Goal: Obtain resource: Obtain resource

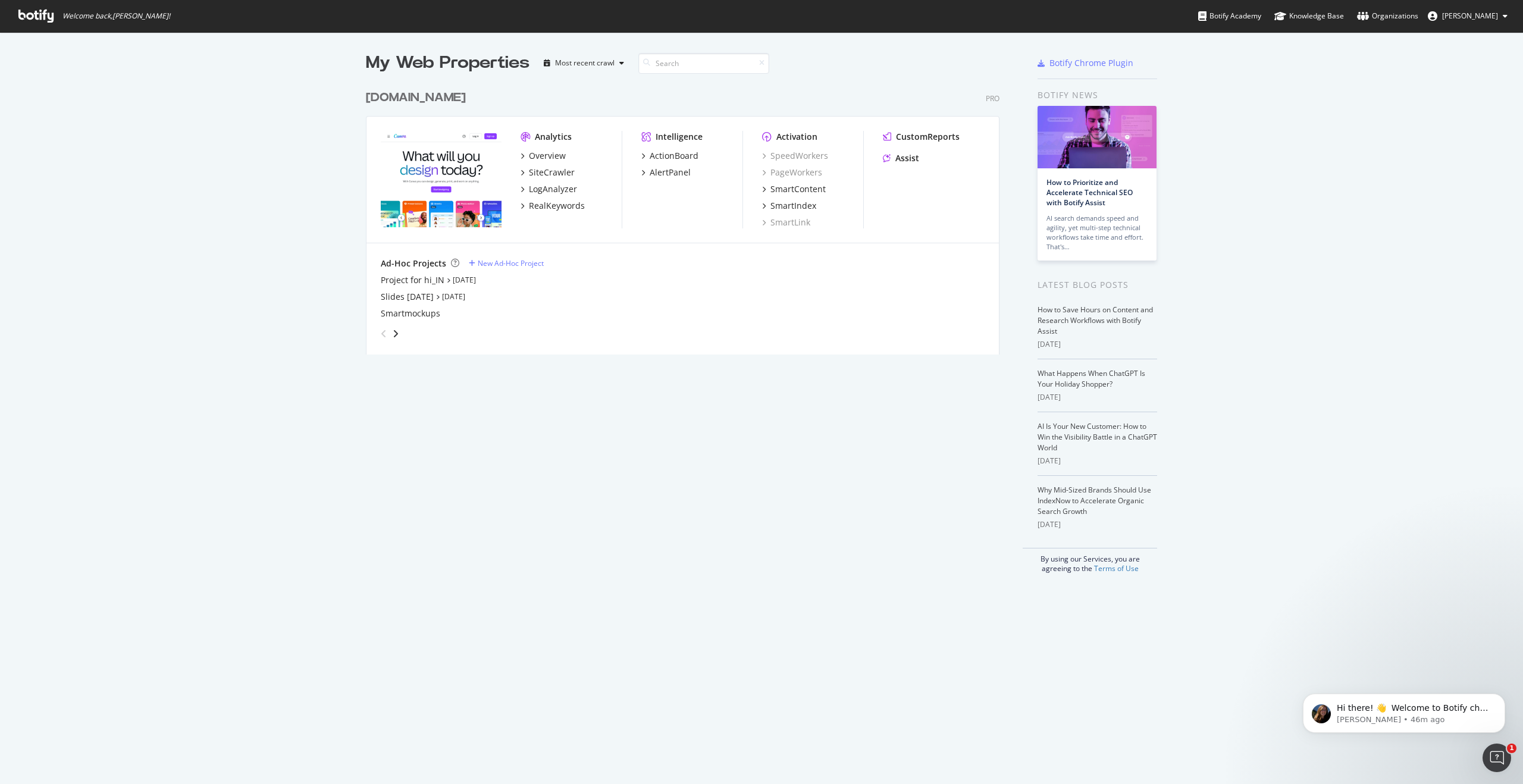
scroll to position [784, 1523]
click at [26, 16] on icon at bounding box center [36, 16] width 35 height 13
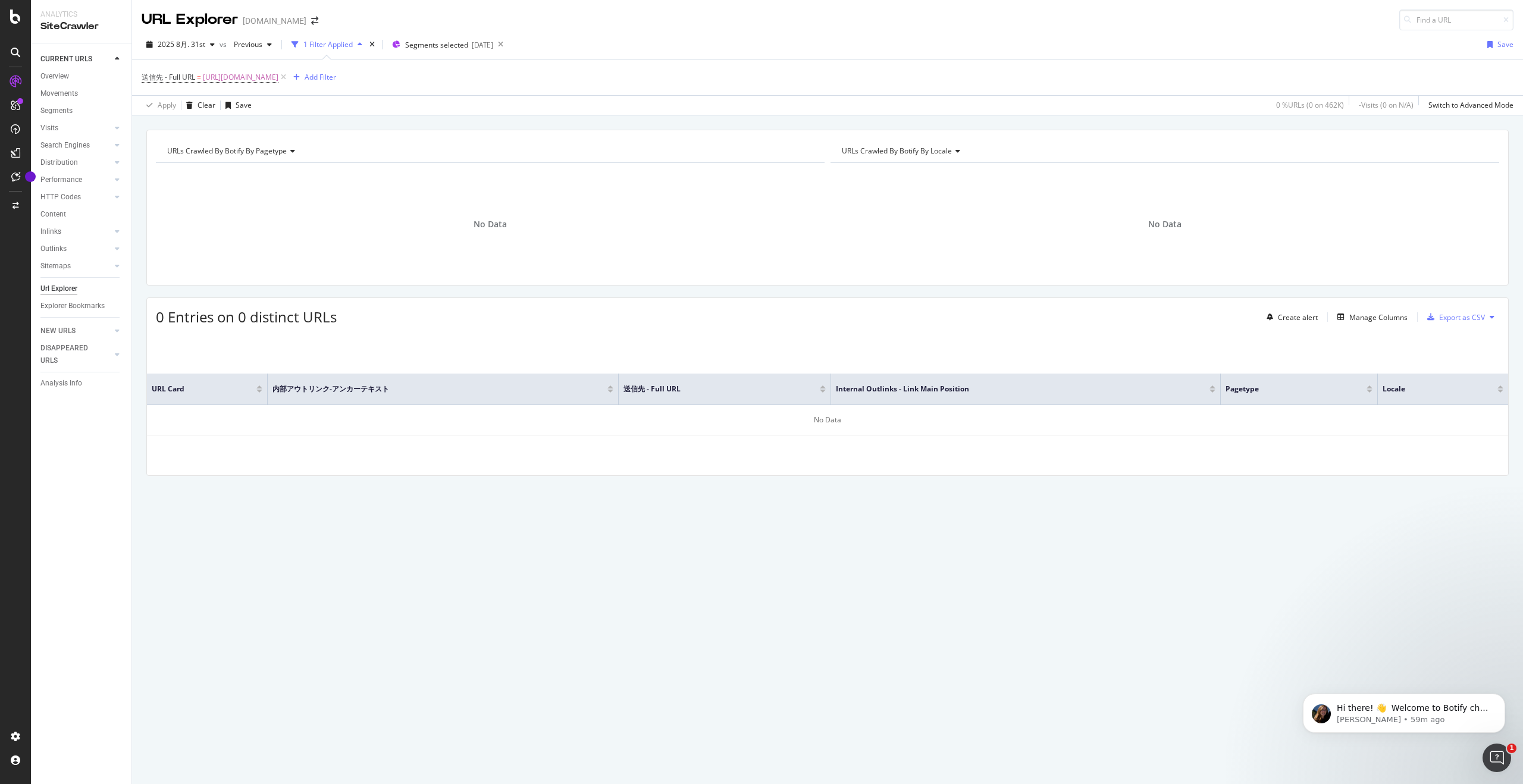
click at [856, 289] on div "URLs Crawled By Botify By pagetype Chart (by Value) Table Expand Export as CSV …" at bounding box center [827, 324] width 1390 height 388
click at [288, 149] on icon at bounding box center [291, 151] width 9 height 7
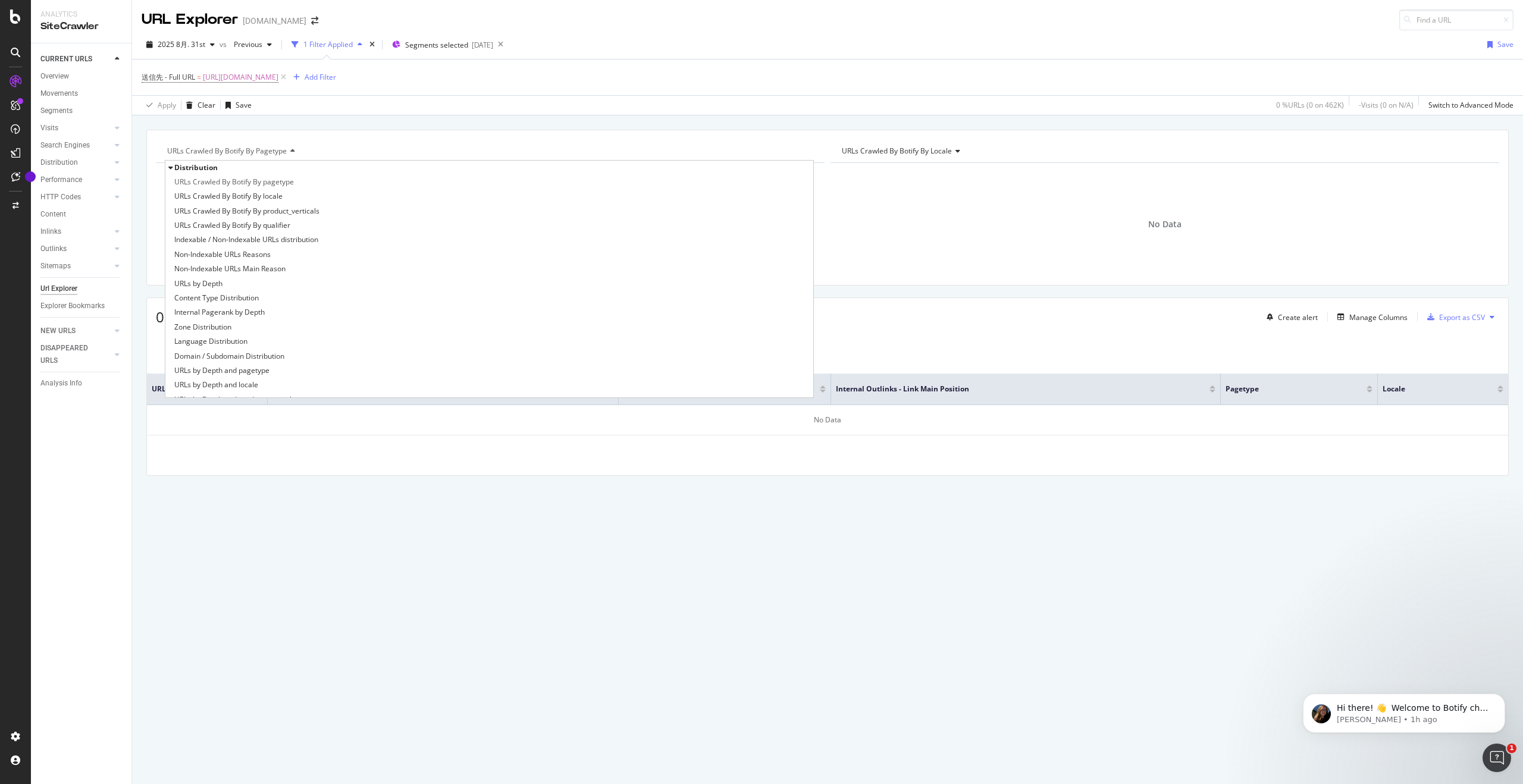
click at [288, 149] on icon at bounding box center [291, 151] width 9 height 7
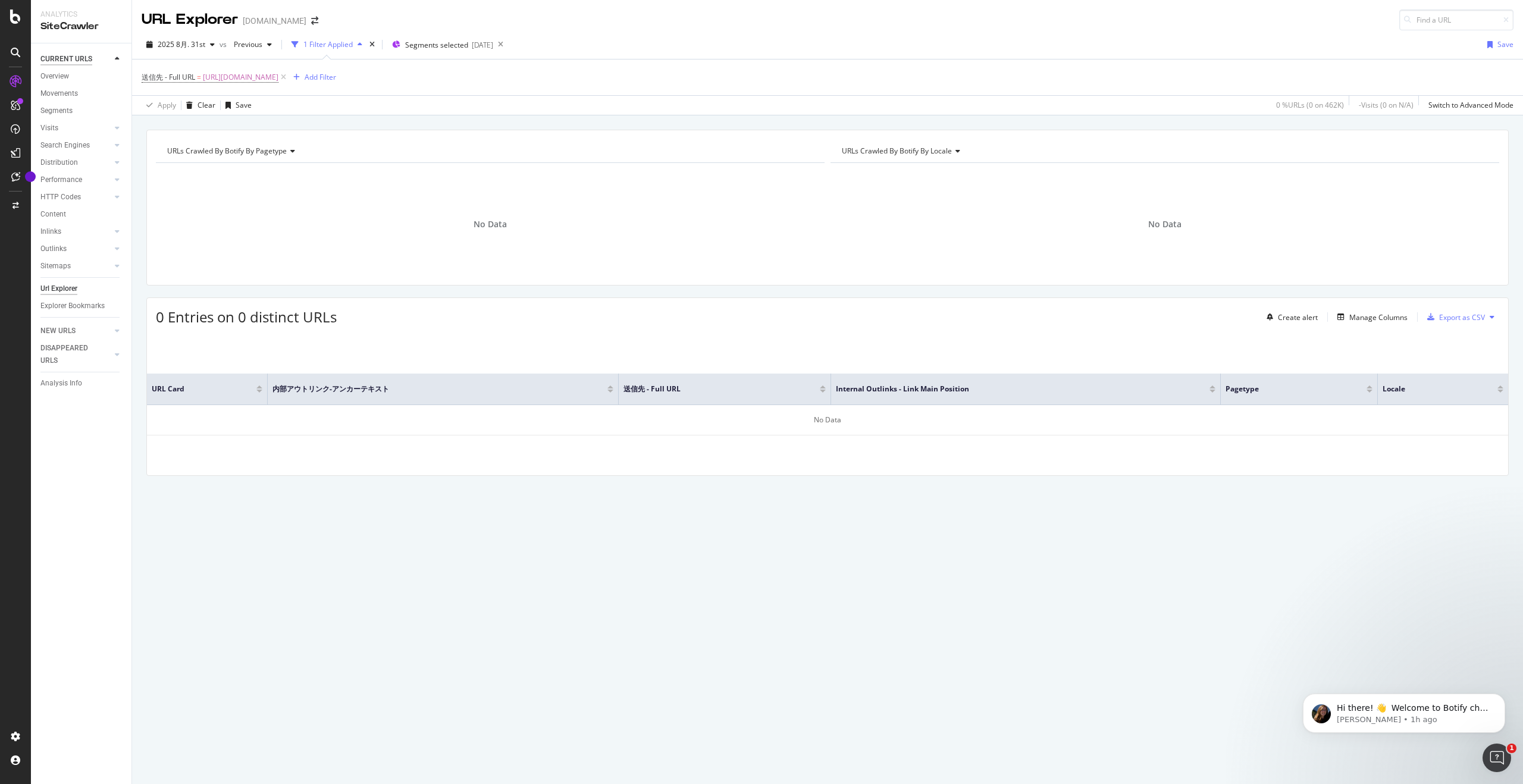
click at [88, 56] on div "CURRENT URLS" at bounding box center [66, 59] width 51 height 13
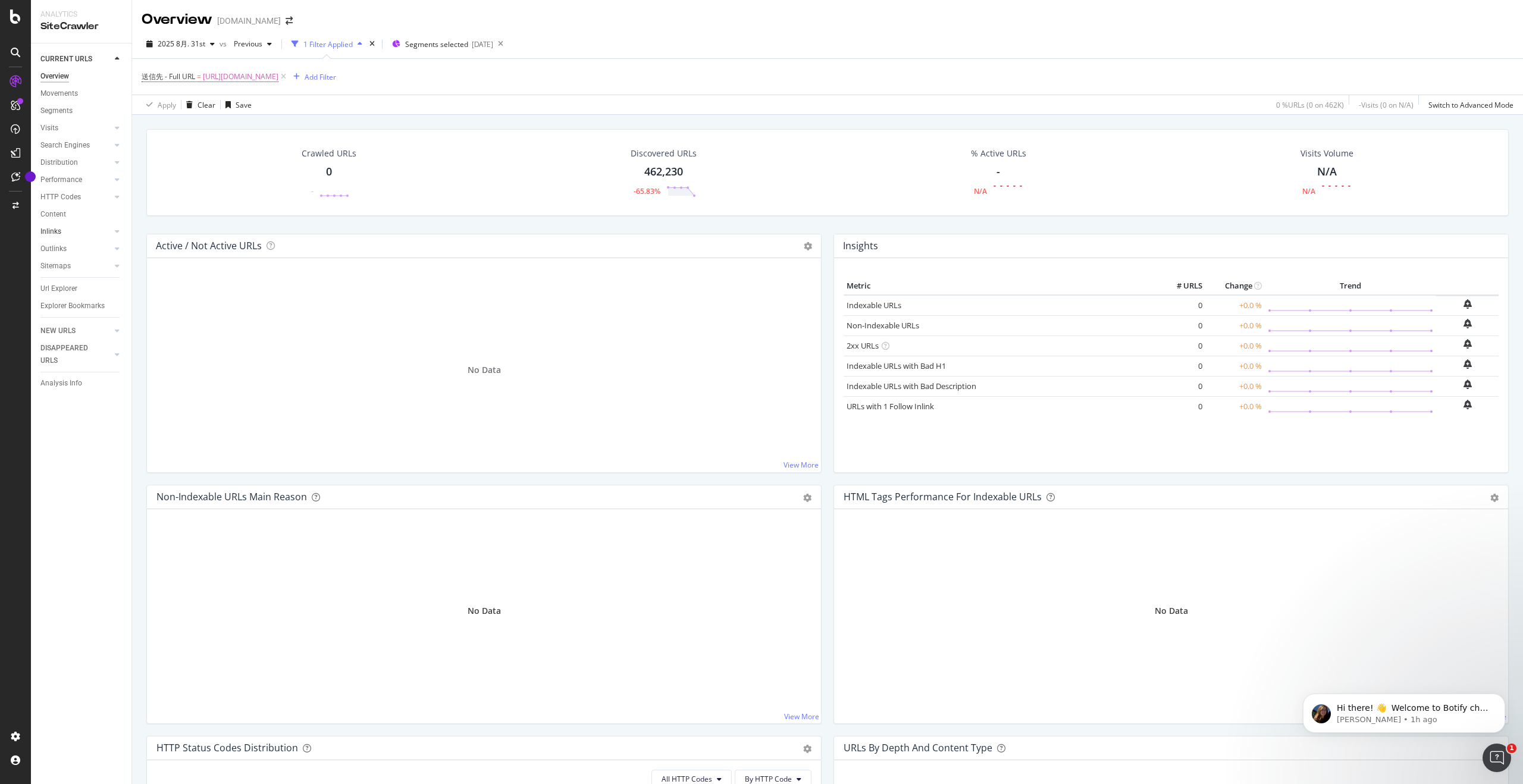
click at [70, 234] on link "Inlinks" at bounding box center [75, 231] width 71 height 13
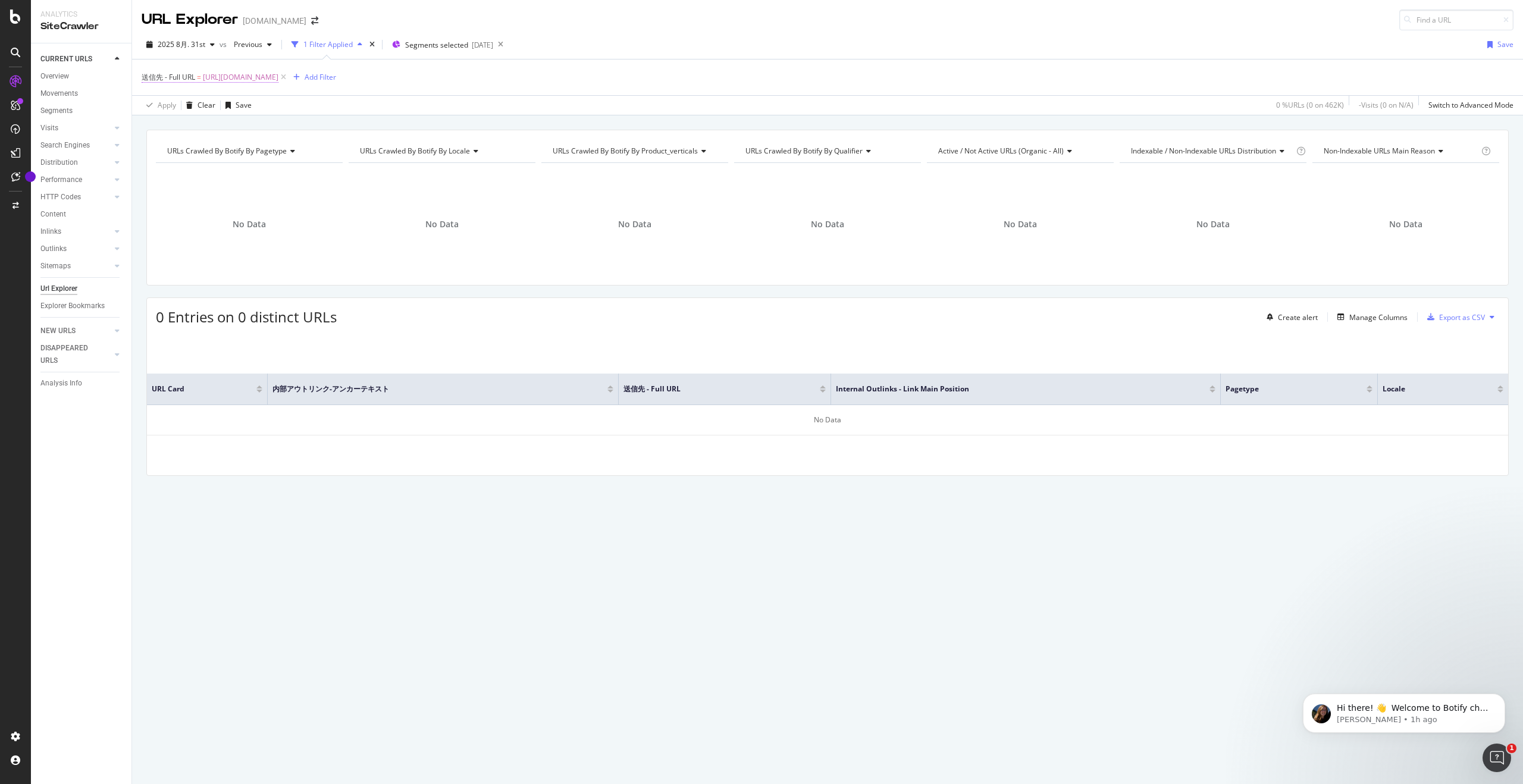
click at [278, 77] on span "[URL][DOMAIN_NAME]" at bounding box center [241, 77] width 76 height 16
click at [400, 89] on div "送信先 - Full URL = https://www.canva.com/vi_vn/thiet-ke/ke-hoach-hang-ngay/ Add F…" at bounding box center [828, 77] width 1372 height 36
click at [278, 76] on span "https://www.canva.com/vi_vn/thiet-ke/ke-hoach-hang-ngay/" at bounding box center [241, 77] width 76 height 16
click at [199, 170] on input "https://www.canva.com/vi_vn/thiet-ke/ke-hoach-hang-ngay/" at bounding box center [208, 169] width 112 height 19
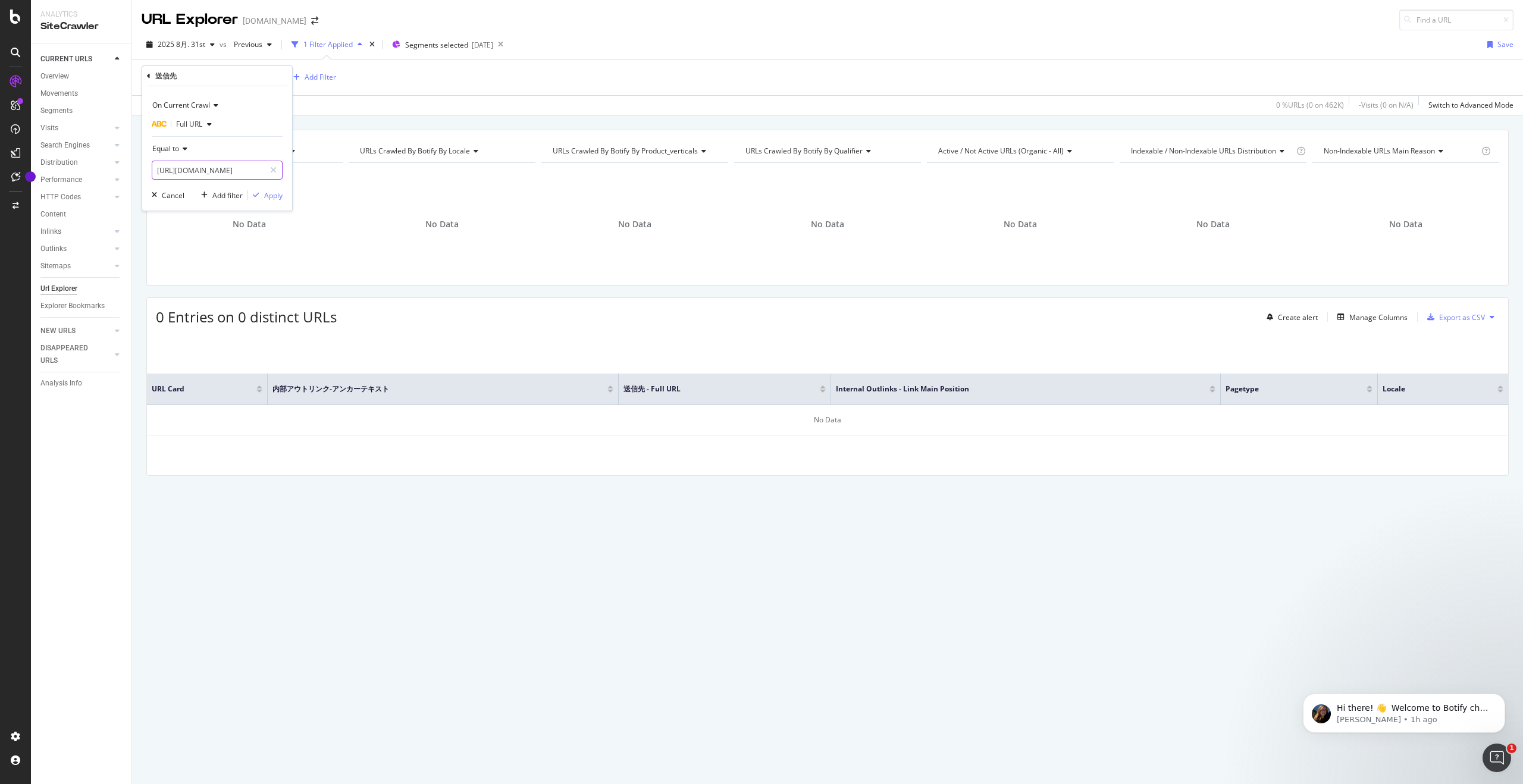
click at [199, 170] on input "https://www.canva.com/vi_vn/thiet-ke/ke-hoach-hang-ngay/" at bounding box center [208, 169] width 112 height 19
click at [156, 193] on icon "button" at bounding box center [154, 195] width 5 height 7
click at [269, 78] on span "[URL][DOMAIN_NAME]" at bounding box center [241, 77] width 76 height 16
click at [415, 95] on div "Apply Clear Save 0 % URLs ( 0 on 462K ) - Visits ( 0 on N/A ) Switch to Advance…" at bounding box center [827, 105] width 1390 height 20
click at [278, 75] on span "[URL][DOMAIN_NAME]" at bounding box center [241, 77] width 76 height 16
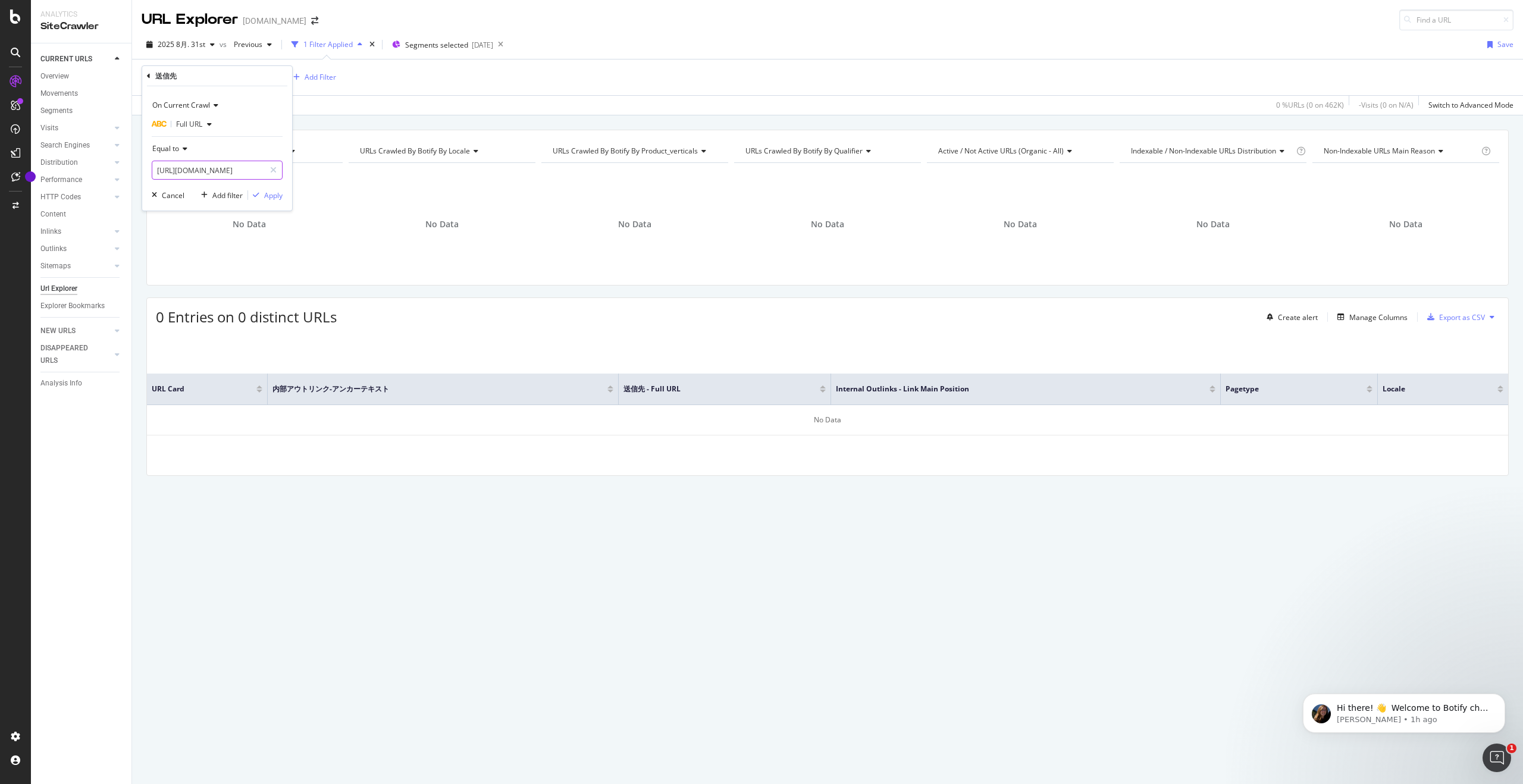
click at [239, 170] on input "[URL][DOMAIN_NAME]" at bounding box center [208, 169] width 112 height 19
paste input "ja_jp/create/line-photo"
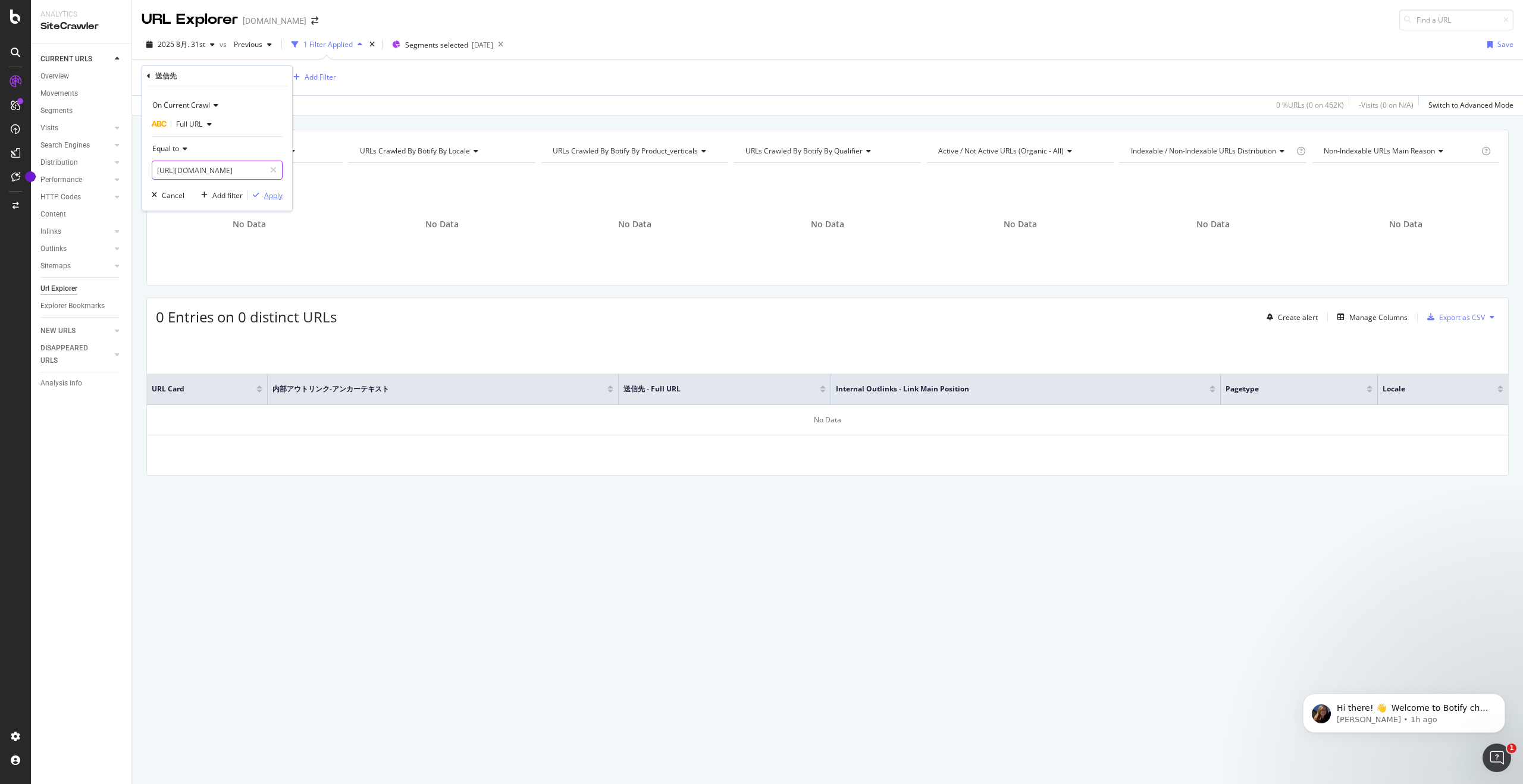
type input "[URL][DOMAIN_NAME]"
click at [272, 193] on div "Apply" at bounding box center [273, 195] width 18 height 10
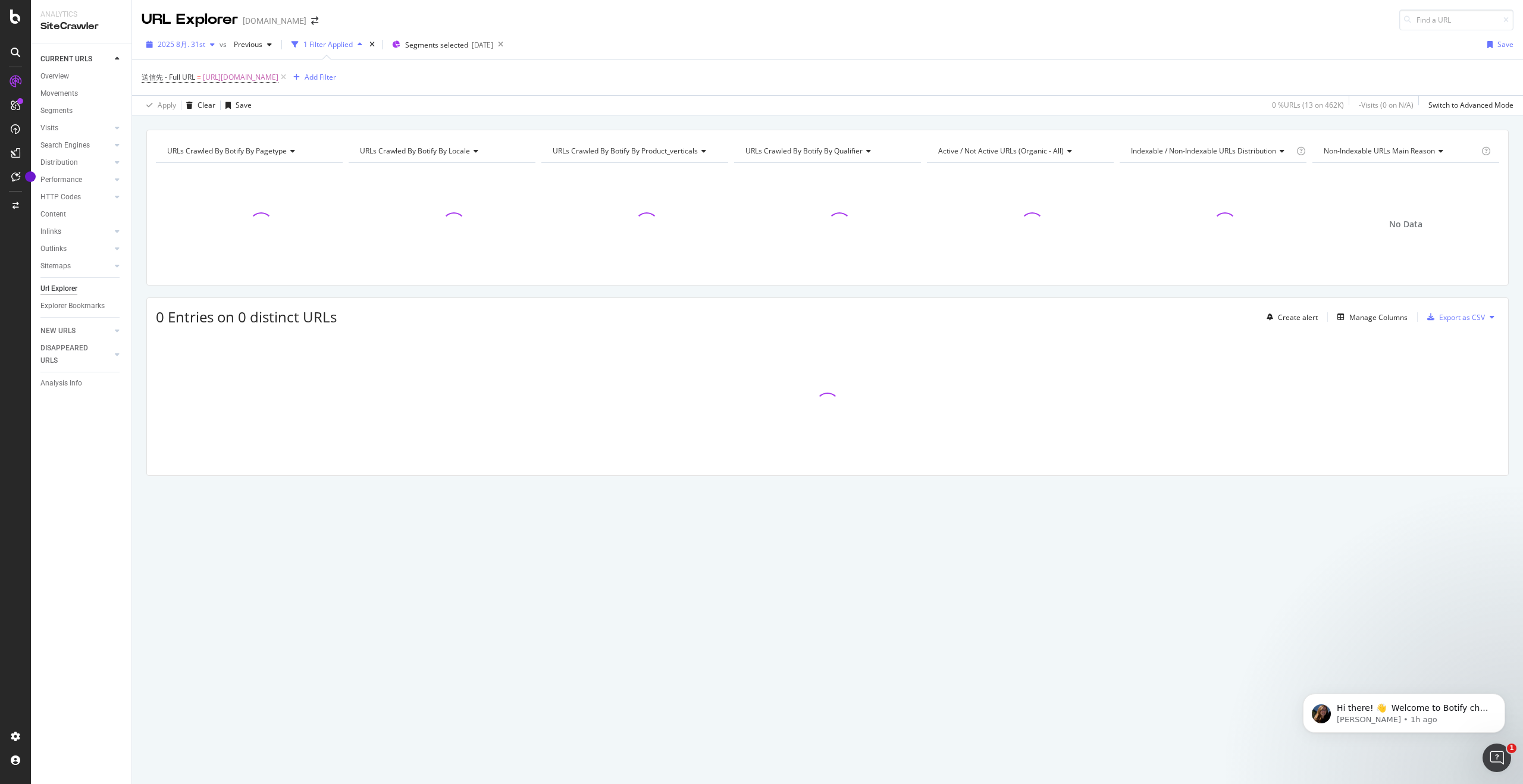
click at [199, 45] on span "2025 8月. 31st" at bounding box center [181, 44] width 47 height 10
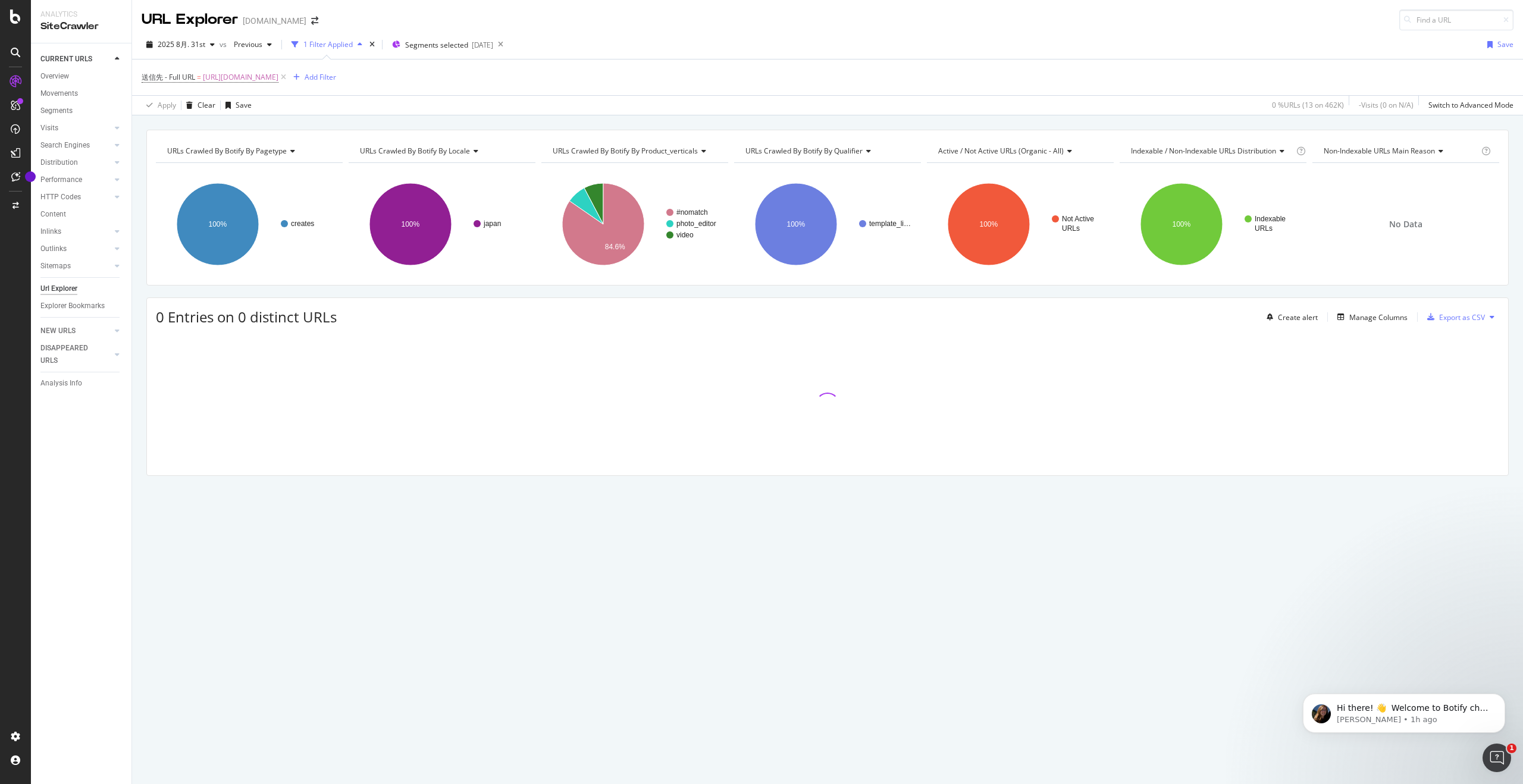
click at [482, 91] on div "送信先 - Full URL = https://www.canva.com/ja_jp/create/line-photo/ Add Filter" at bounding box center [828, 77] width 1372 height 36
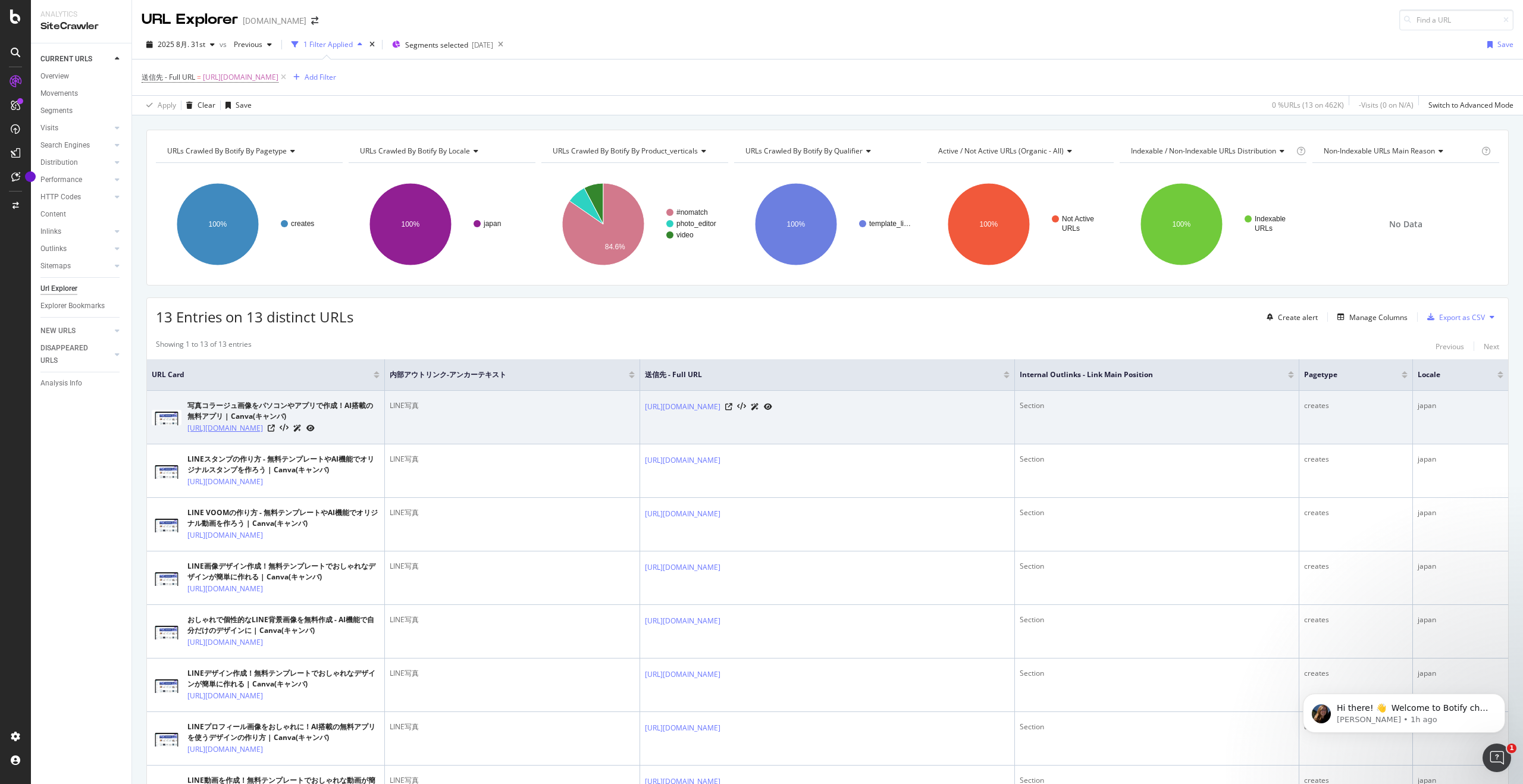
click at [263, 434] on link "https://www.canva.com/ja_jp/create/photo-collages/" at bounding box center [225, 428] width 76 height 12
click at [275, 432] on icon at bounding box center [271, 428] width 7 height 7
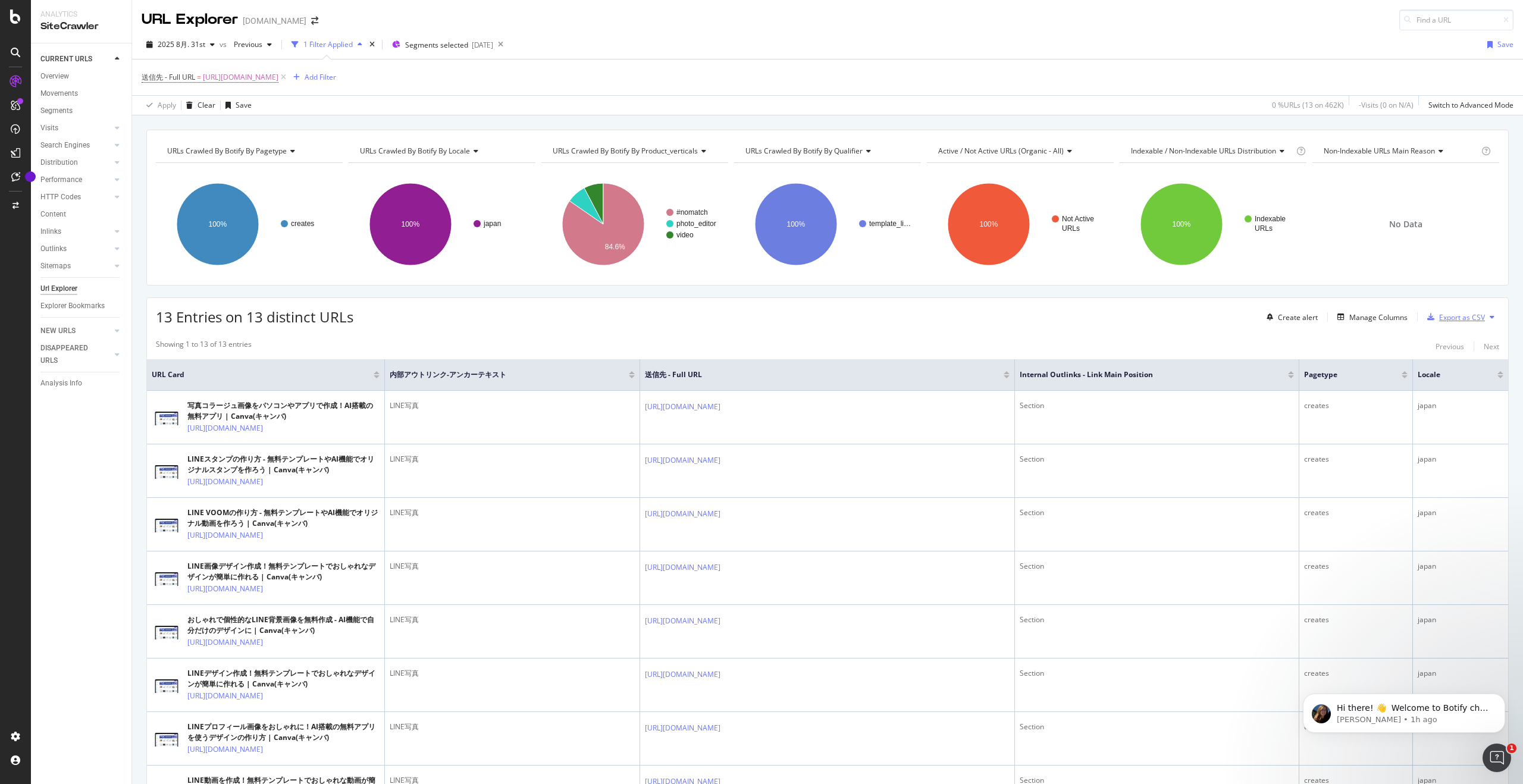
click at [856, 324] on div "Export as CSV" at bounding box center [1453, 317] width 63 height 18
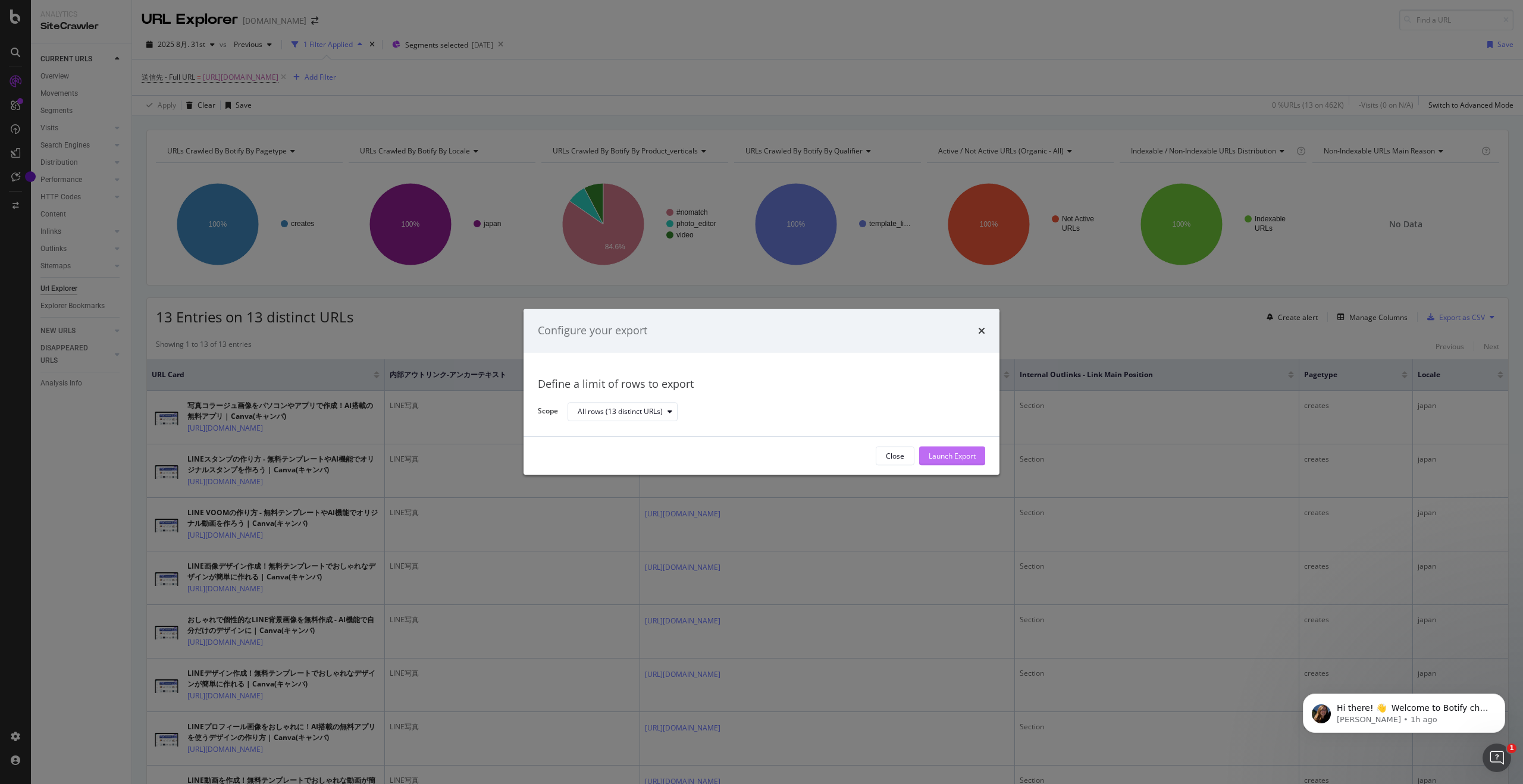
click at [856, 448] on div "Launch Export" at bounding box center [952, 456] width 47 height 18
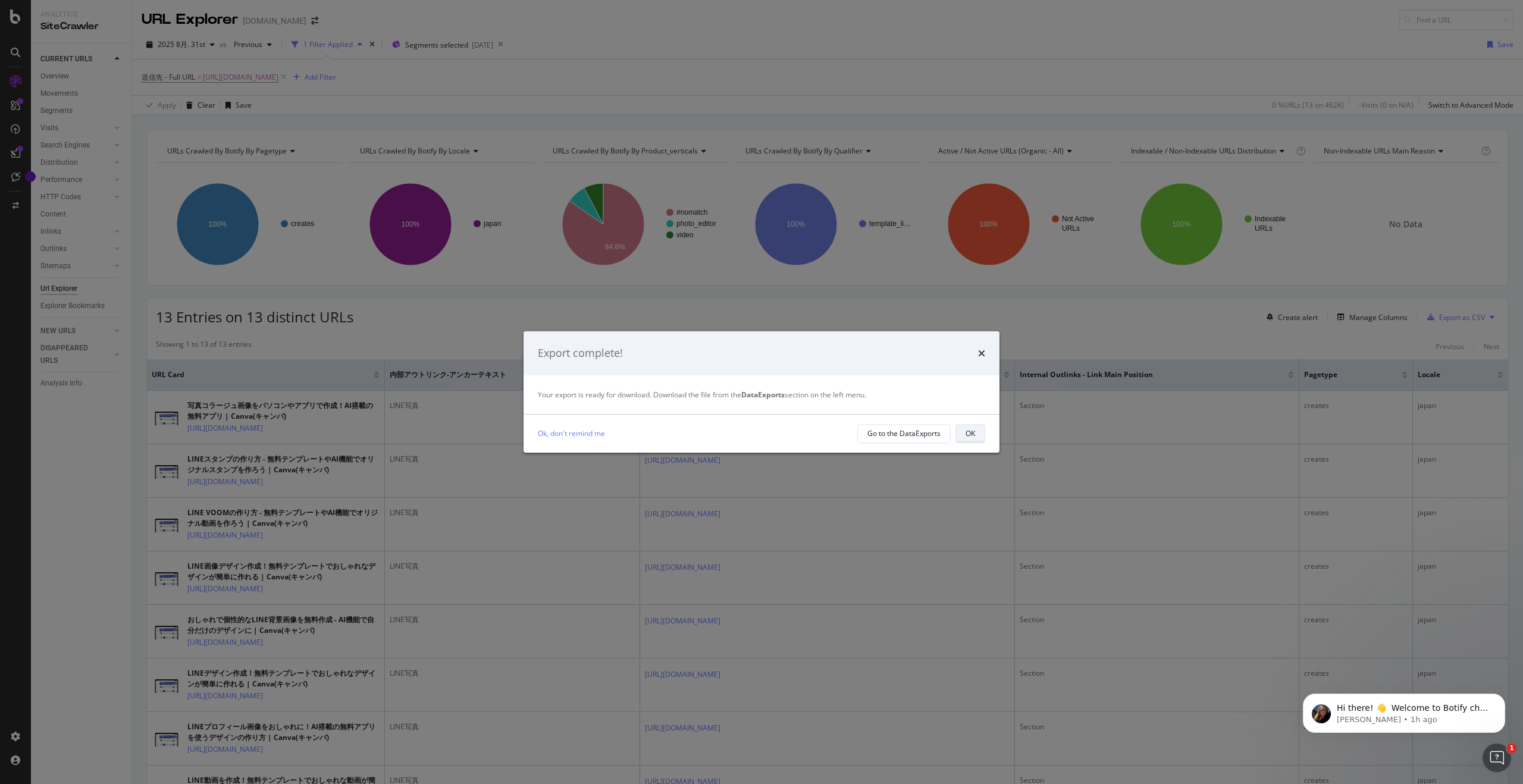
click at [856, 435] on div "OK" at bounding box center [970, 433] width 9 height 10
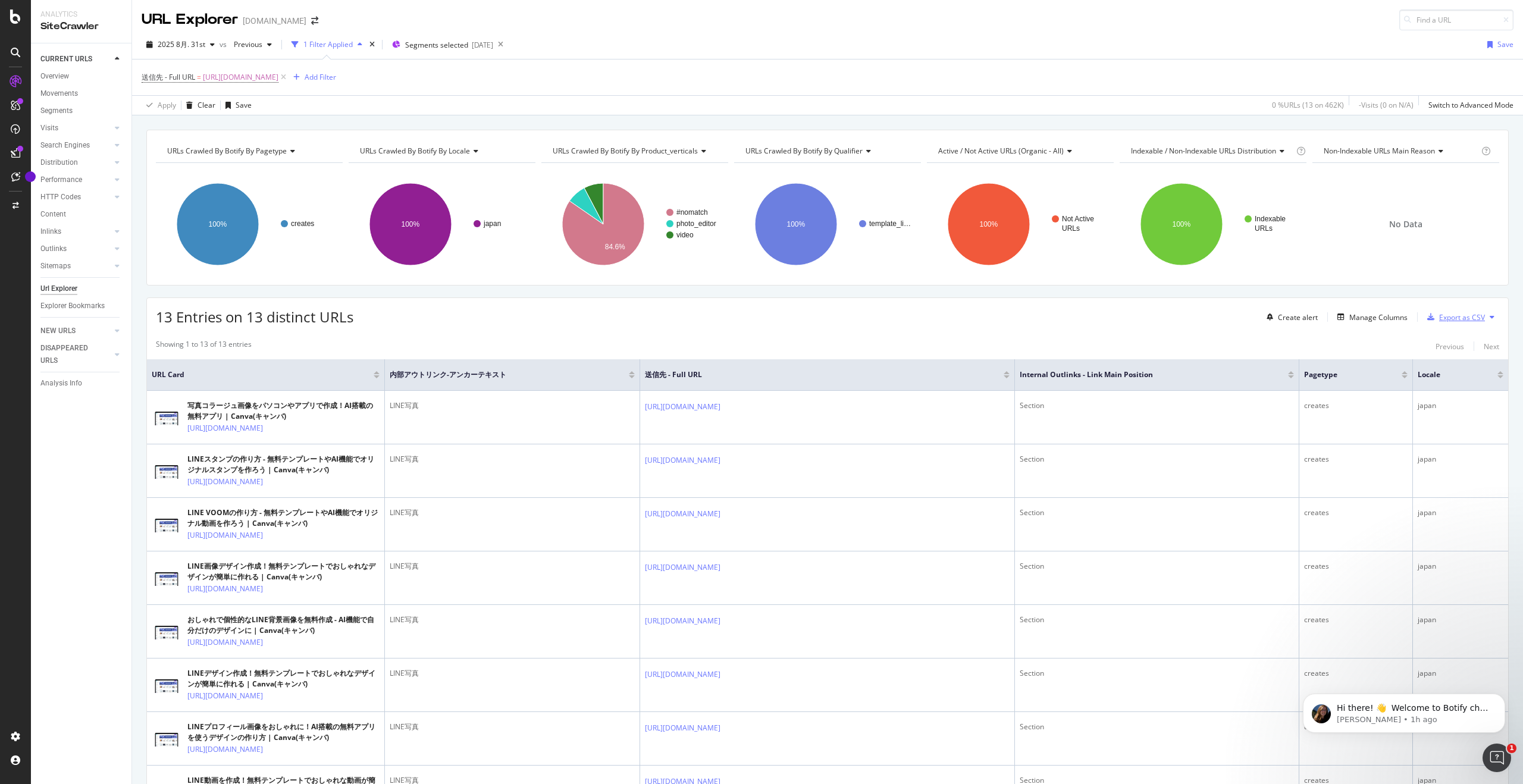
click at [856, 318] on div "Export as CSV" at bounding box center [1461, 317] width 46 height 10
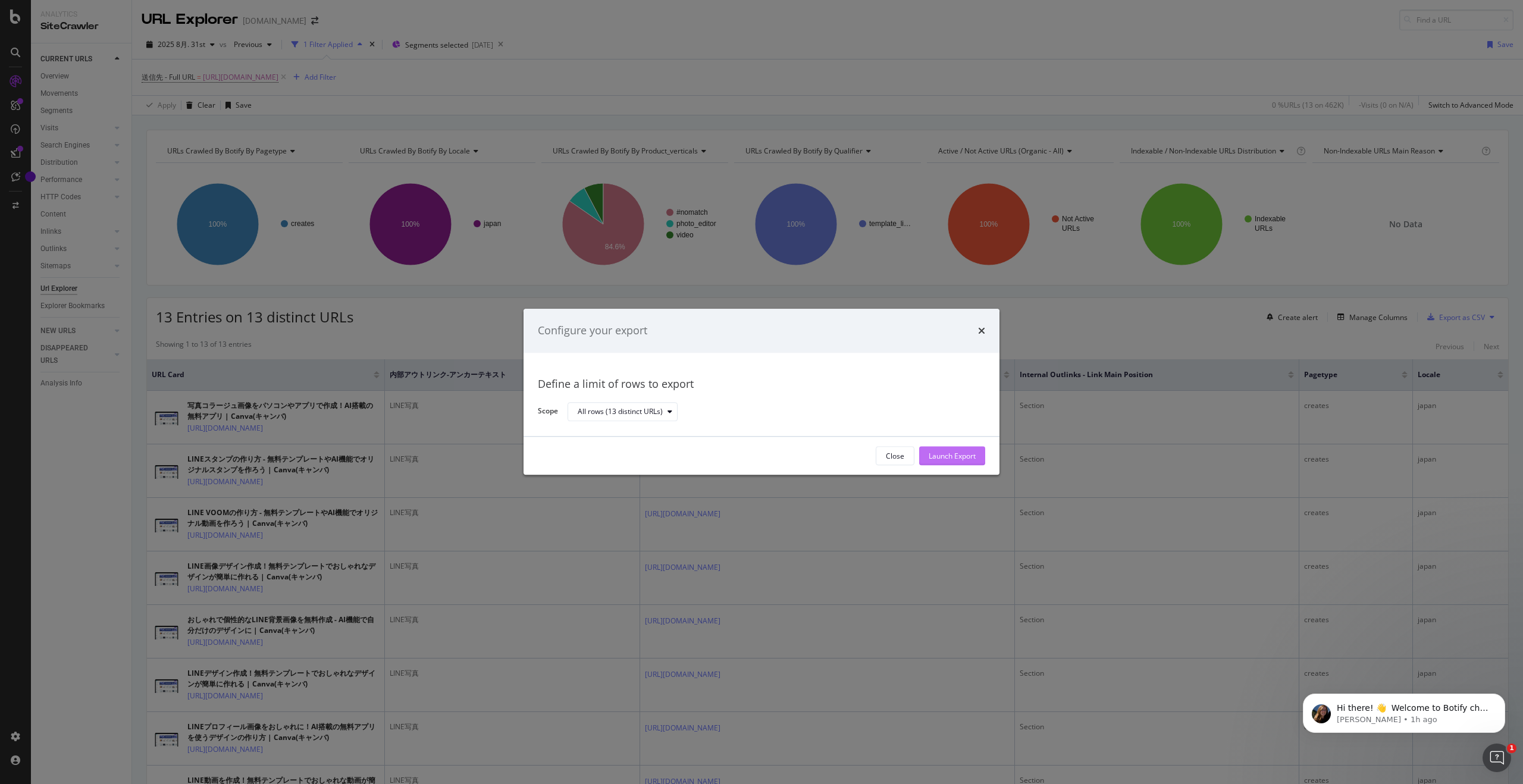
click at [856, 458] on div "Launch Export" at bounding box center [952, 456] width 47 height 10
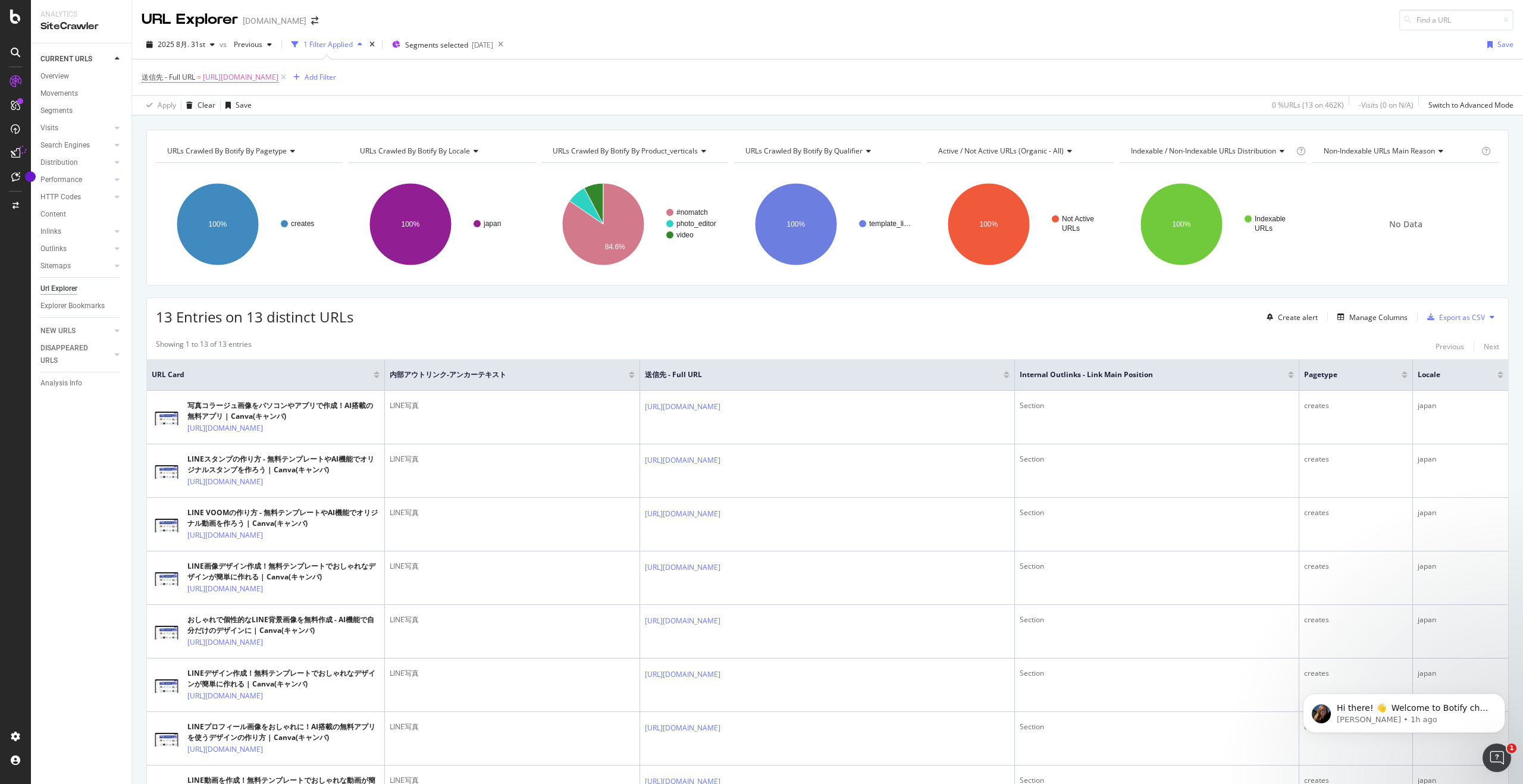
click at [856, 314] on icon at bounding box center [1491, 317] width 5 height 7
click at [856, 305] on div "13 Entries on 13 distinct URLs Create alert Manage Columns Export as CSV" at bounding box center [827, 313] width 1361 height 29
click at [856, 317] on div "Export as CSV" at bounding box center [1461, 317] width 46 height 10
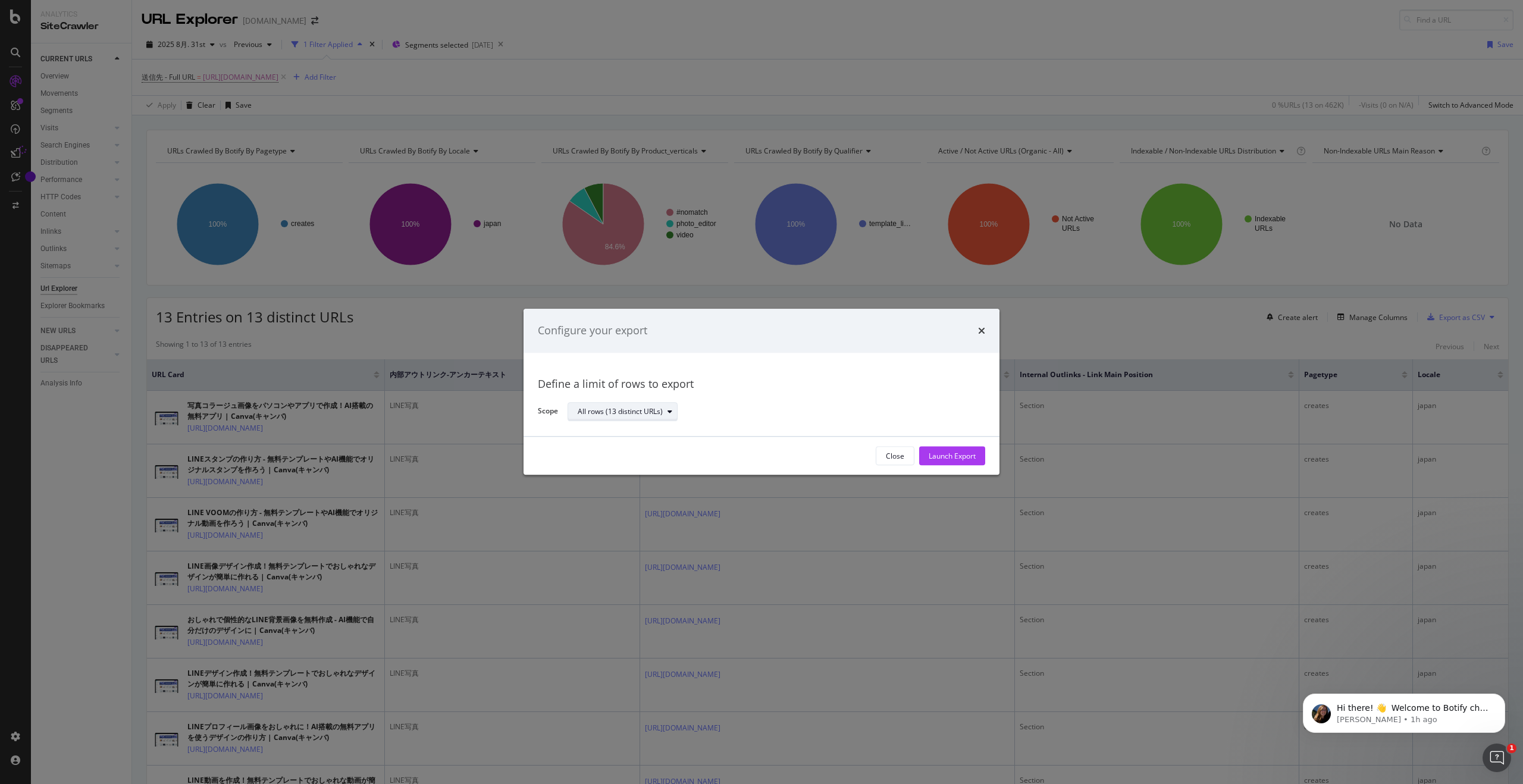
click at [664, 409] on div "modal" at bounding box center [670, 411] width 15 height 7
click at [658, 437] on div "All rows (13 distinct URLs)" at bounding box center [628, 431] width 111 height 15
click at [749, 403] on div "All rows (13 distinct URLs)" at bounding box center [771, 412] width 408 height 21
click at [856, 454] on div "Launch Export" at bounding box center [952, 456] width 47 height 10
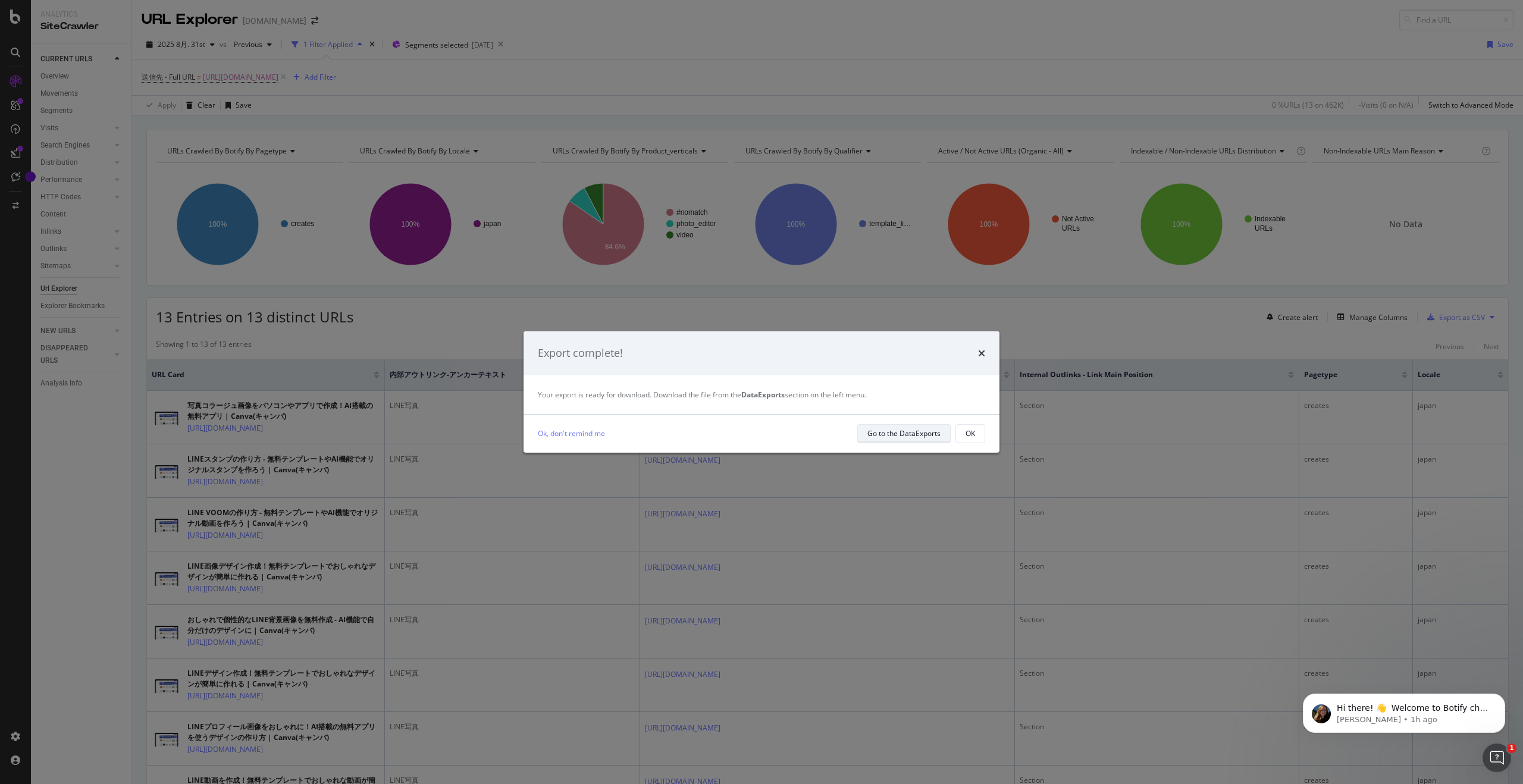
click at [856, 437] on div "Go to the DataExports" at bounding box center [904, 433] width 73 height 10
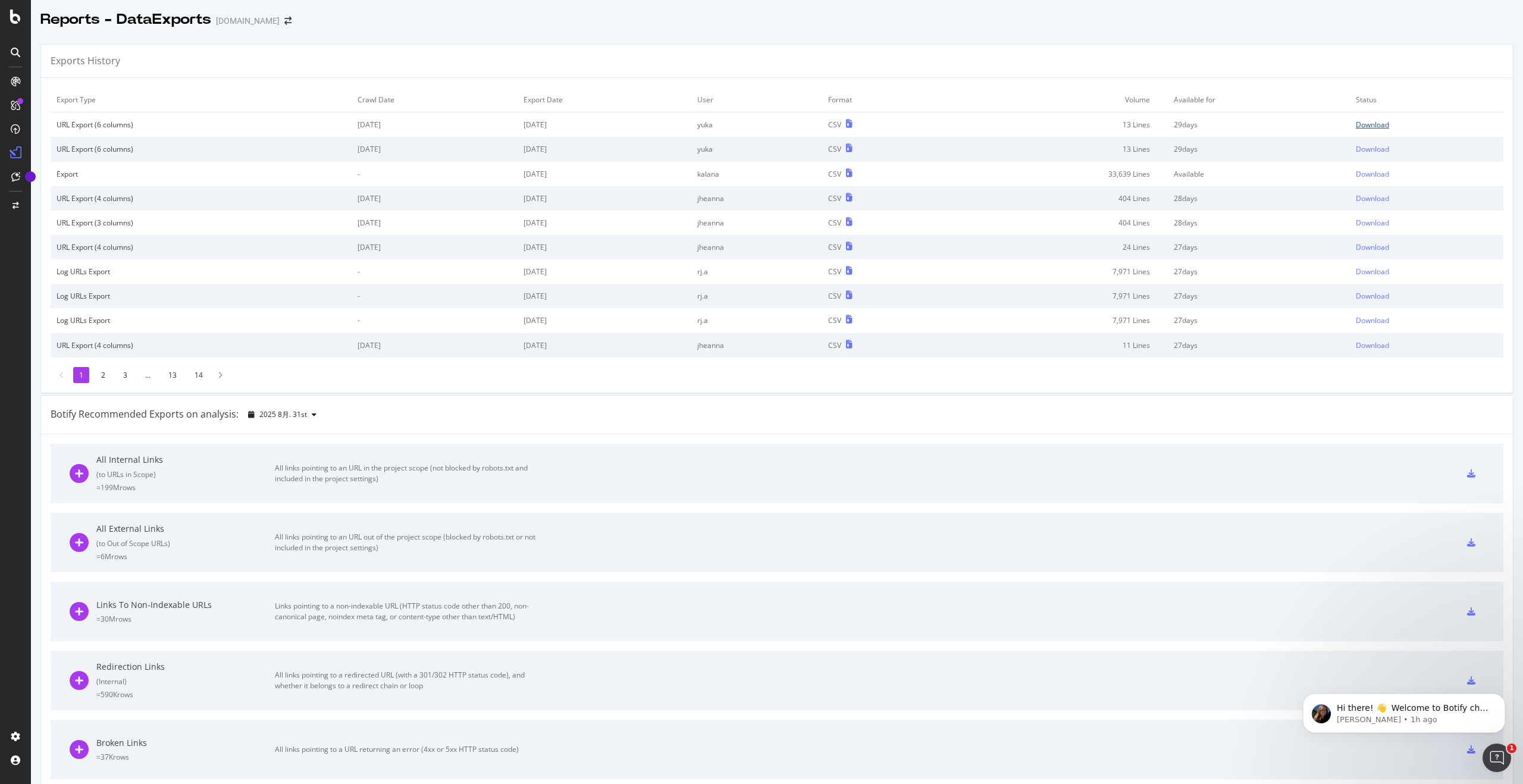
click at [856, 128] on div "Download" at bounding box center [1372, 124] width 34 height 10
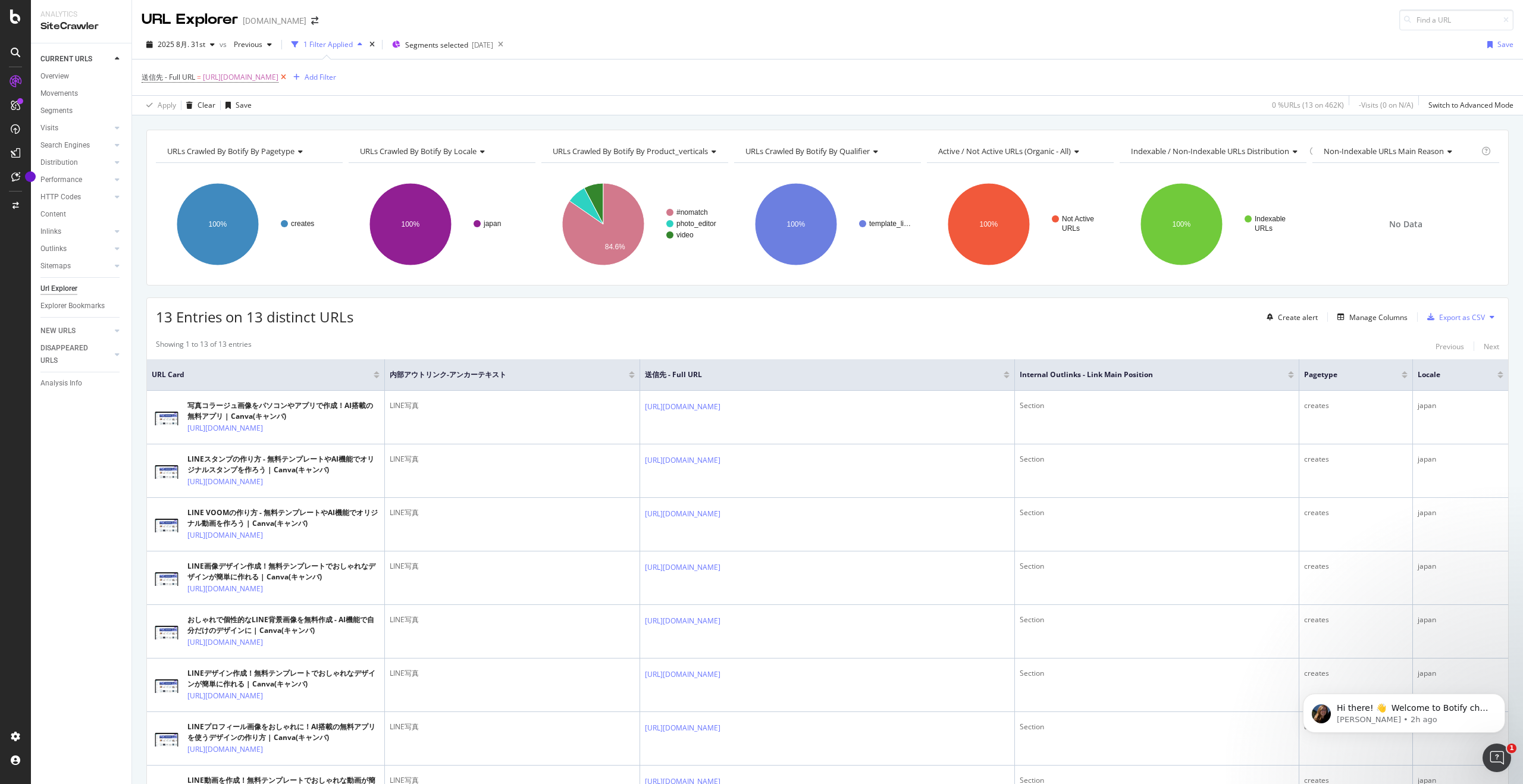
click at [288, 77] on icon at bounding box center [283, 77] width 10 height 12
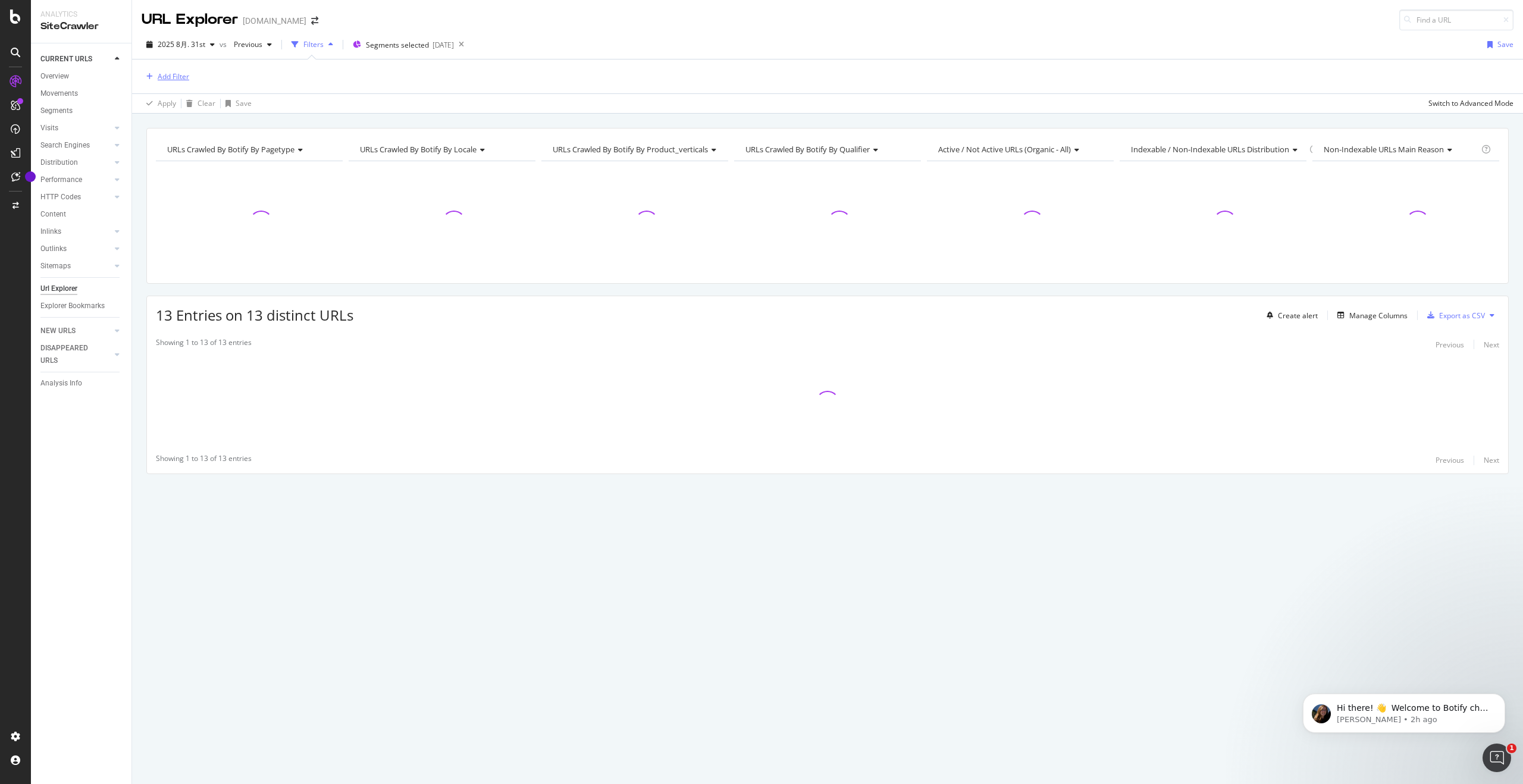
click at [185, 76] on div "Add Filter" at bounding box center [173, 76] width 32 height 10
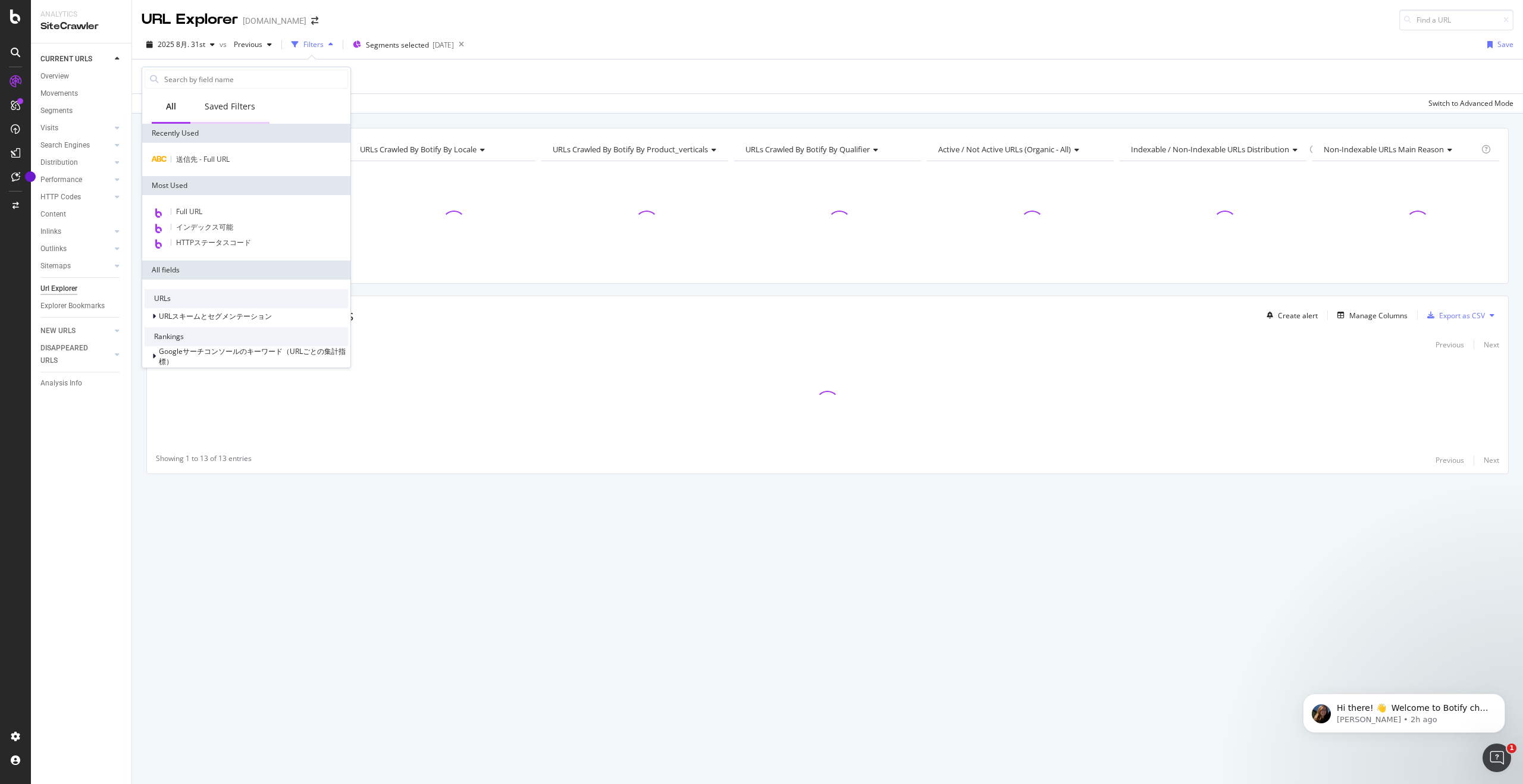
type input "[URL][DOMAIN_NAME]"
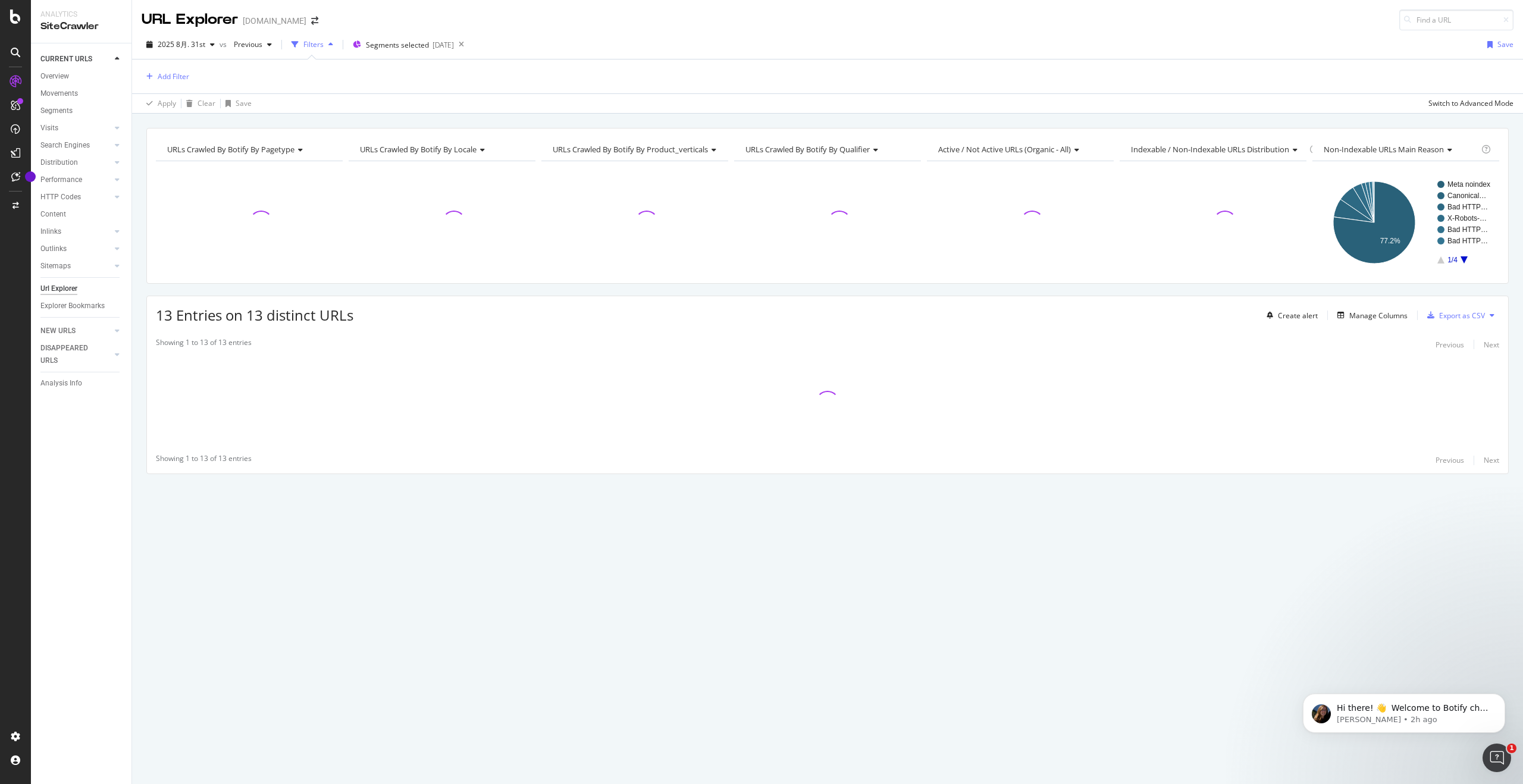
click at [397, 84] on div "Add Filter" at bounding box center [828, 76] width 1372 height 34
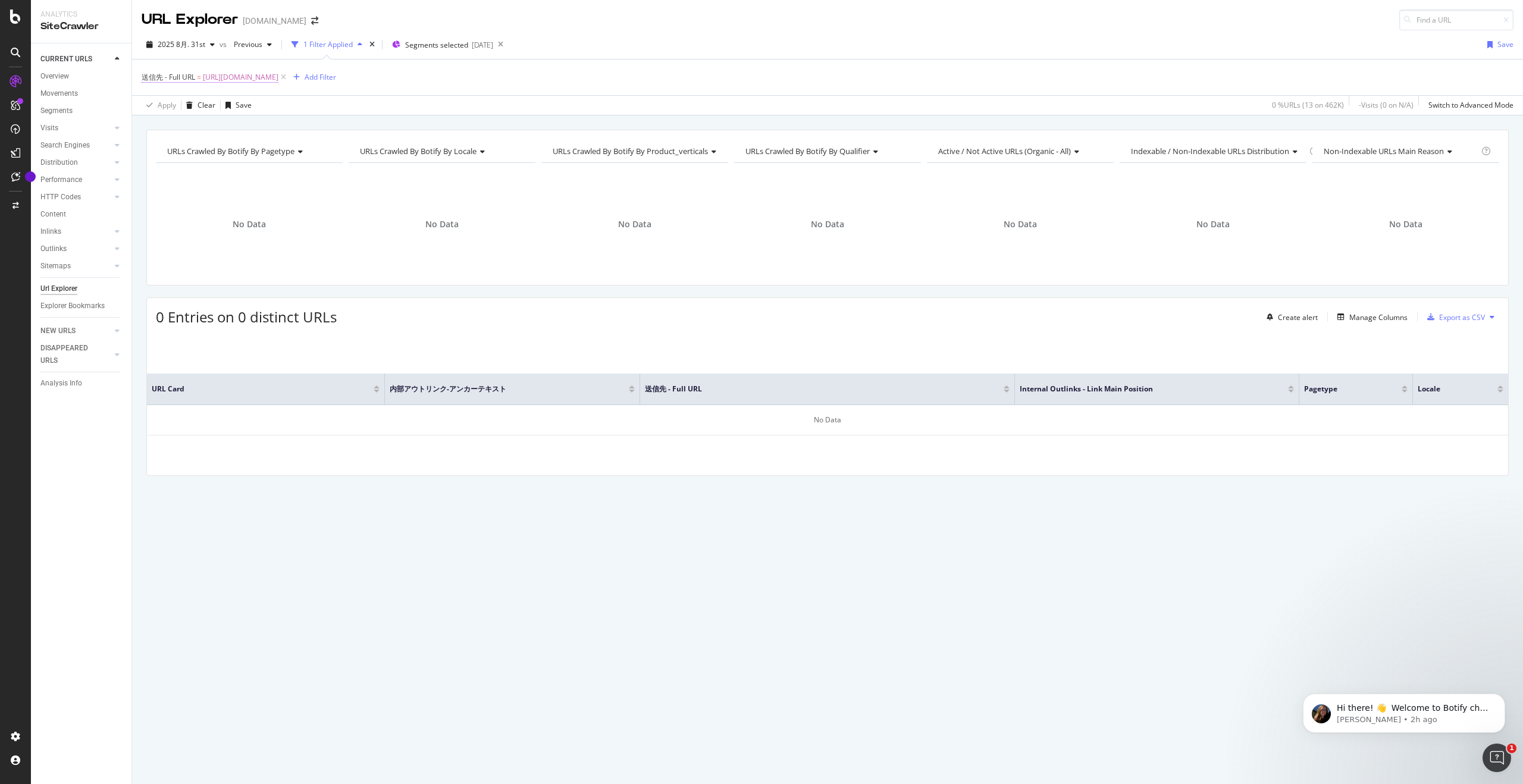
click at [278, 75] on span "[URL][DOMAIN_NAME]" at bounding box center [241, 77] width 76 height 16
click at [208, 167] on input "[URL][DOMAIN_NAME]" at bounding box center [208, 169] width 112 height 19
paste input "ja_jp/create/line-image"
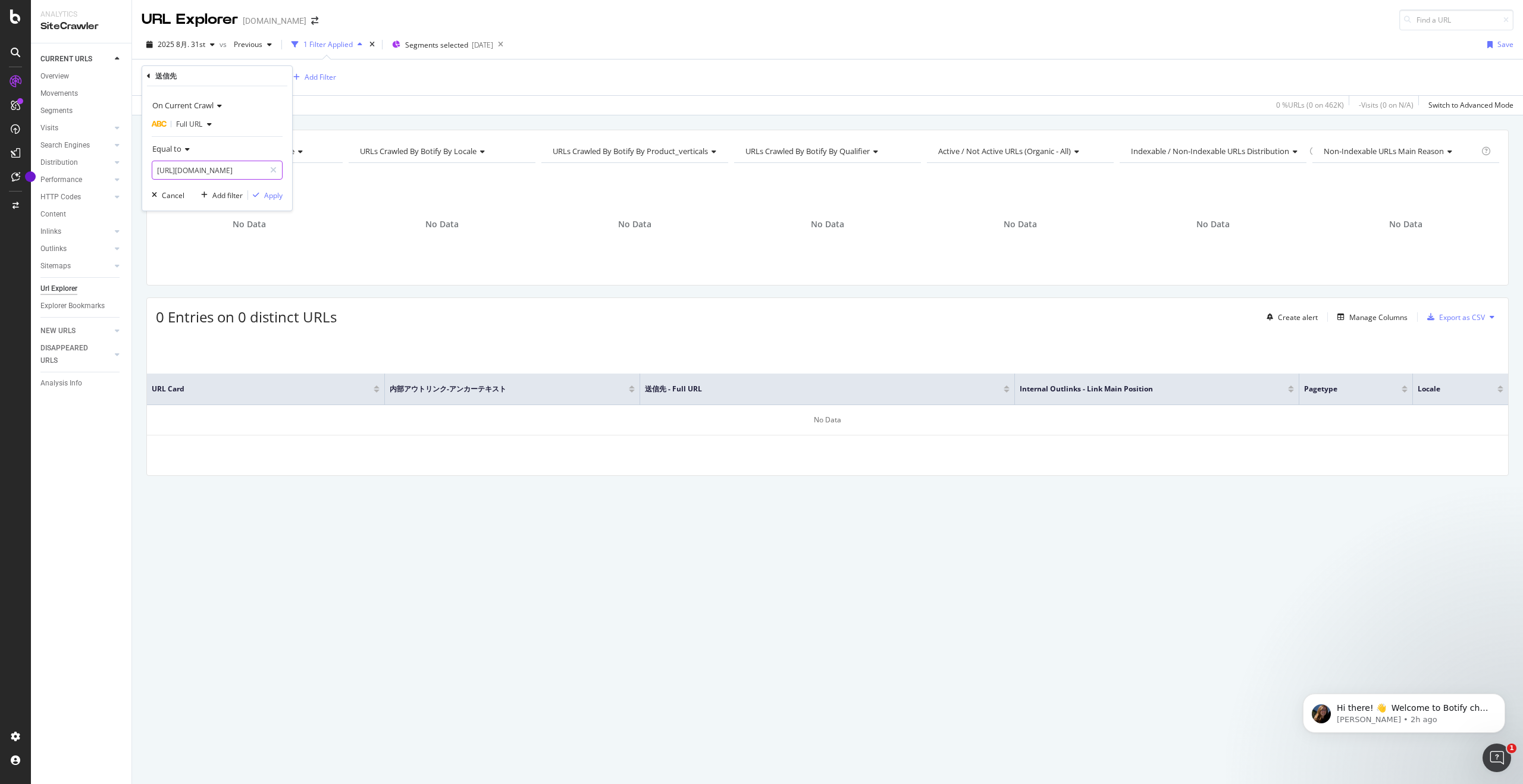
scroll to position [0, 56]
type input "[URL][DOMAIN_NAME]"
click at [273, 196] on div "Apply" at bounding box center [273, 195] width 18 height 10
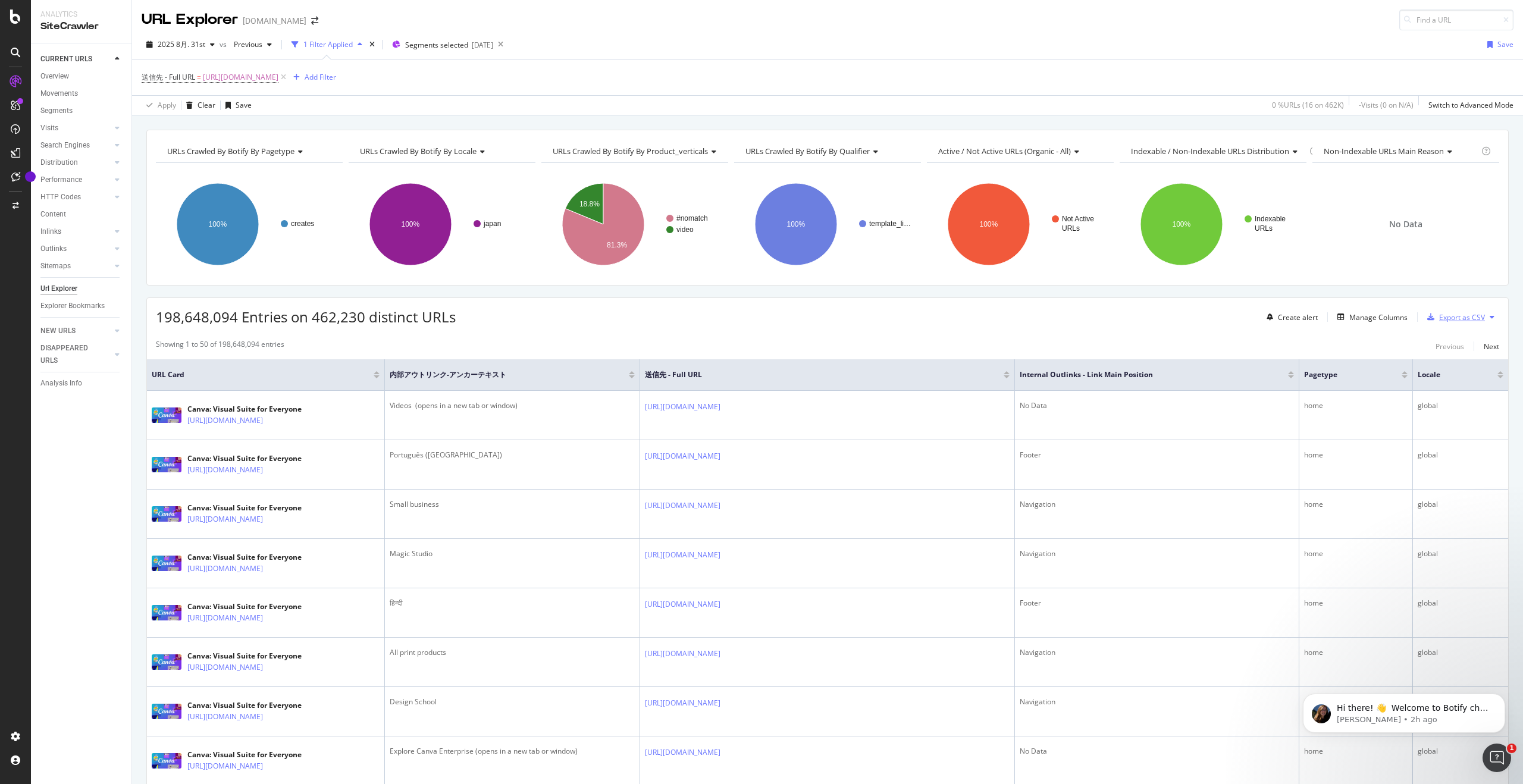
click at [856, 318] on div "Export as CSV" at bounding box center [1461, 317] width 46 height 10
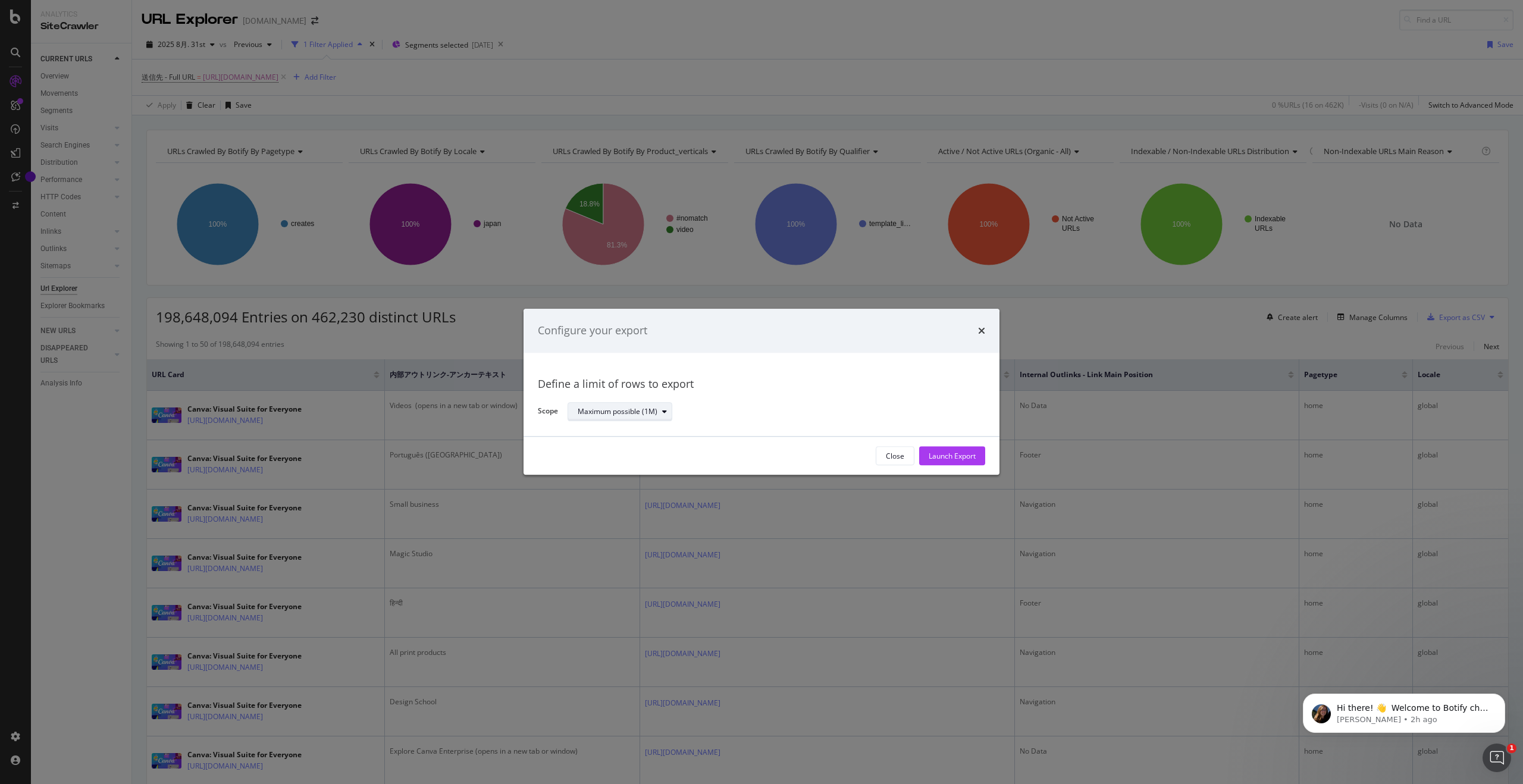
click at [619, 409] on div "Maximum possible (1M)" at bounding box center [617, 411] width 80 height 7
click at [818, 402] on div "Maximum possible (1M)" at bounding box center [771, 412] width 408 height 21
click at [662, 414] on icon "modal" at bounding box center [664, 411] width 5 height 7
click at [731, 407] on div "Maximum possible (1M)" at bounding box center [771, 412] width 408 height 21
click at [856, 459] on div "Launch Export" at bounding box center [952, 456] width 47 height 10
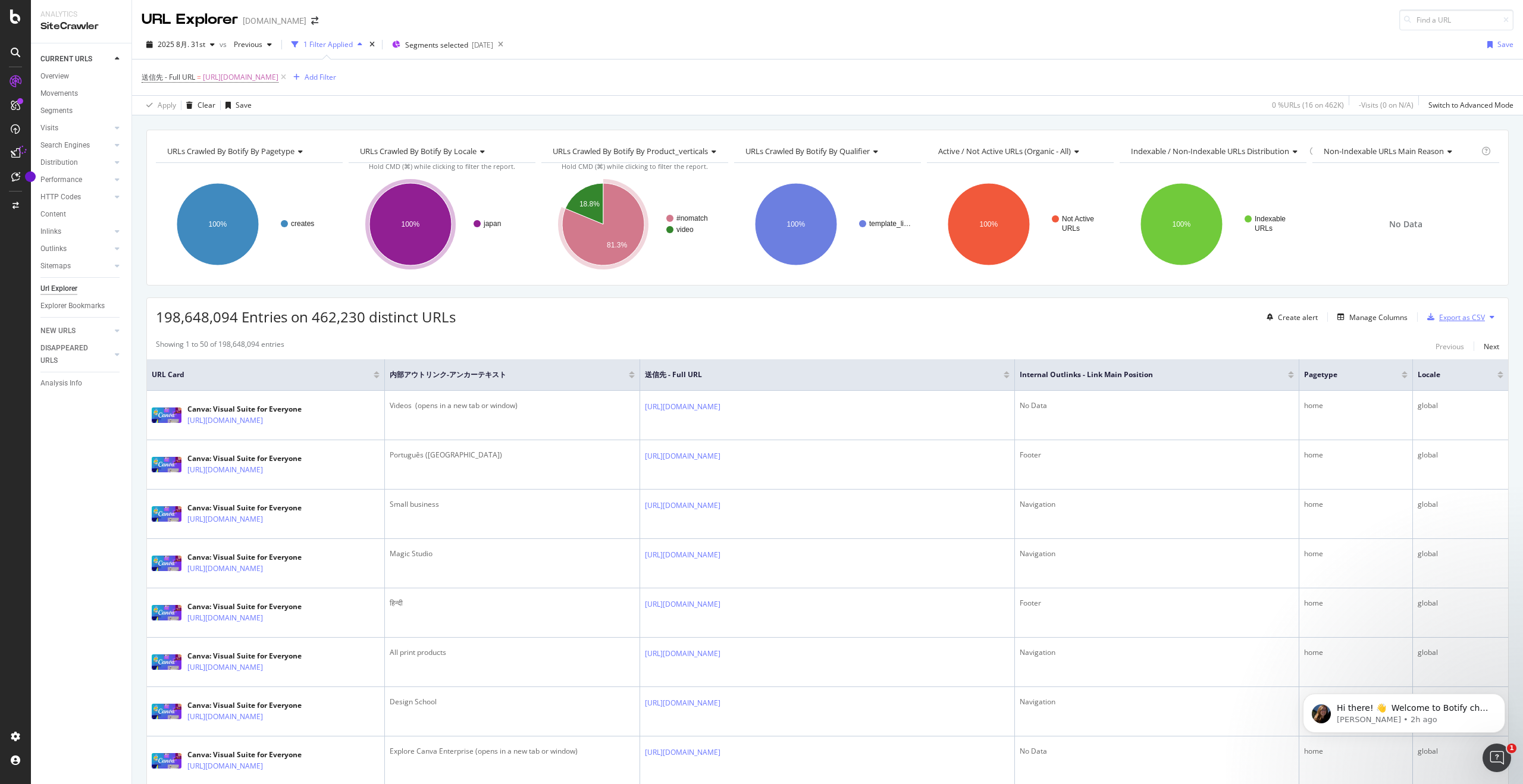
click at [856, 319] on div "Export as CSV" at bounding box center [1461, 317] width 46 height 10
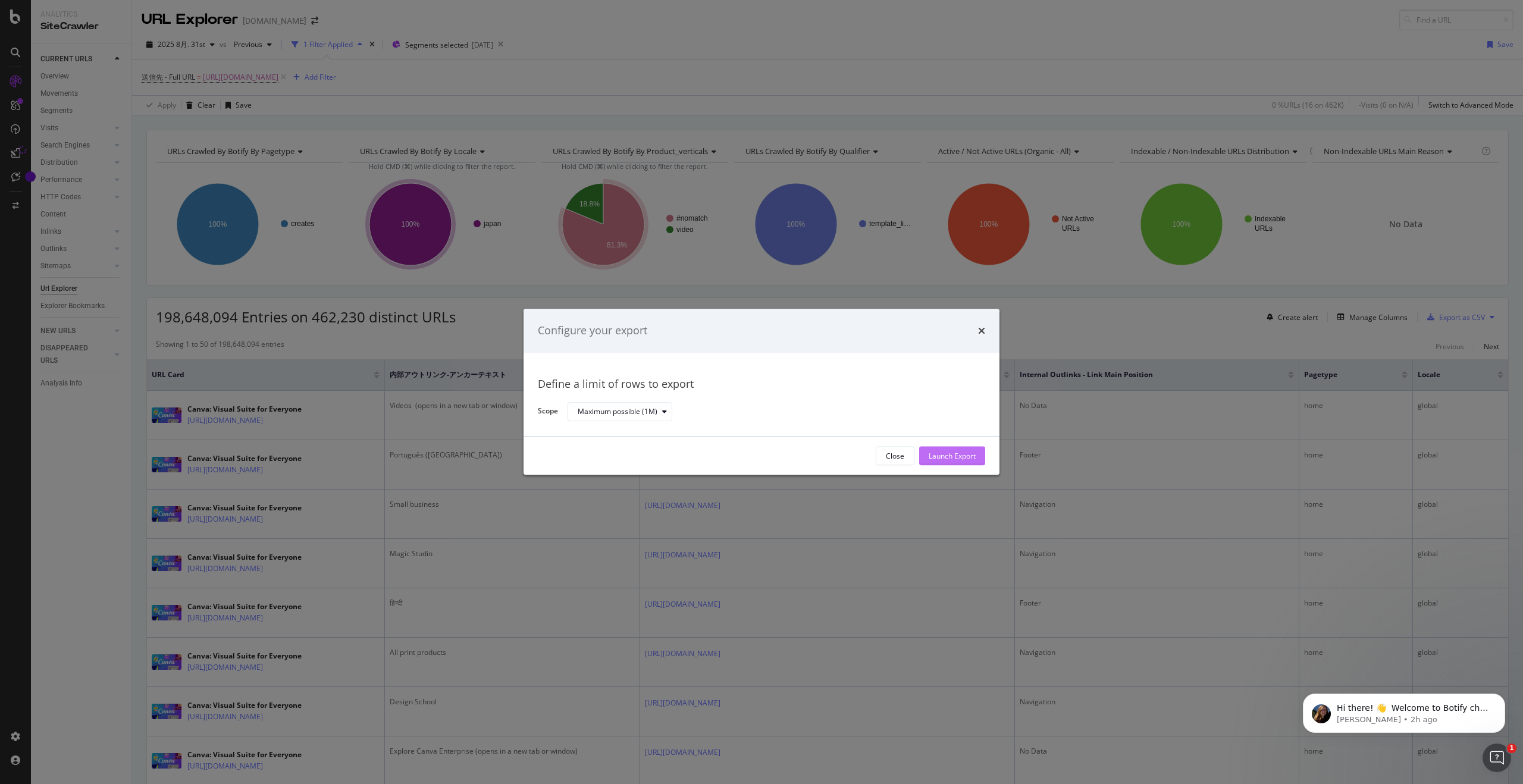
click at [856, 458] on div "Launch Export" at bounding box center [952, 456] width 47 height 10
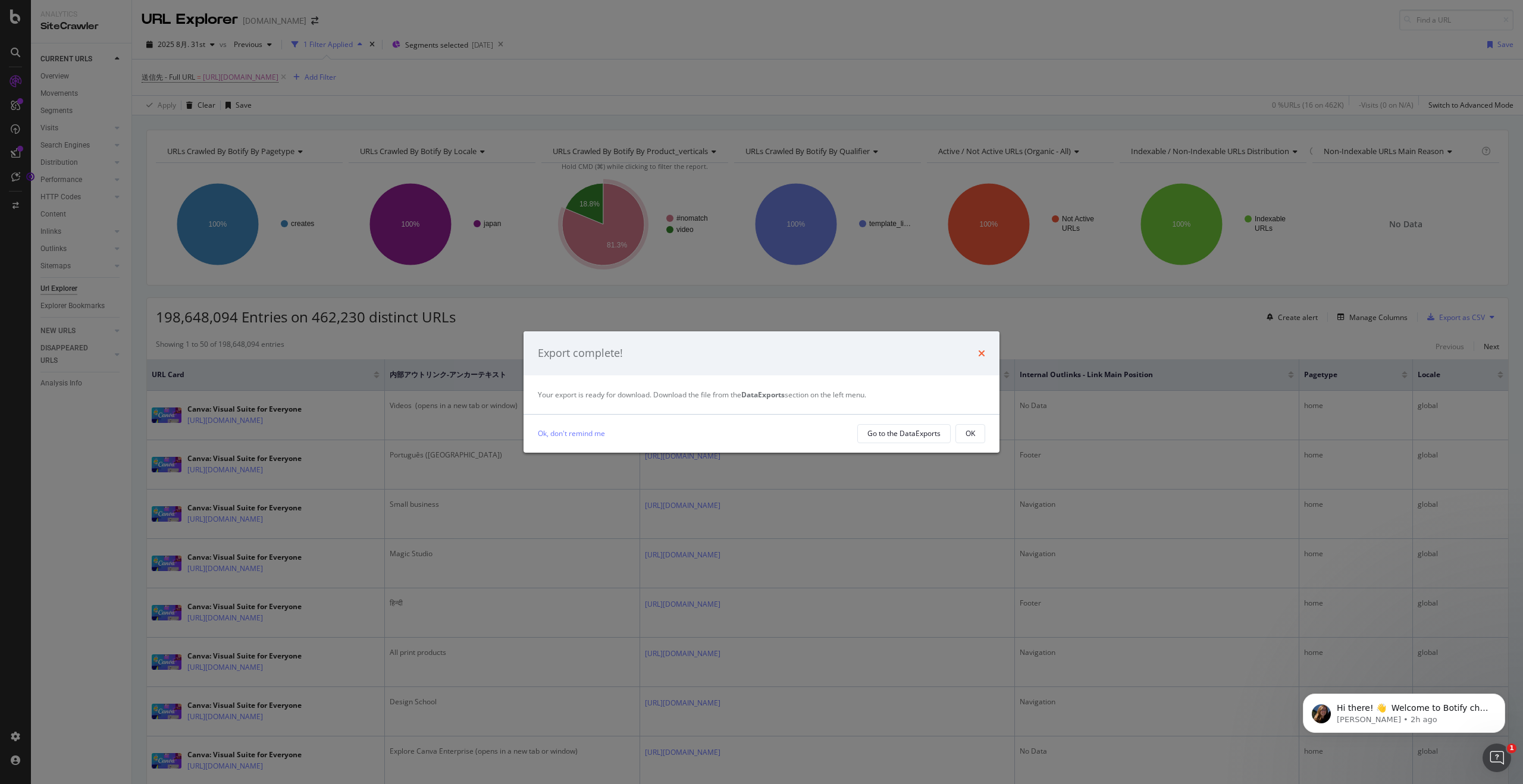
click at [856, 349] on icon "times" at bounding box center [981, 353] width 7 height 9
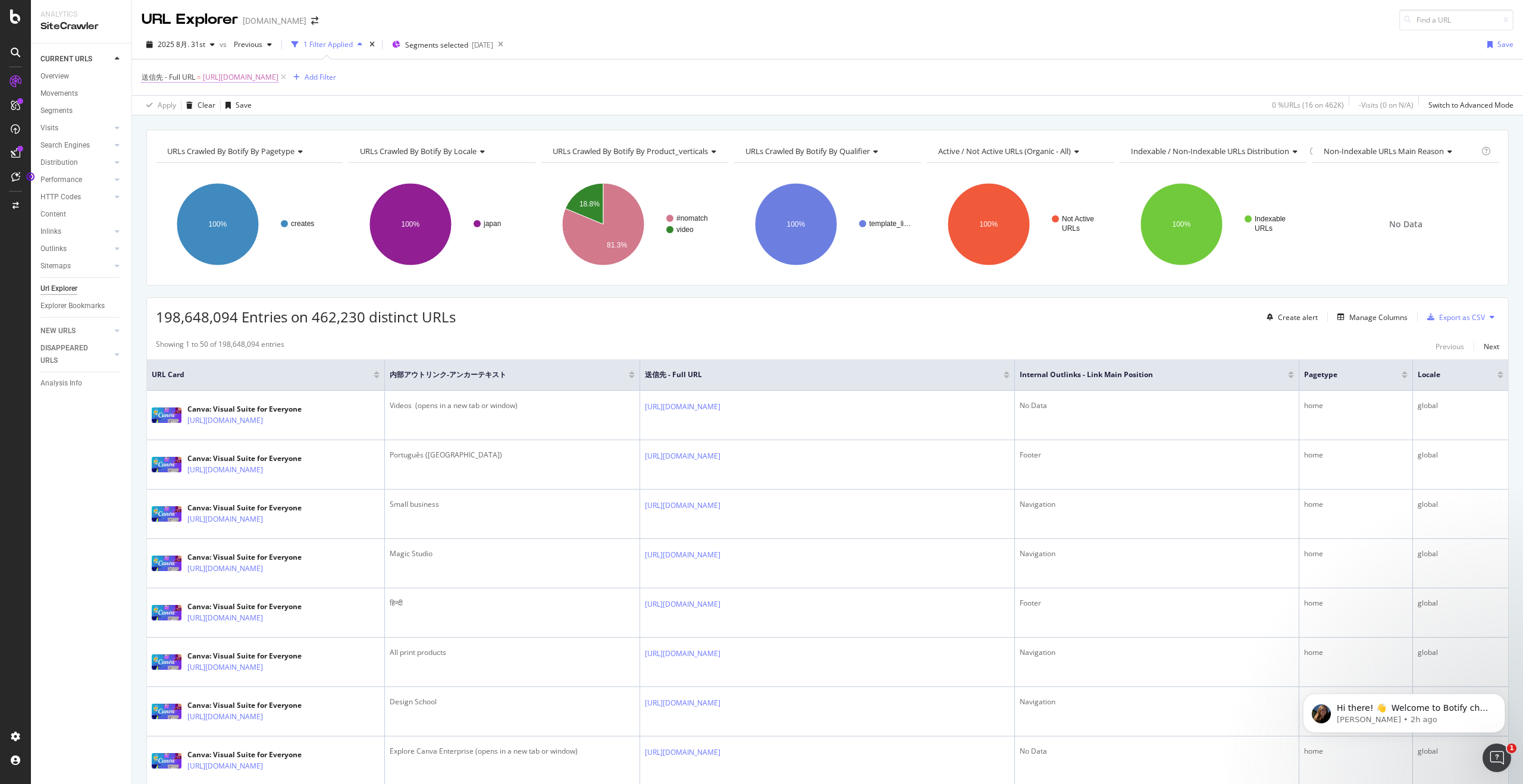
click at [278, 77] on span "[URL][DOMAIN_NAME]" at bounding box center [241, 77] width 76 height 16
click at [264, 197] on div "Apply" at bounding box center [273, 195] width 18 height 10
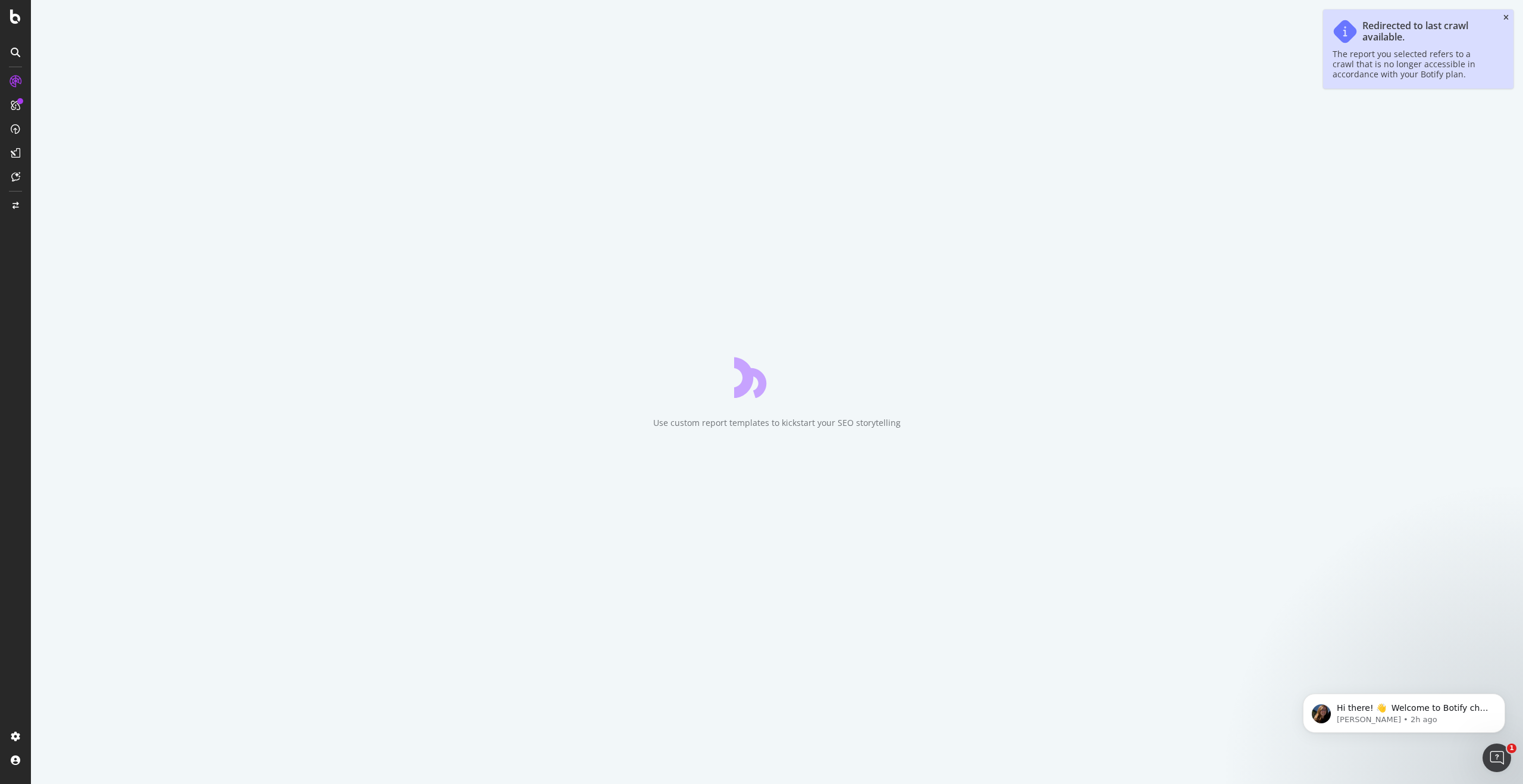
click at [1504, 17] on icon "close toast" at bounding box center [1506, 18] width 5 height 7
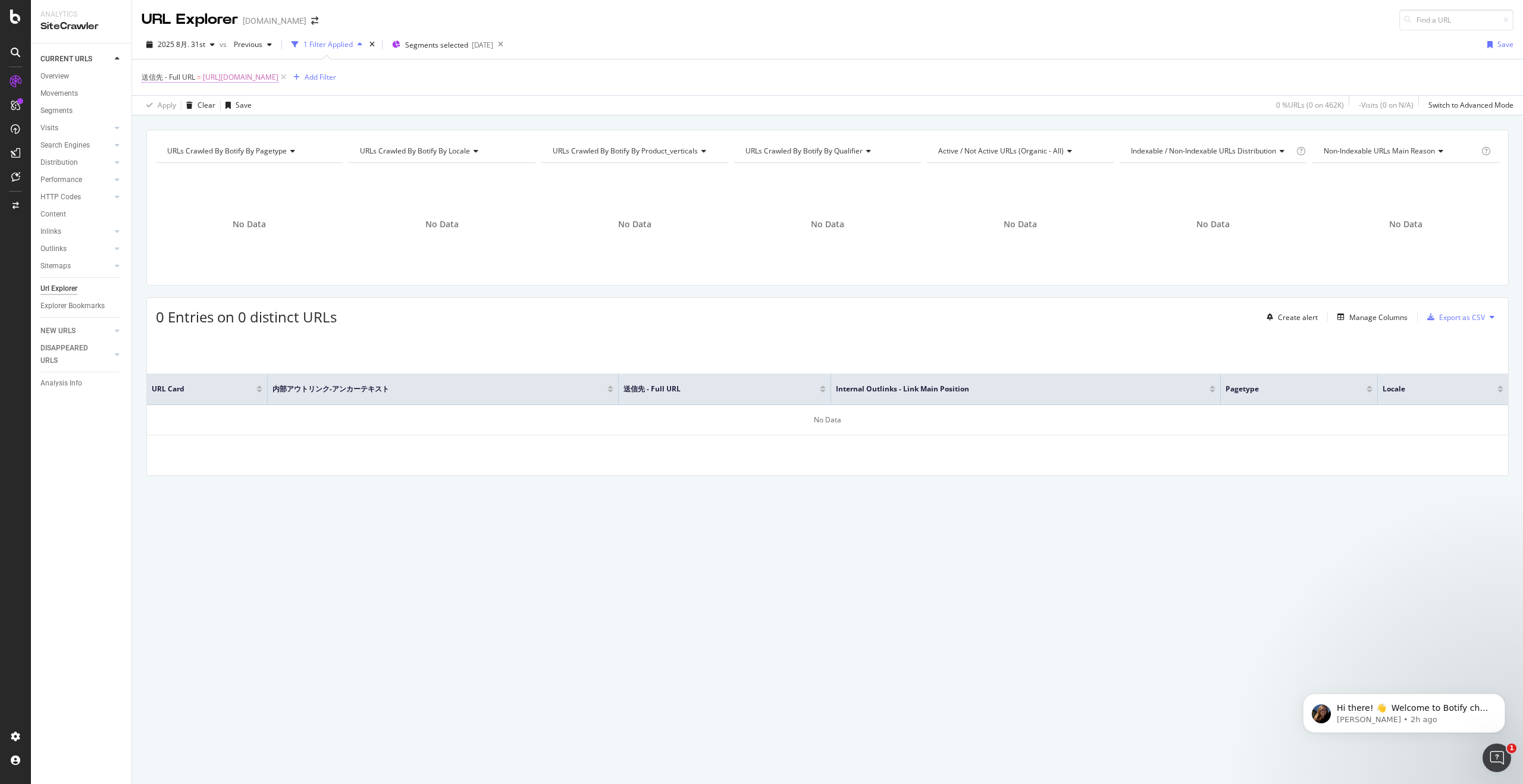
click at [278, 76] on span "[URL][DOMAIN_NAME]" at bounding box center [241, 77] width 76 height 16
click at [249, 169] on input "[URL][DOMAIN_NAME]" at bounding box center [208, 169] width 112 height 19
paste input "ja_jp/create/line-image"
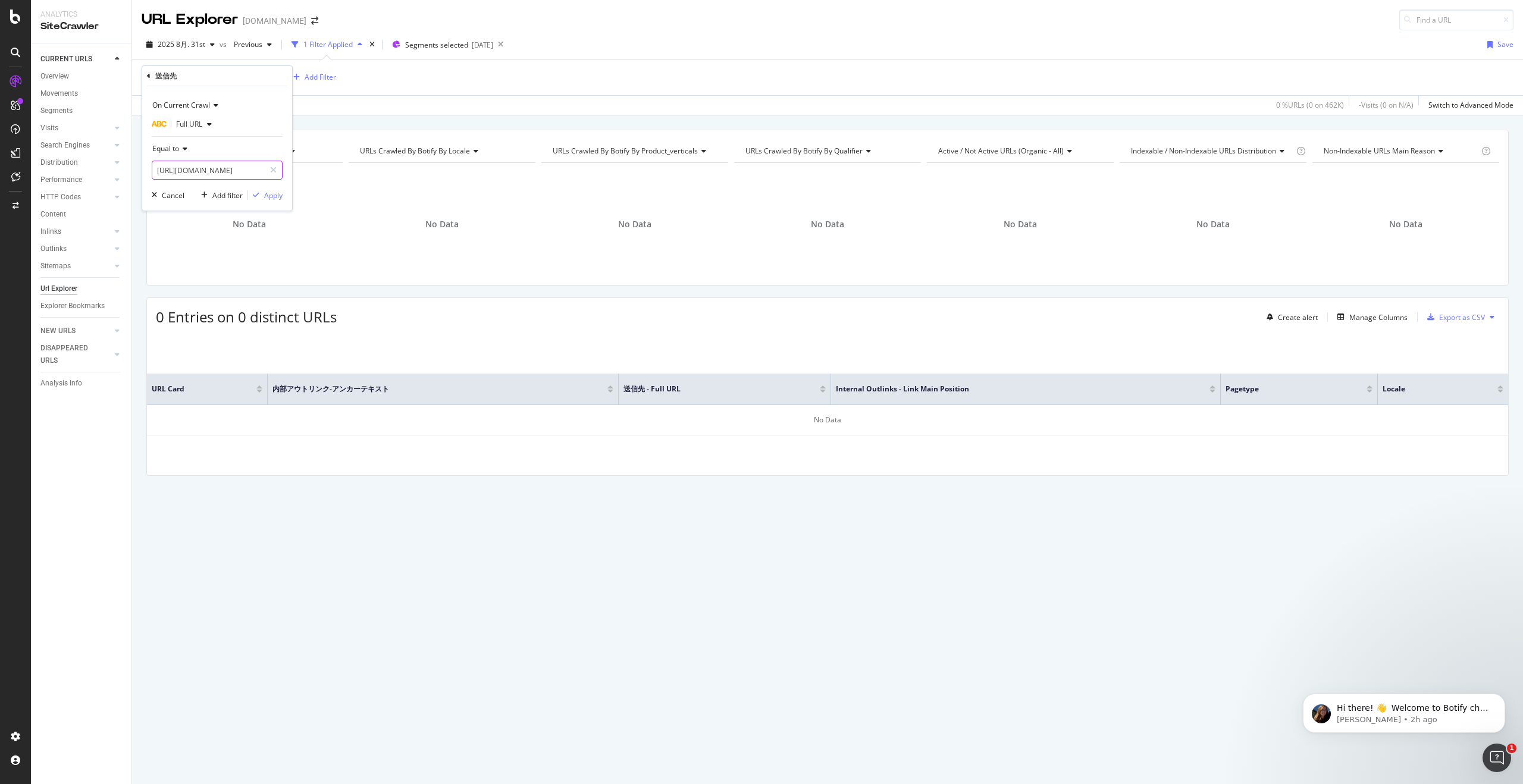
scroll to position [0, 56]
type input "[URL][DOMAIN_NAME]"
click at [272, 196] on div "Apply" at bounding box center [273, 195] width 18 height 10
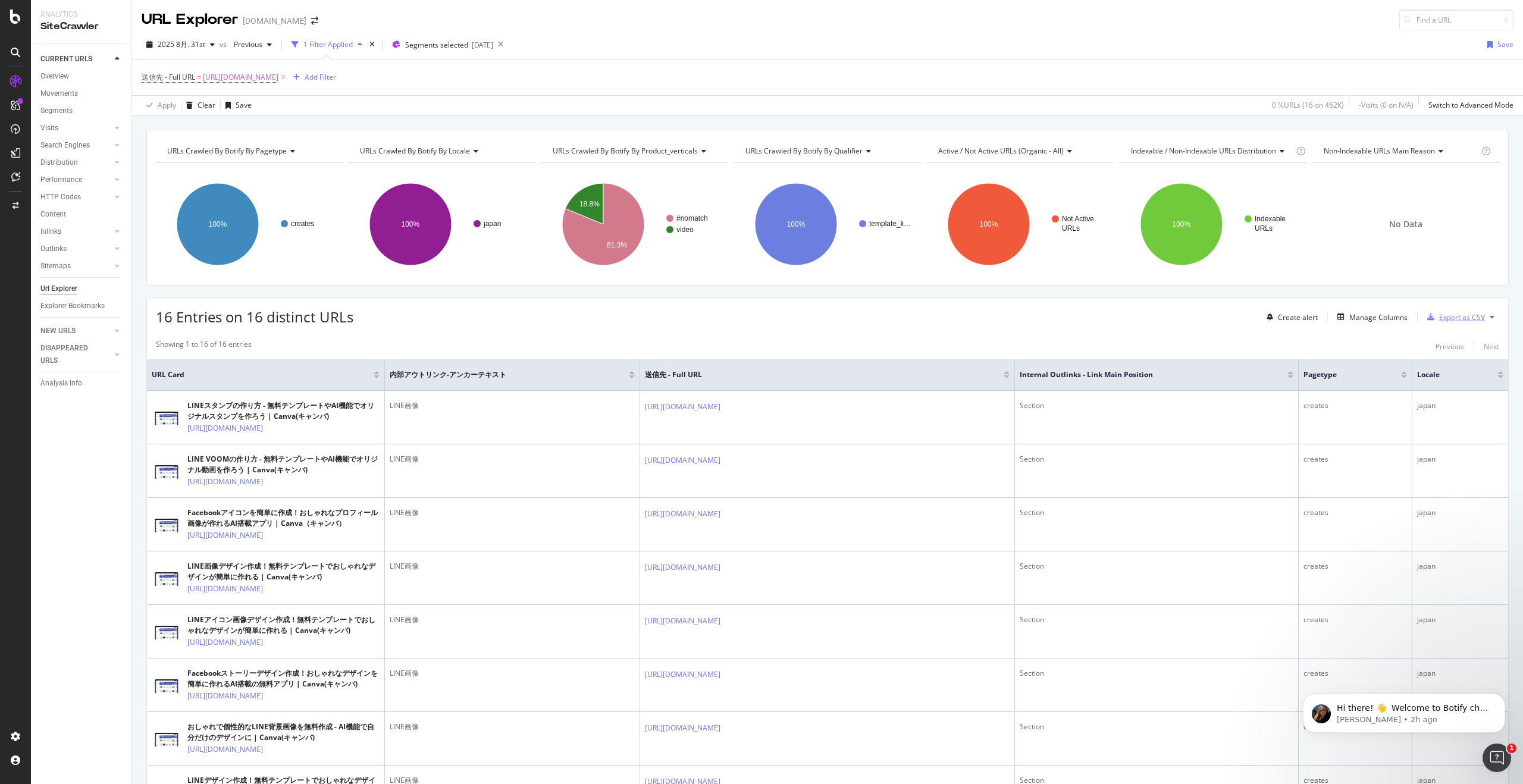
click at [1444, 321] on div "Export as CSV" at bounding box center [1461, 317] width 46 height 10
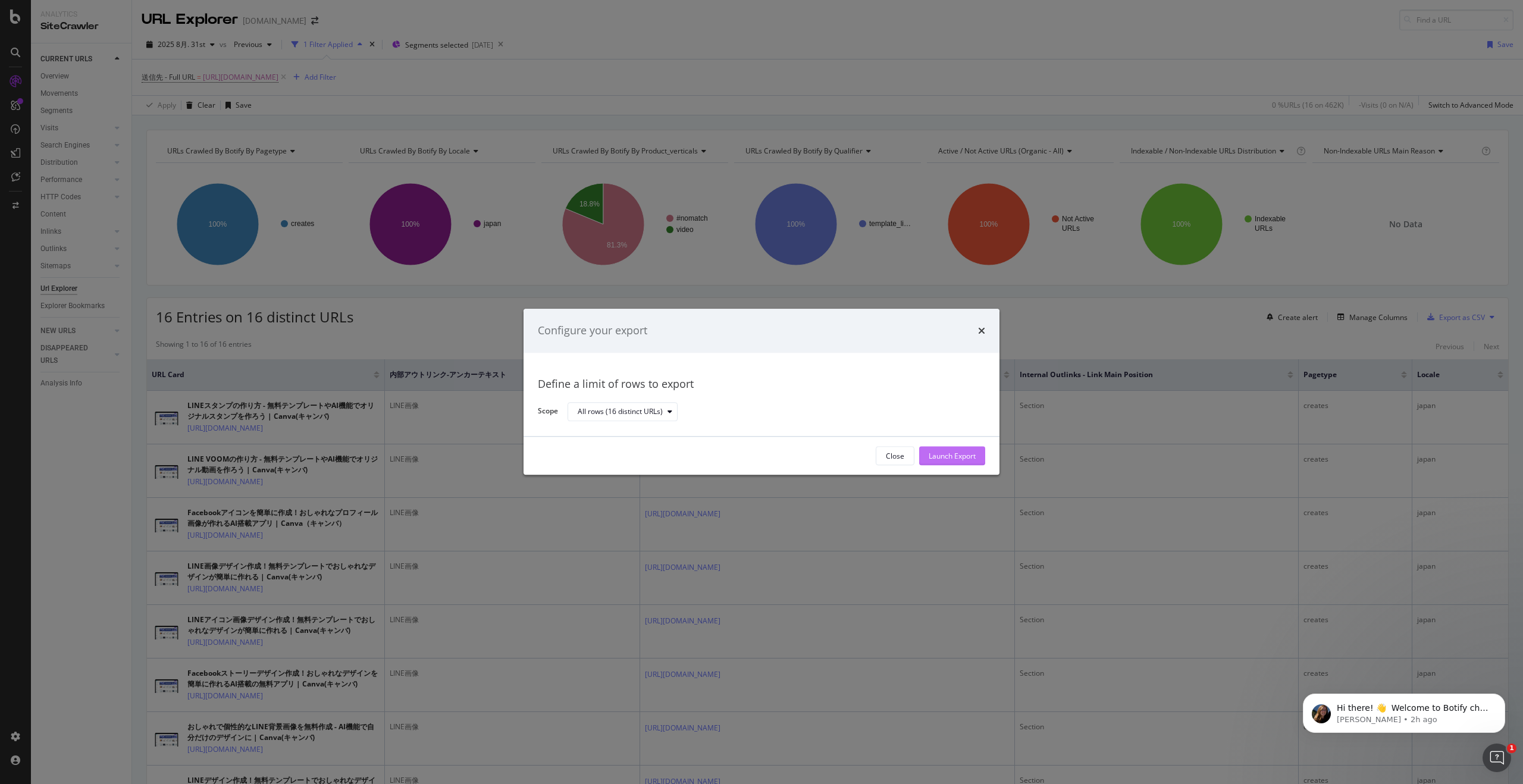
click at [966, 457] on div "Launch Export" at bounding box center [952, 456] width 47 height 10
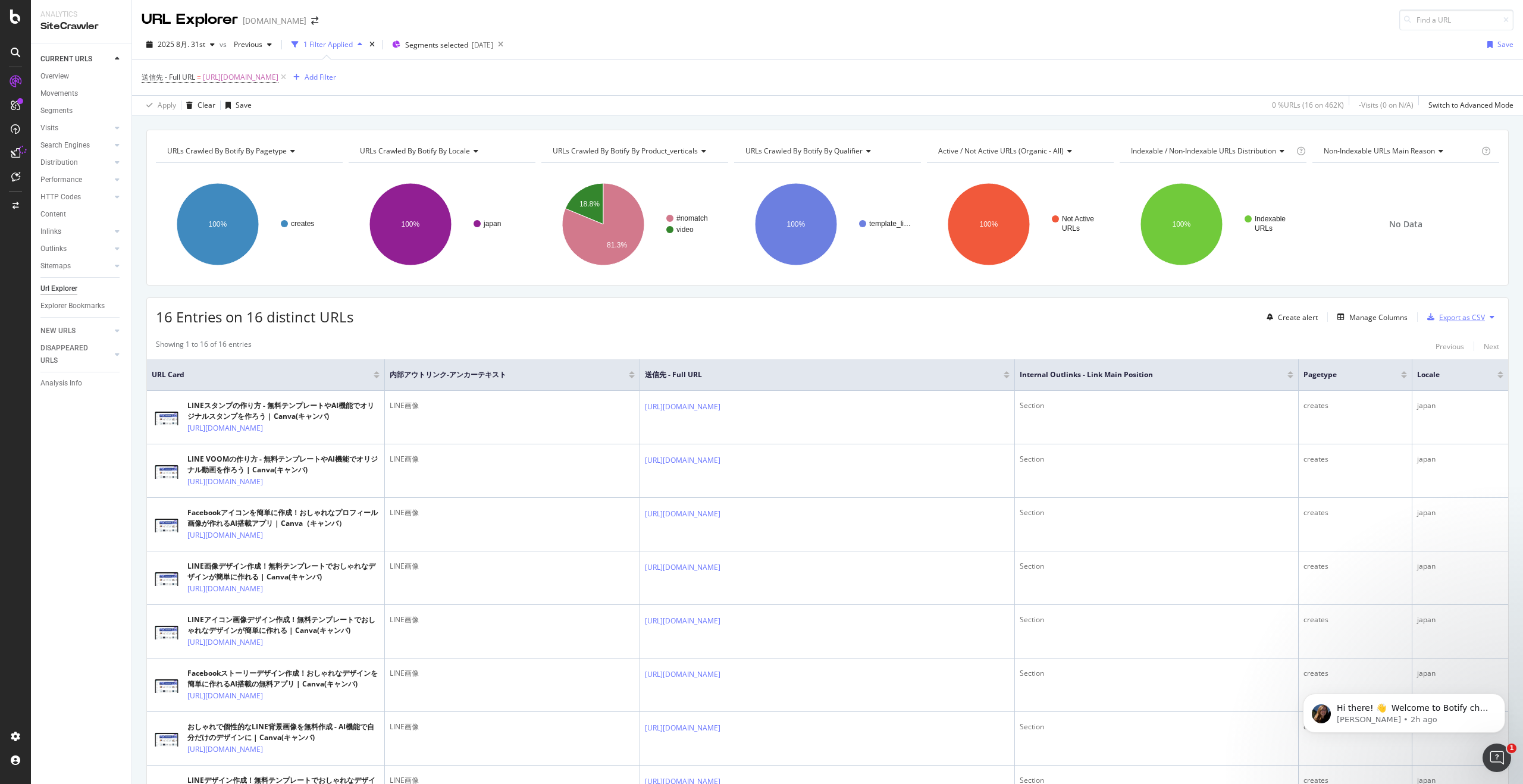
click at [1455, 321] on div "Export as CSV" at bounding box center [1461, 317] width 46 height 10
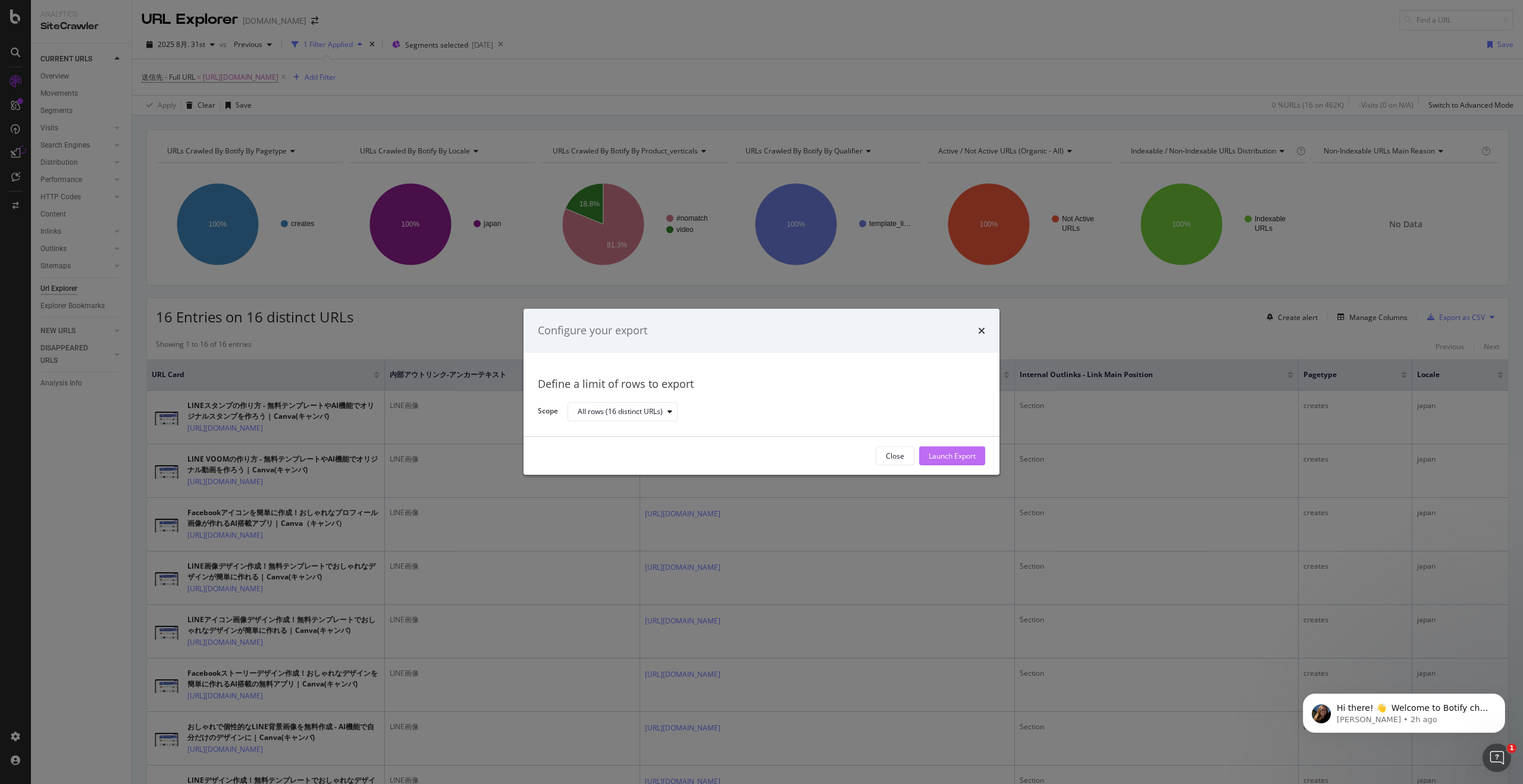
click at [965, 453] on div "Launch Export" at bounding box center [952, 456] width 47 height 10
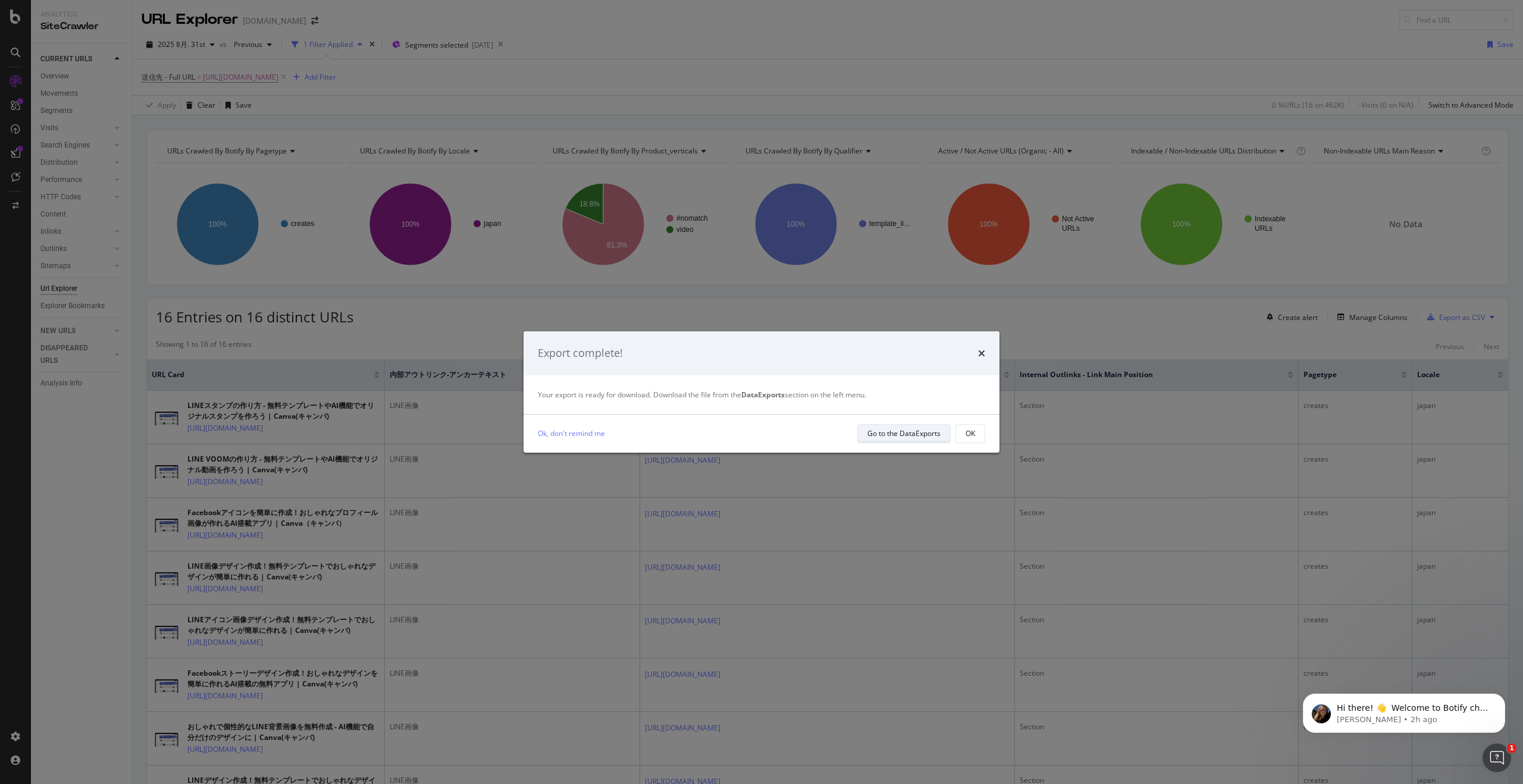
click at [888, 433] on div "Go to the DataExports" at bounding box center [904, 433] width 73 height 10
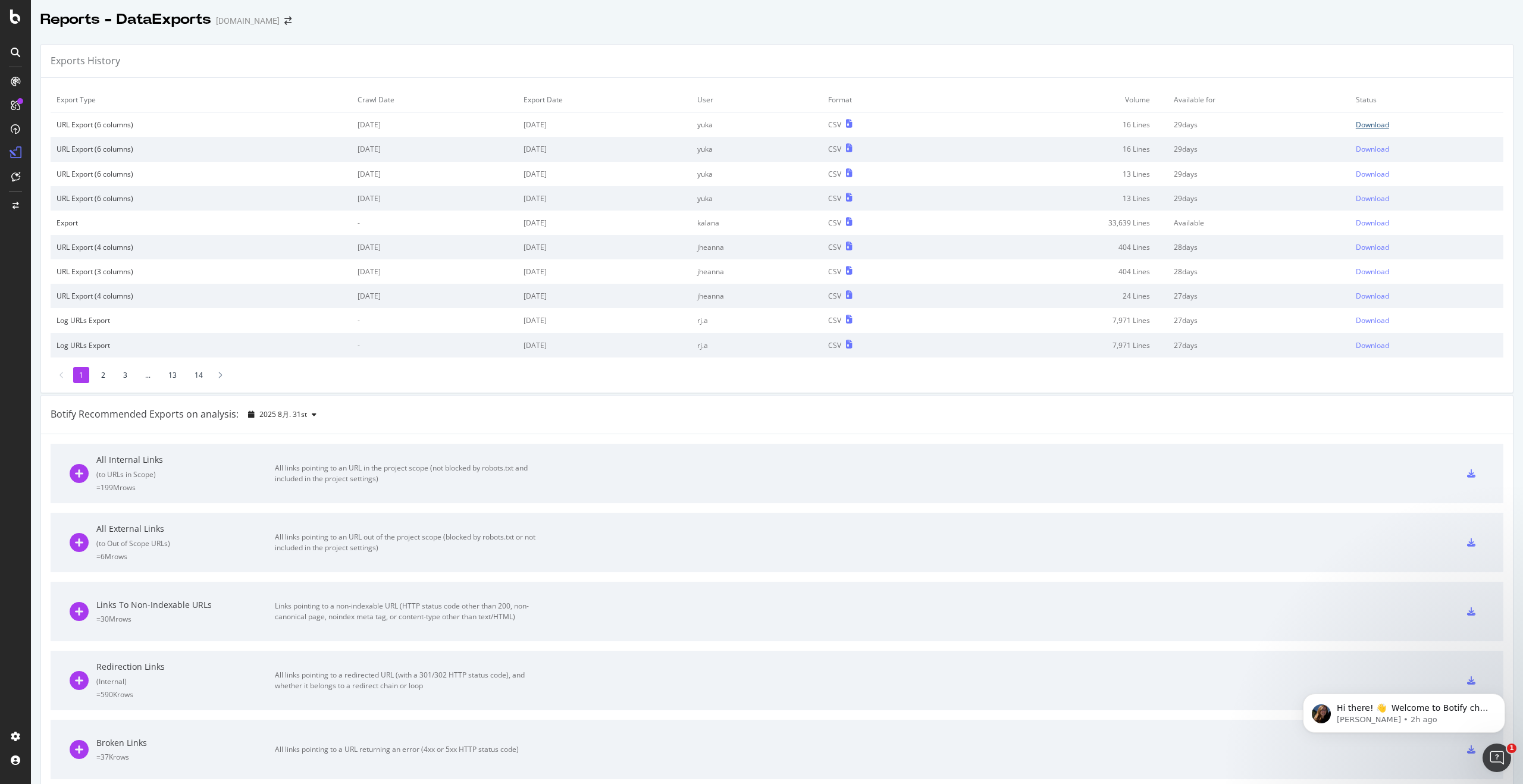
click at [1366, 122] on div "Download" at bounding box center [1372, 124] width 34 height 10
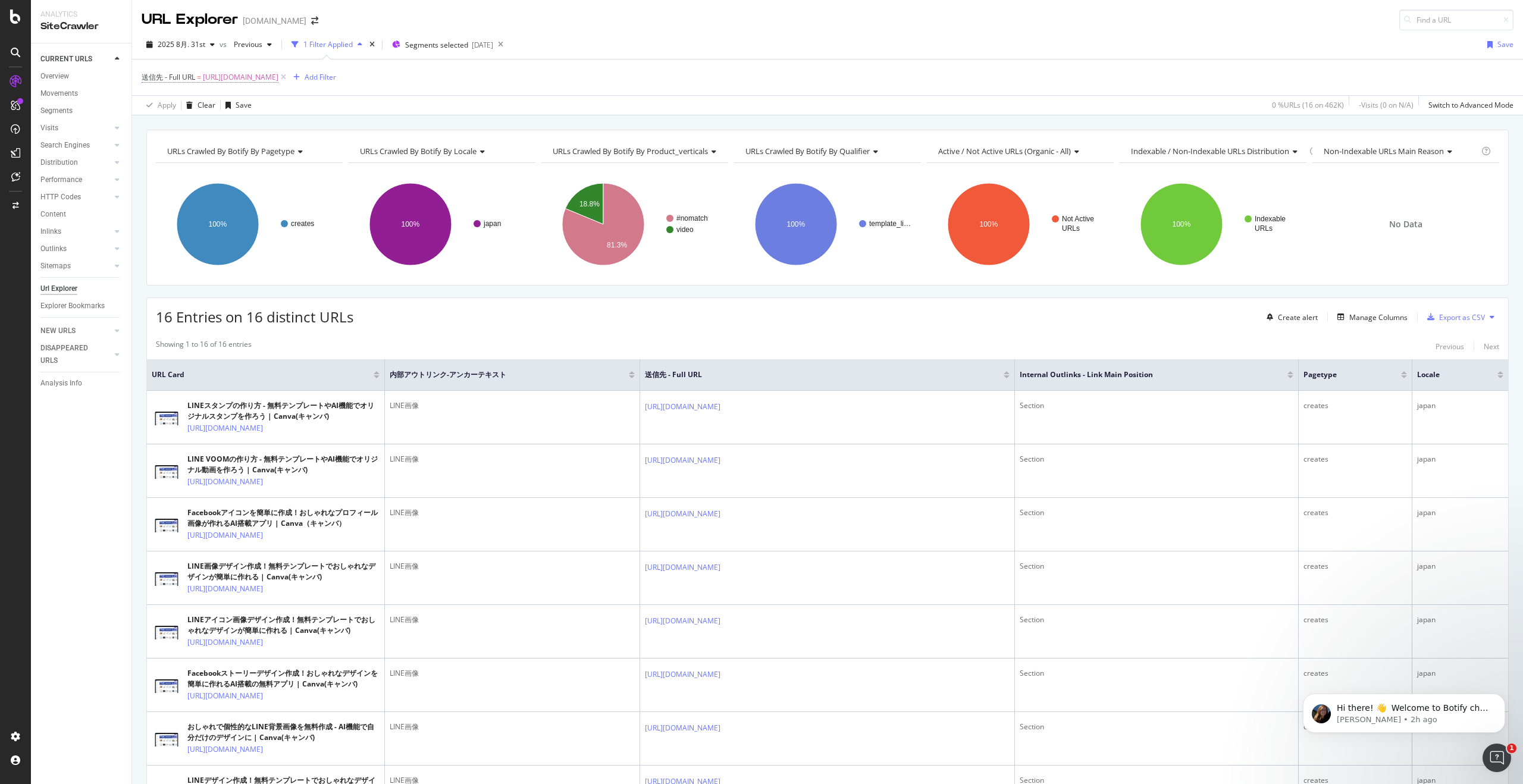
click at [278, 76] on span "[URL][DOMAIN_NAME]" at bounding box center [241, 77] width 76 height 16
click at [249, 173] on input "[URL][DOMAIN_NAME]" at bounding box center [208, 169] width 112 height 19
paste input "text"
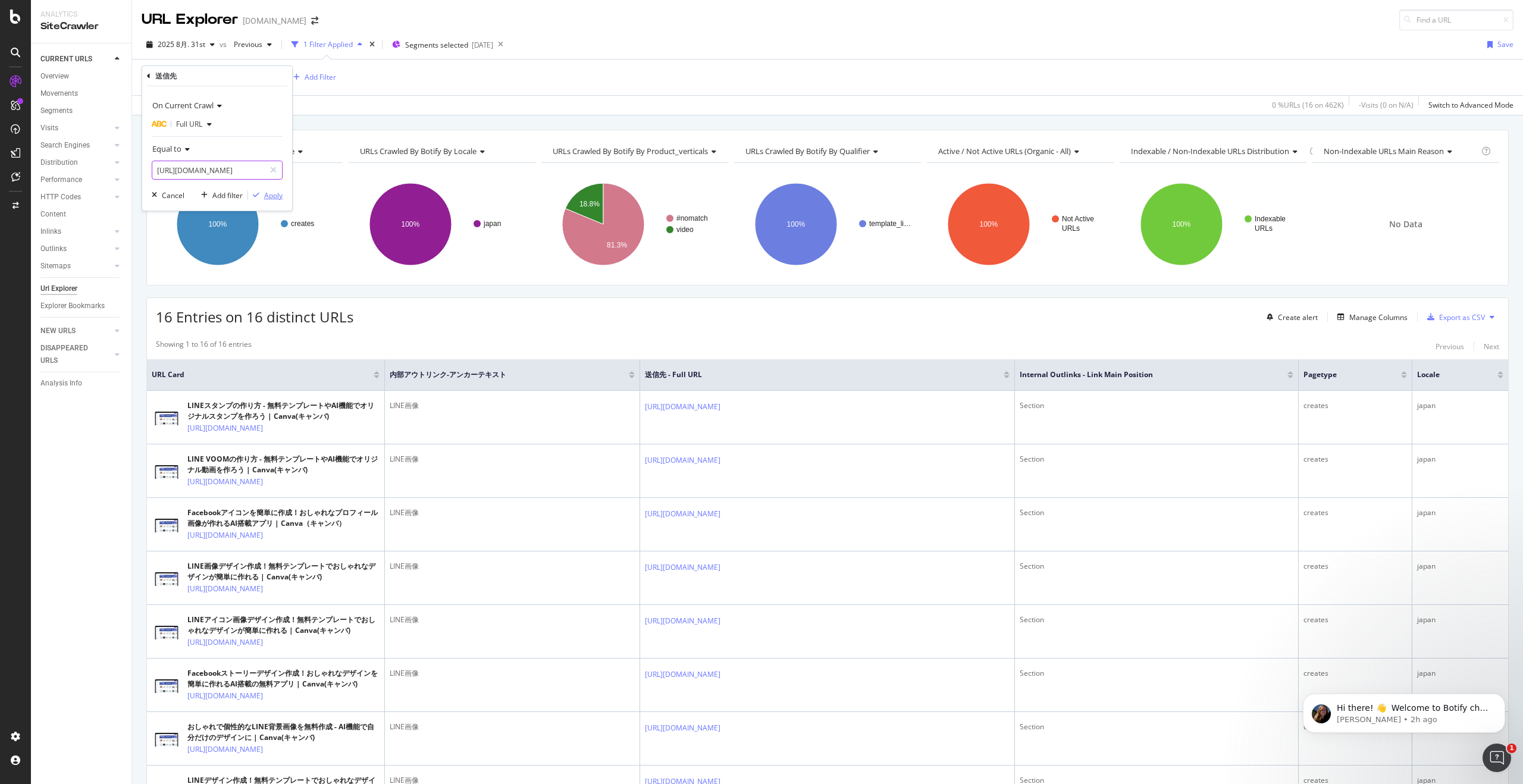
scroll to position [0, 34]
type input "[URL][DOMAIN_NAME]"
click at [273, 195] on div "Apply" at bounding box center [273, 195] width 18 height 10
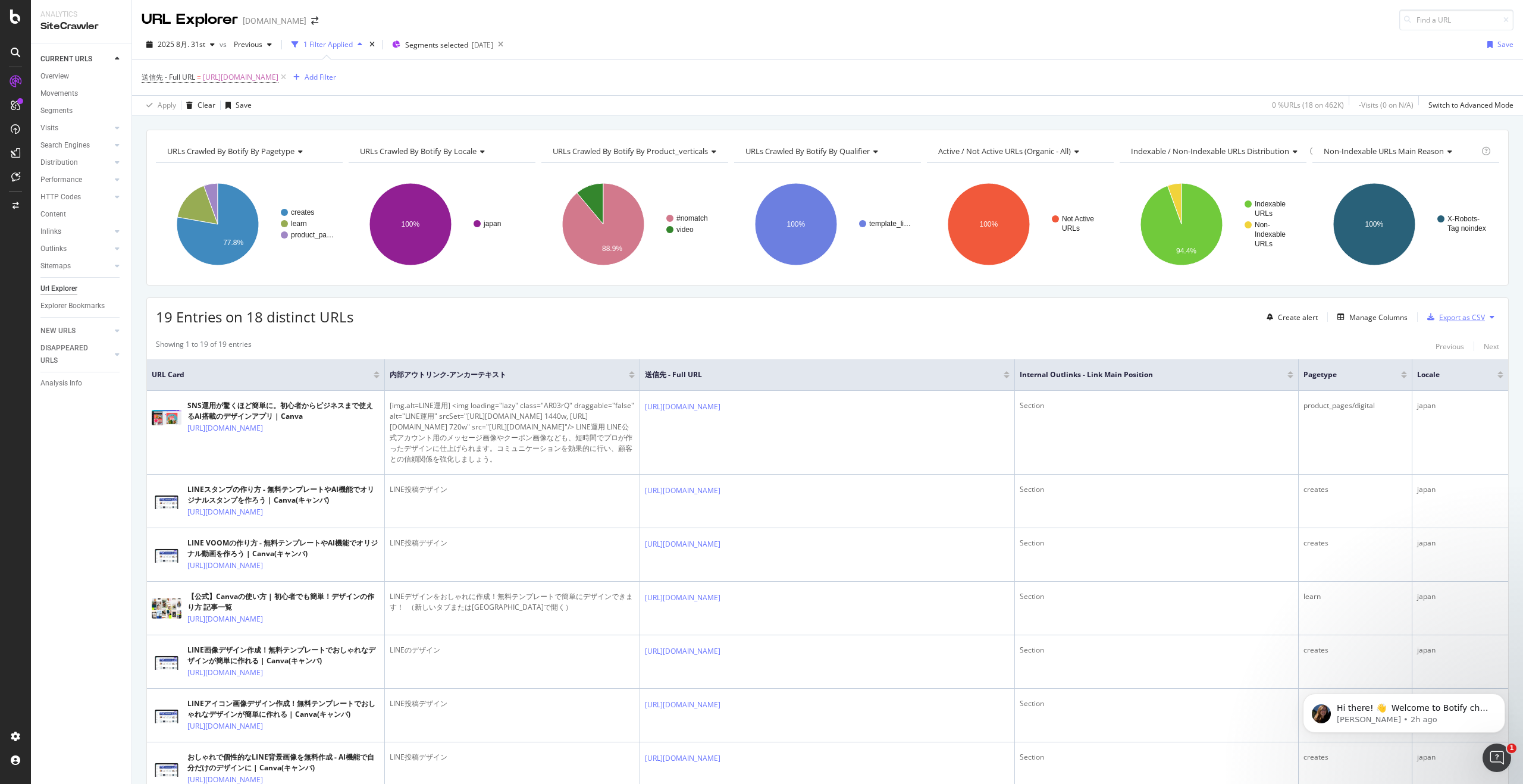
click at [1442, 318] on div "Export as CSV" at bounding box center [1461, 317] width 46 height 10
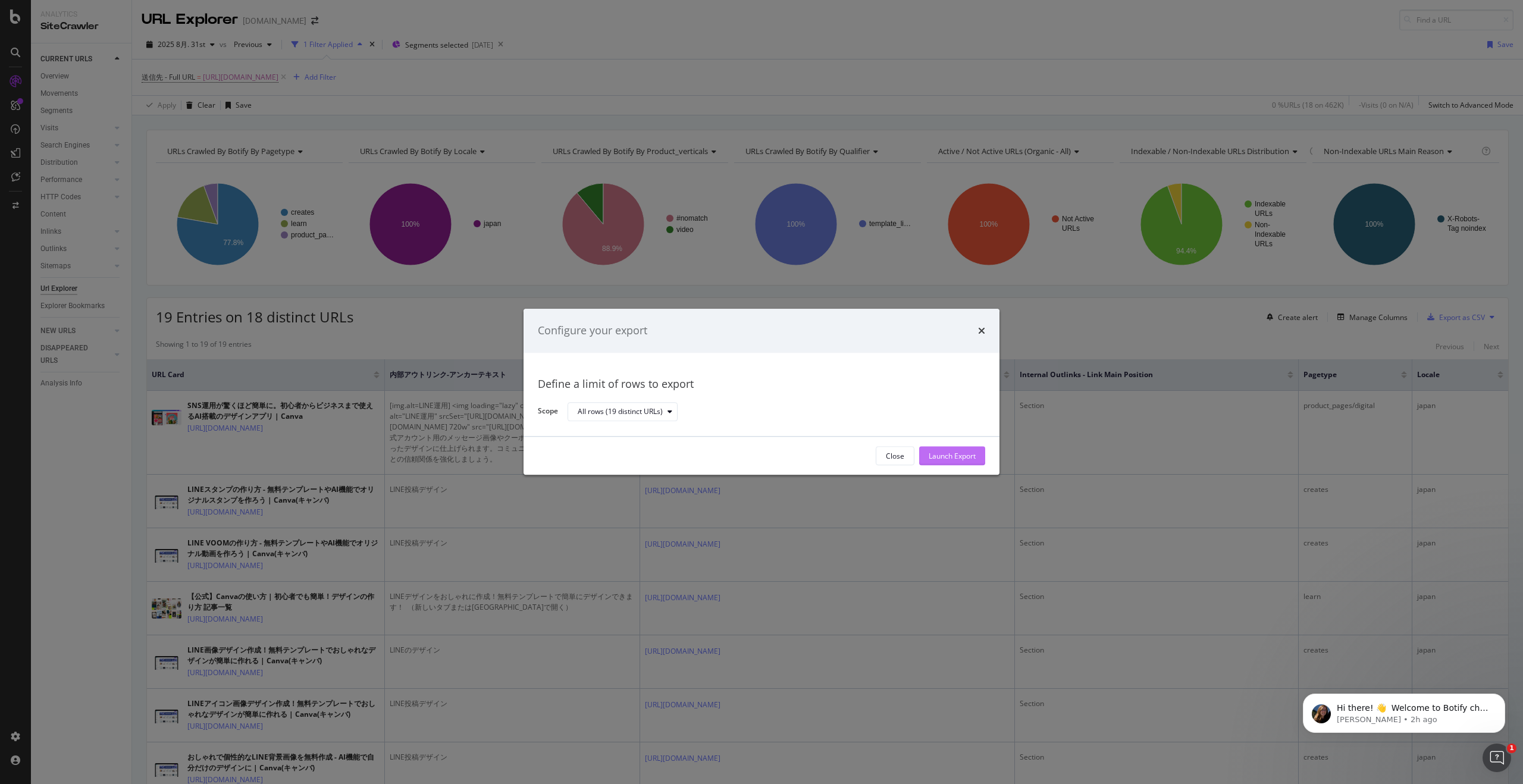
click at [948, 460] on div "Launch Export" at bounding box center [952, 456] width 47 height 10
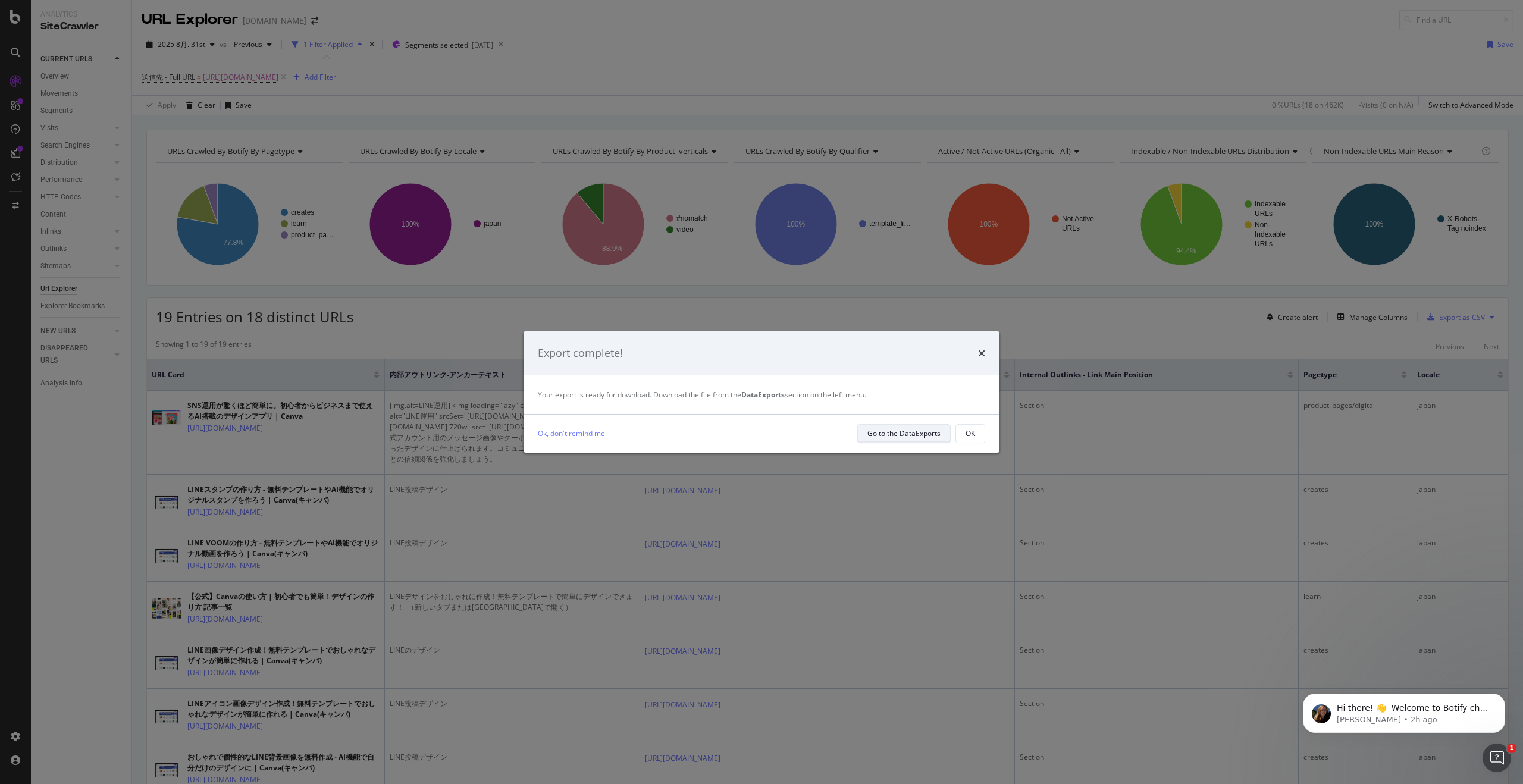
click at [898, 433] on div "Go to the DataExports" at bounding box center [904, 433] width 73 height 10
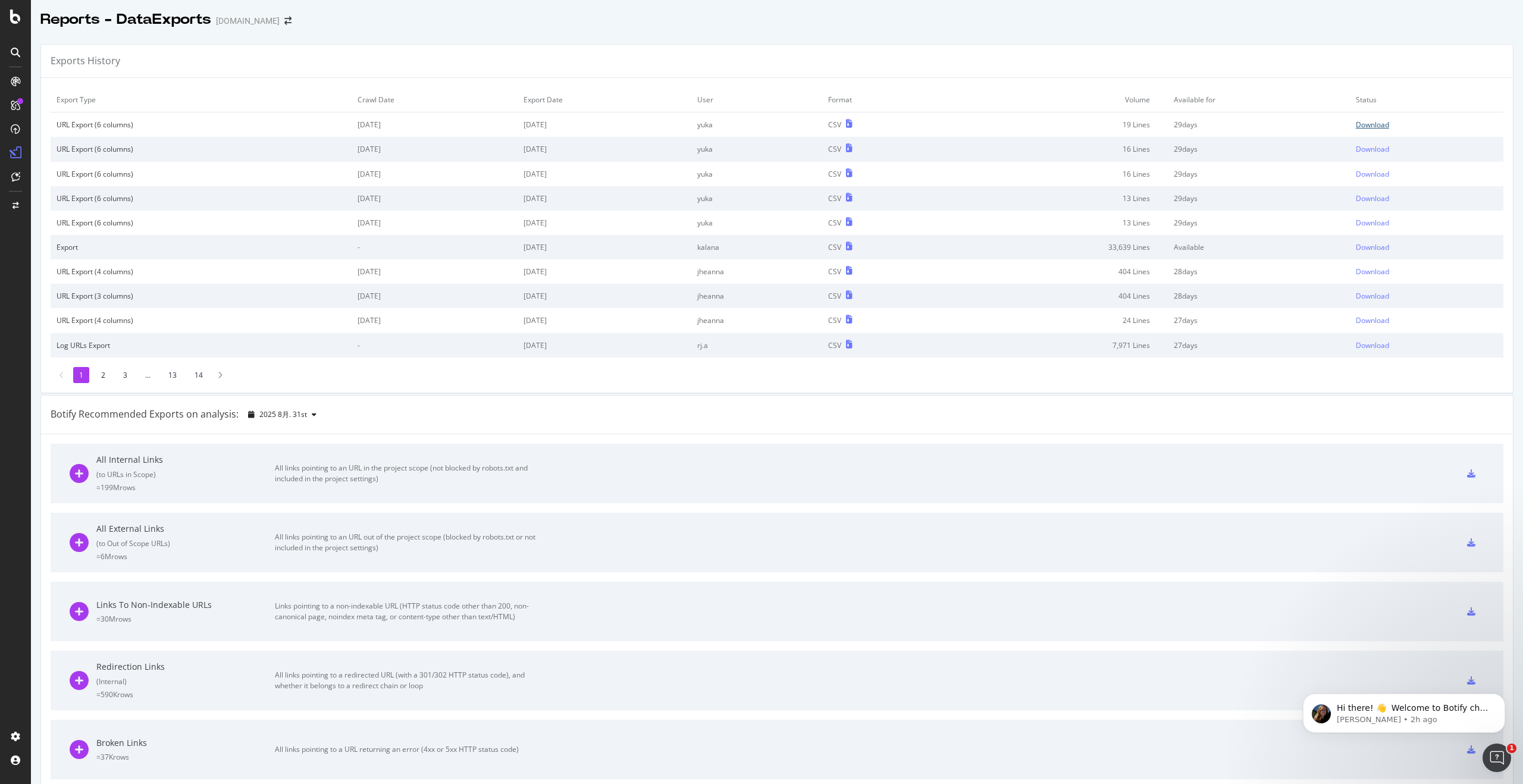
click at [1377, 123] on div "Download" at bounding box center [1372, 124] width 34 height 10
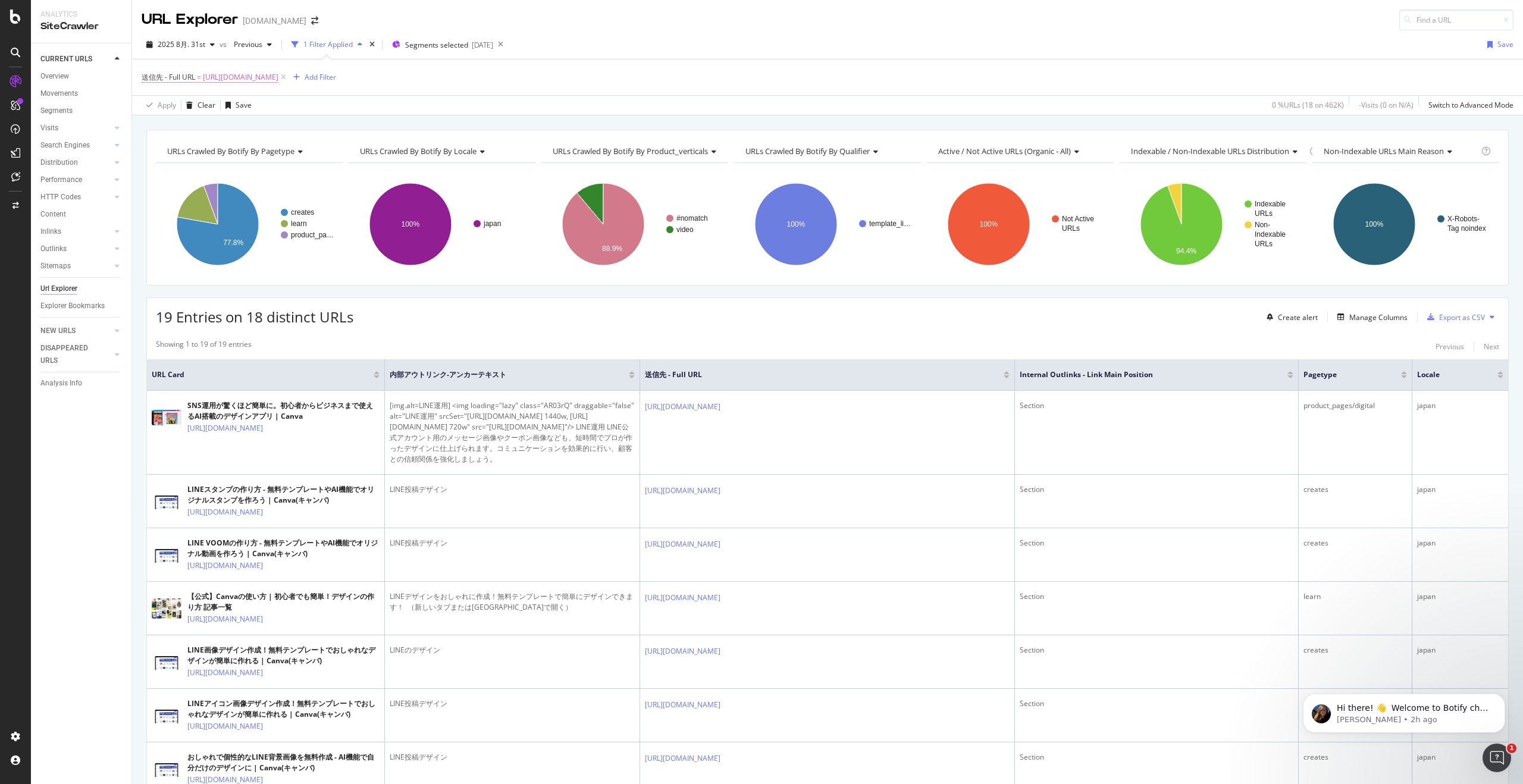
click at [278, 77] on span "[URL][DOMAIN_NAME]" at bounding box center [241, 77] width 76 height 16
click at [222, 167] on input "[URL][DOMAIN_NAME]" at bounding box center [208, 169] width 112 height 19
paste input "-post"
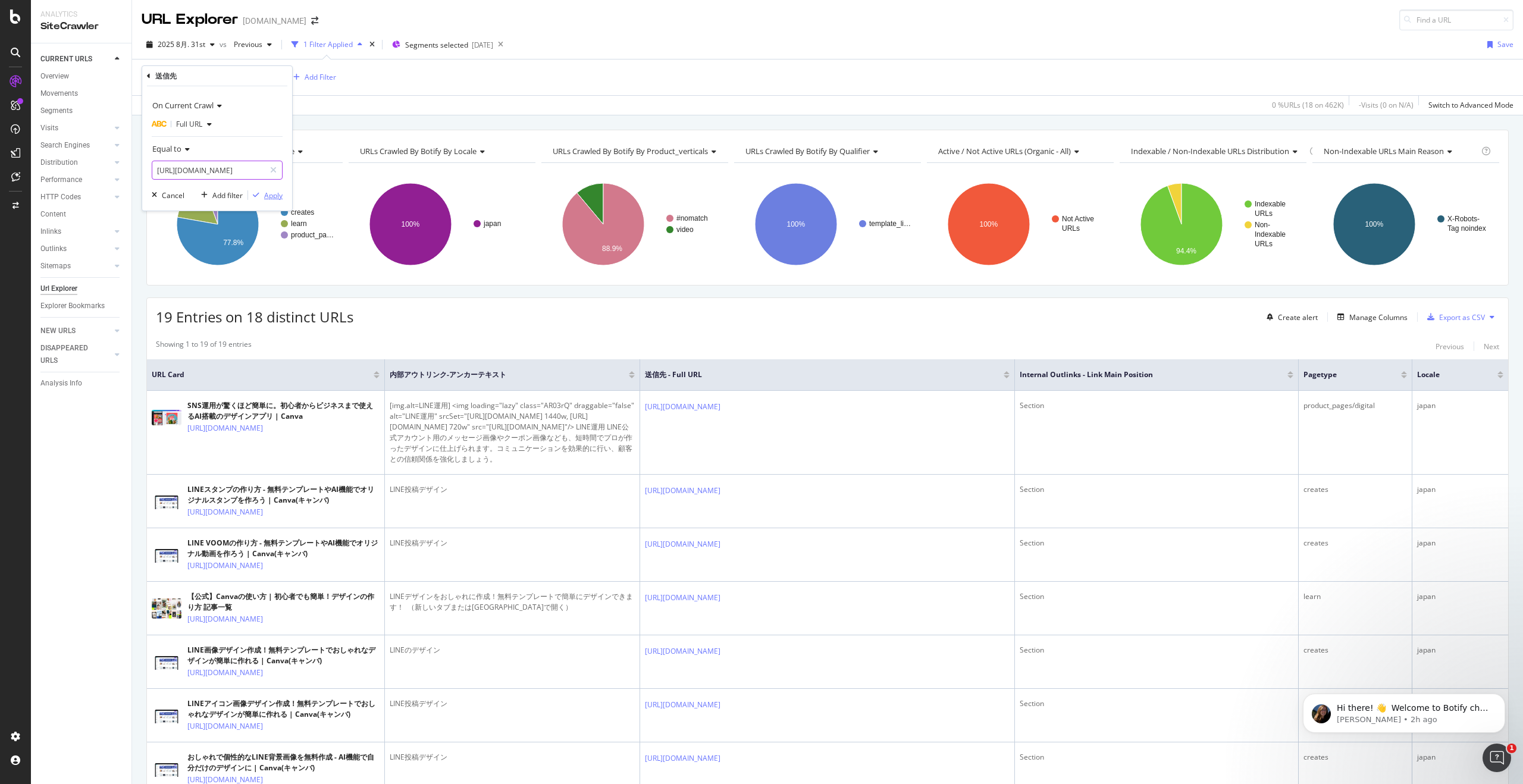
scroll to position [0, 50]
type input "[URL][DOMAIN_NAME]"
click at [270, 197] on div "Apply" at bounding box center [273, 195] width 18 height 10
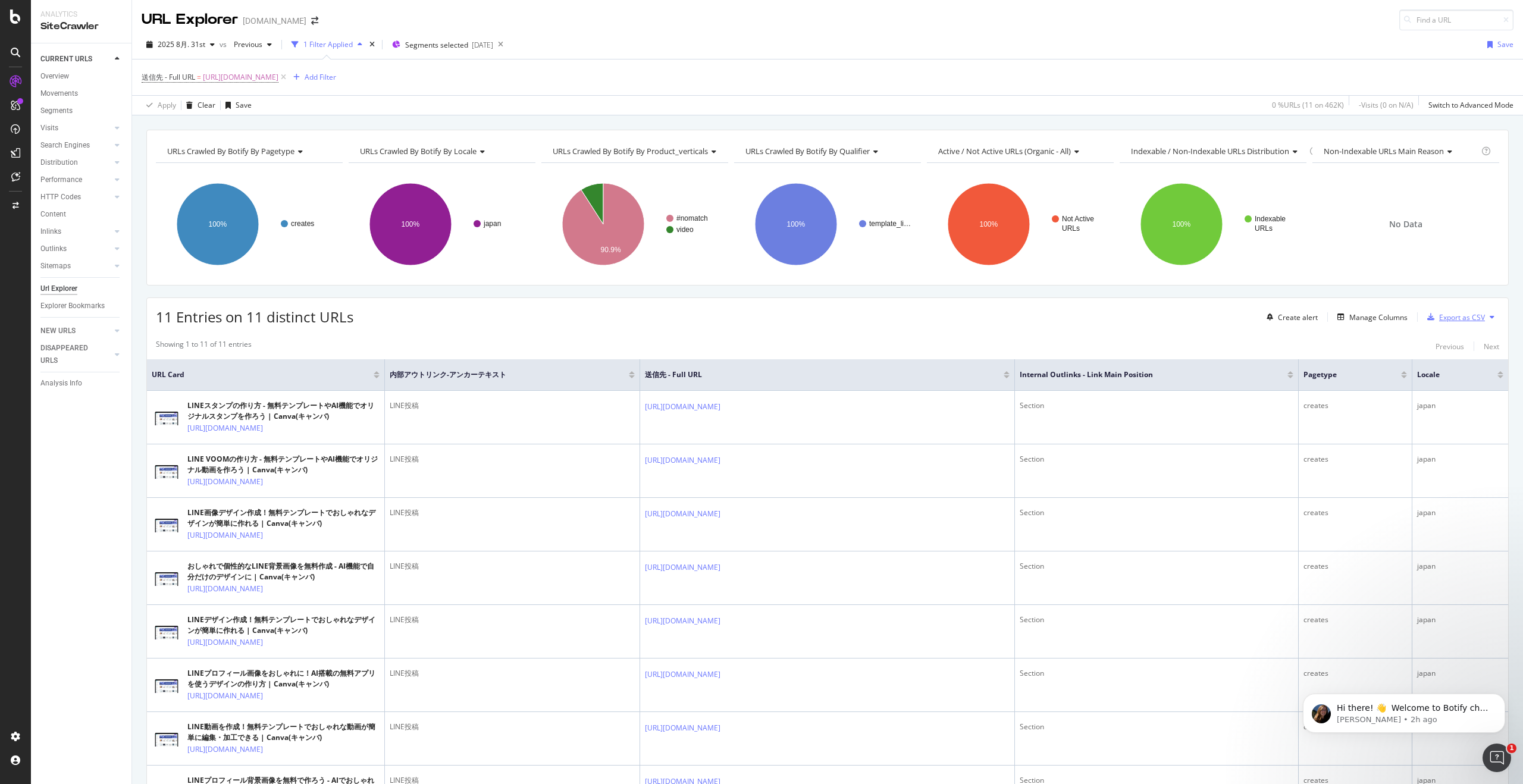
click at [1469, 308] on div "Export as CSV" at bounding box center [1453, 317] width 63 height 18
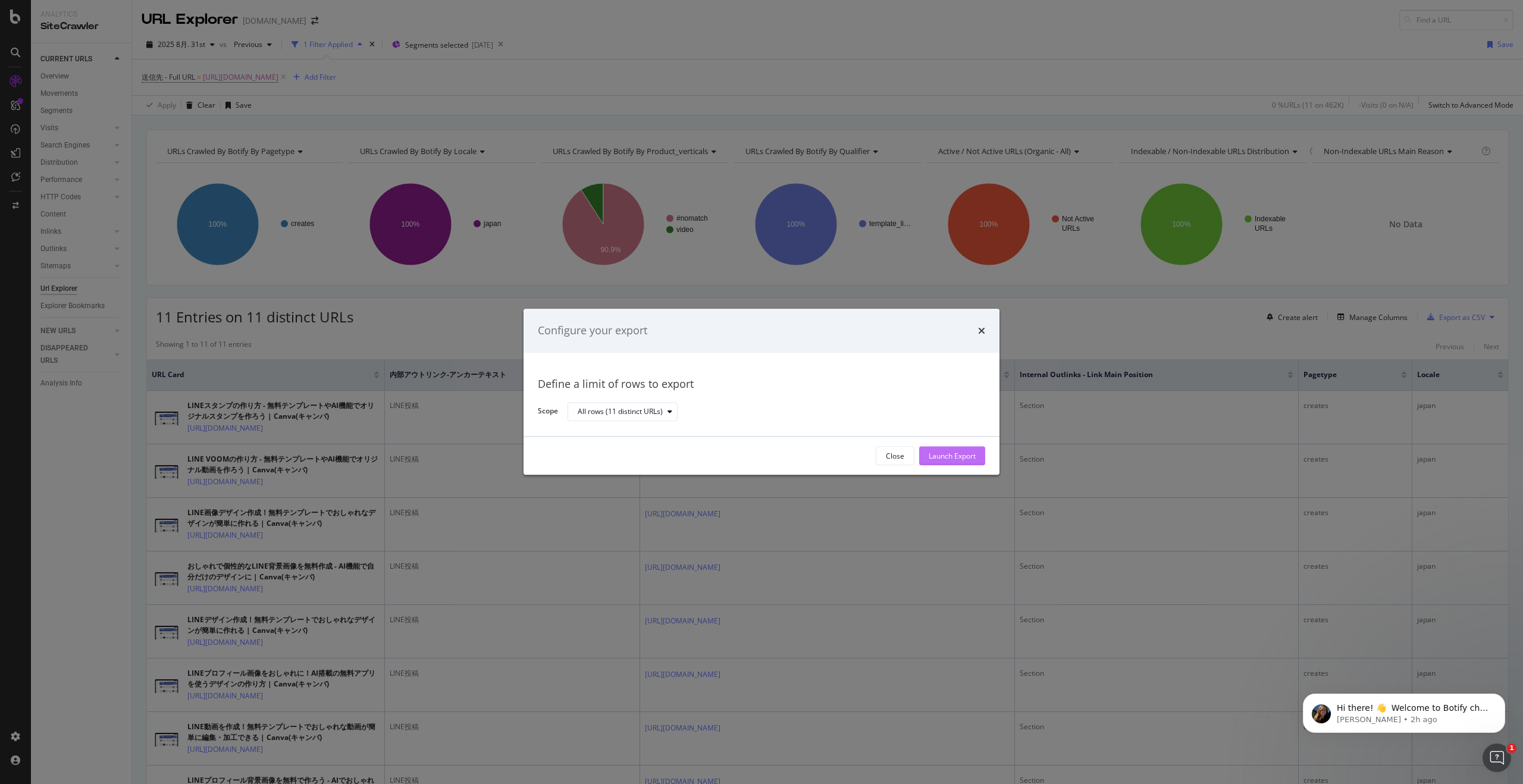
click at [967, 460] on div "Launch Export" at bounding box center [952, 456] width 47 height 10
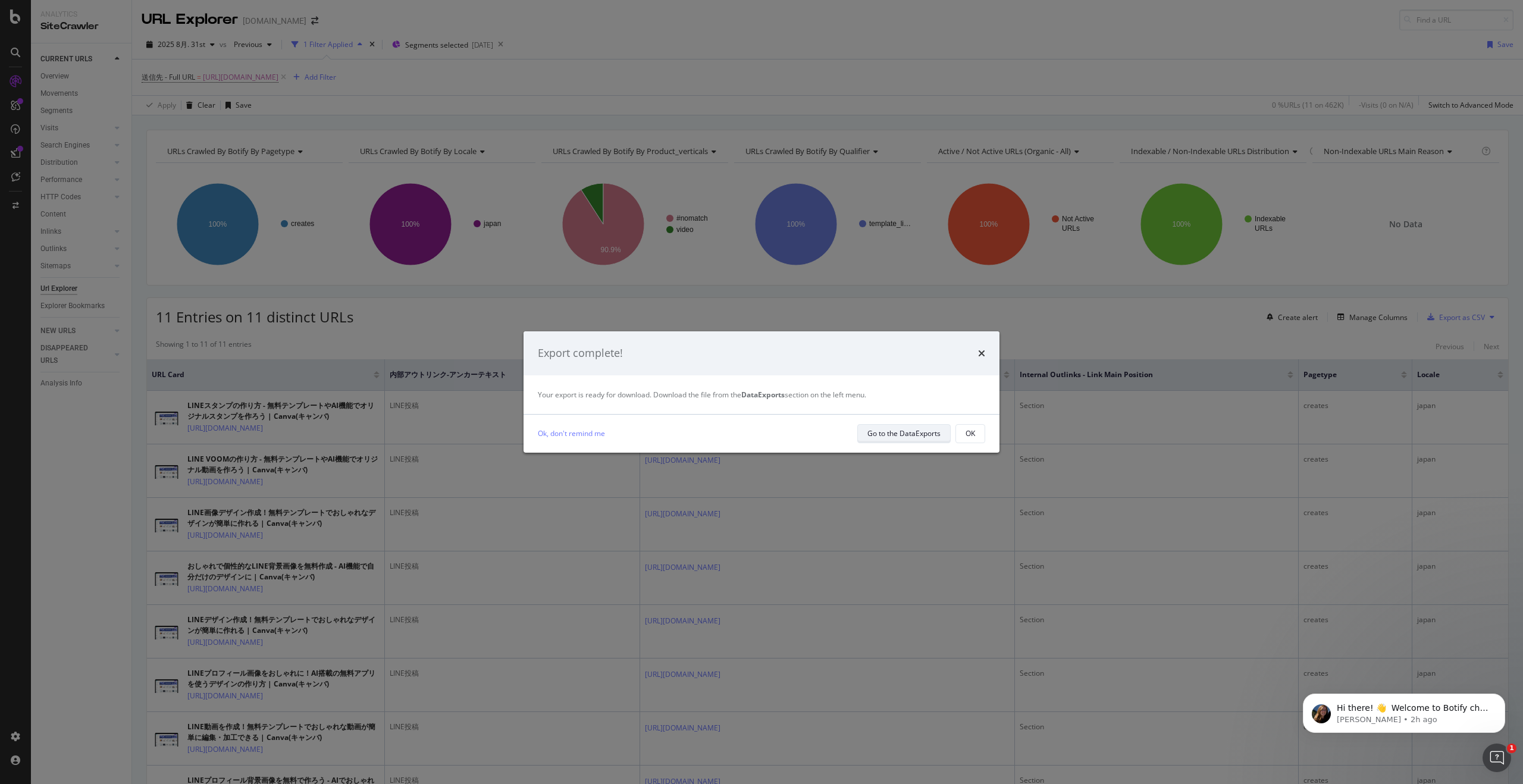
click at [875, 431] on div "Go to the DataExports" at bounding box center [904, 433] width 73 height 10
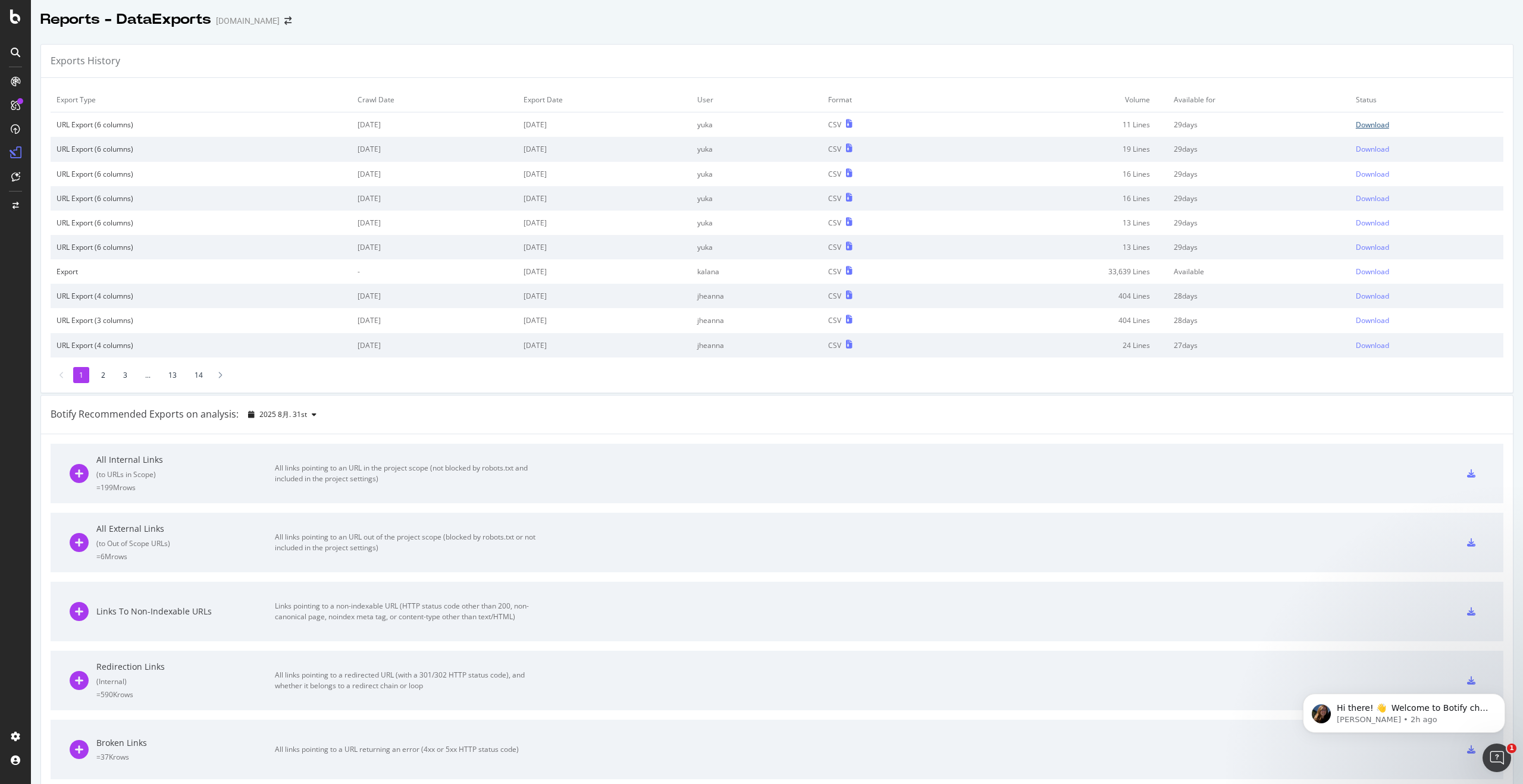
click at [1389, 125] on div "Download" at bounding box center [1372, 124] width 34 height 10
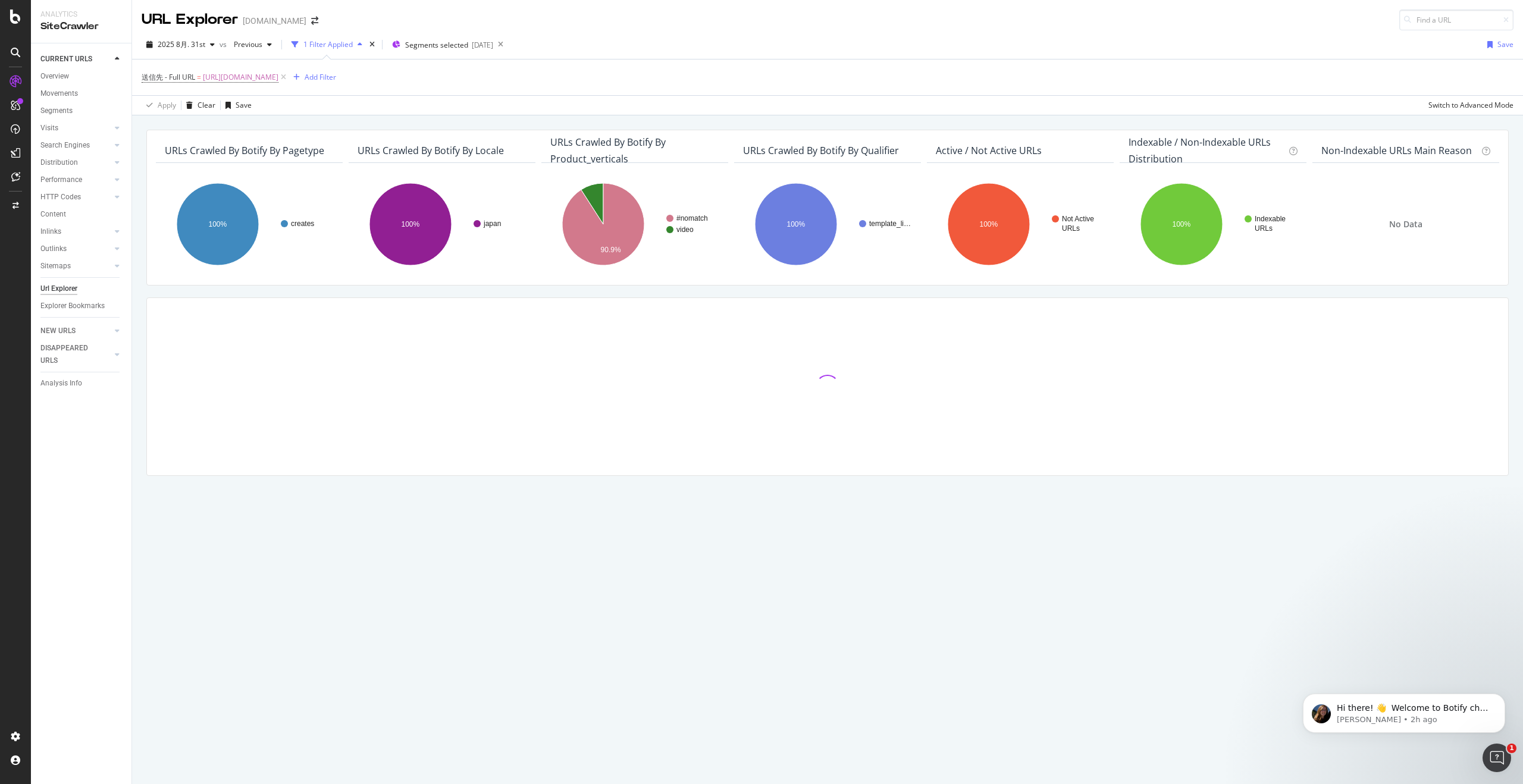
click at [288, 77] on icon at bounding box center [283, 77] width 10 height 12
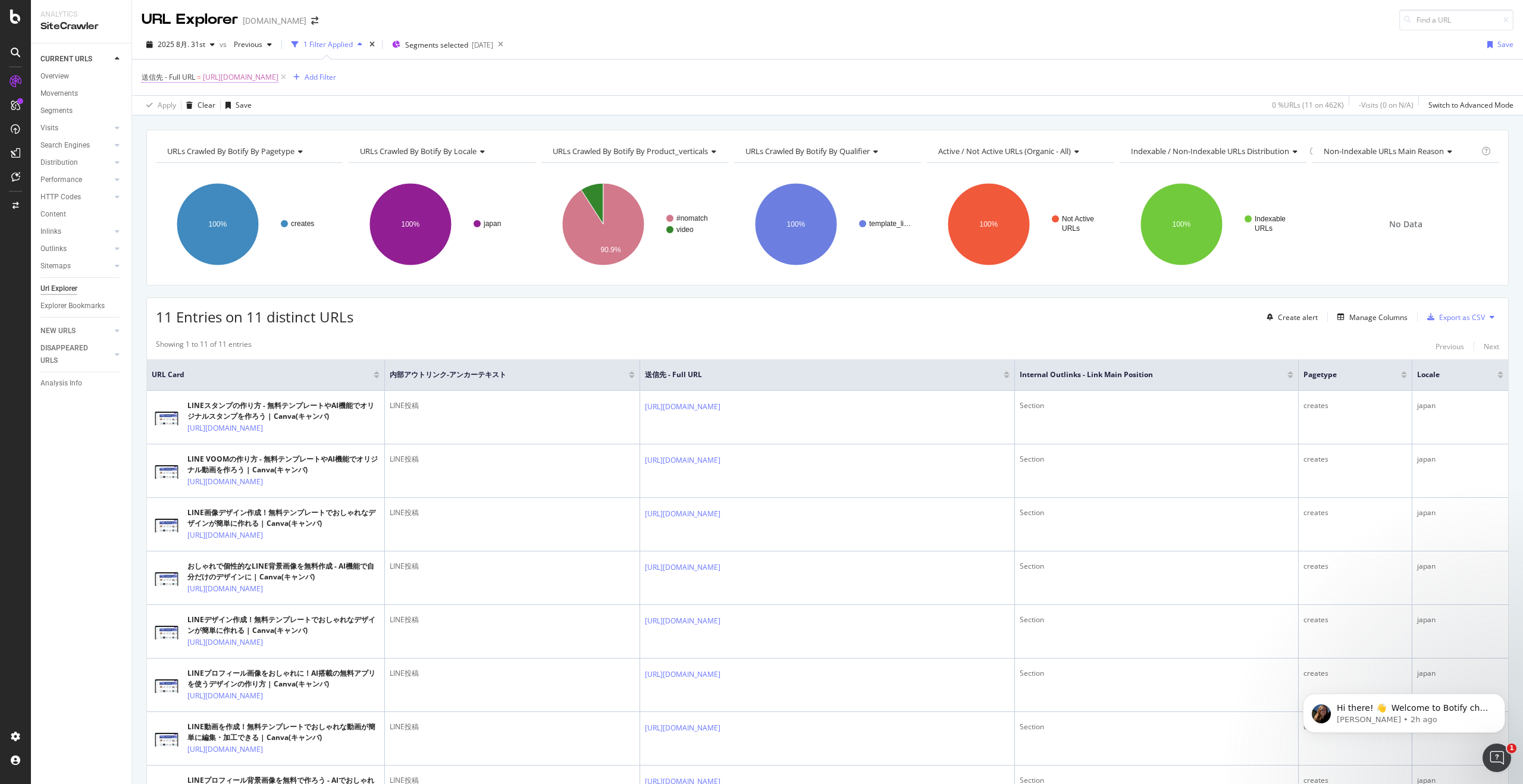
click at [278, 78] on span "[URL][DOMAIN_NAME]" at bounding box center [241, 77] width 76 height 16
click at [238, 169] on input "[URL][DOMAIN_NAME]" at bounding box center [208, 169] width 112 height 19
paste input "features/irasutoya"
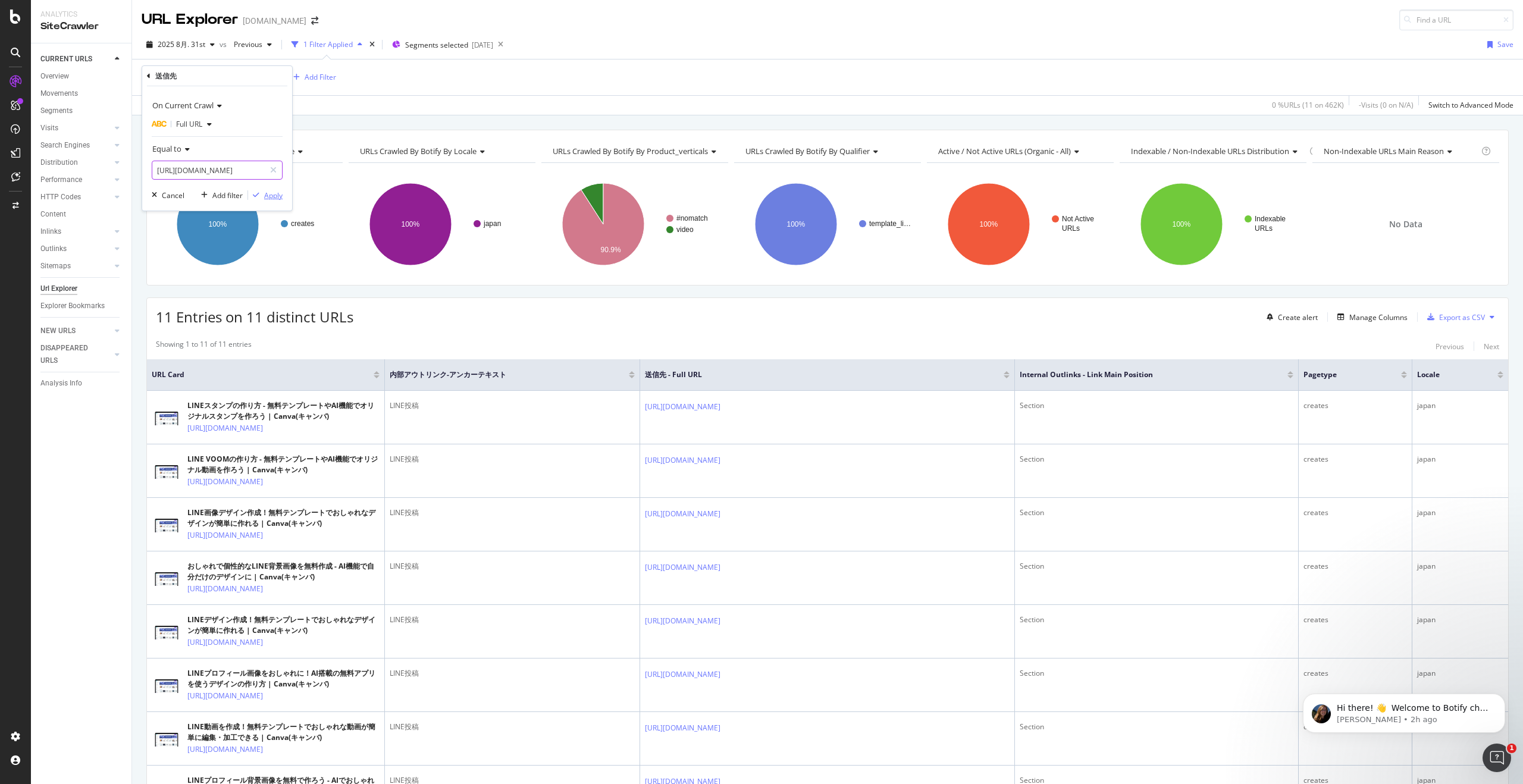
scroll to position [0, 59]
type input "[URL][DOMAIN_NAME]"
click at [274, 196] on div "Apply" at bounding box center [273, 195] width 18 height 10
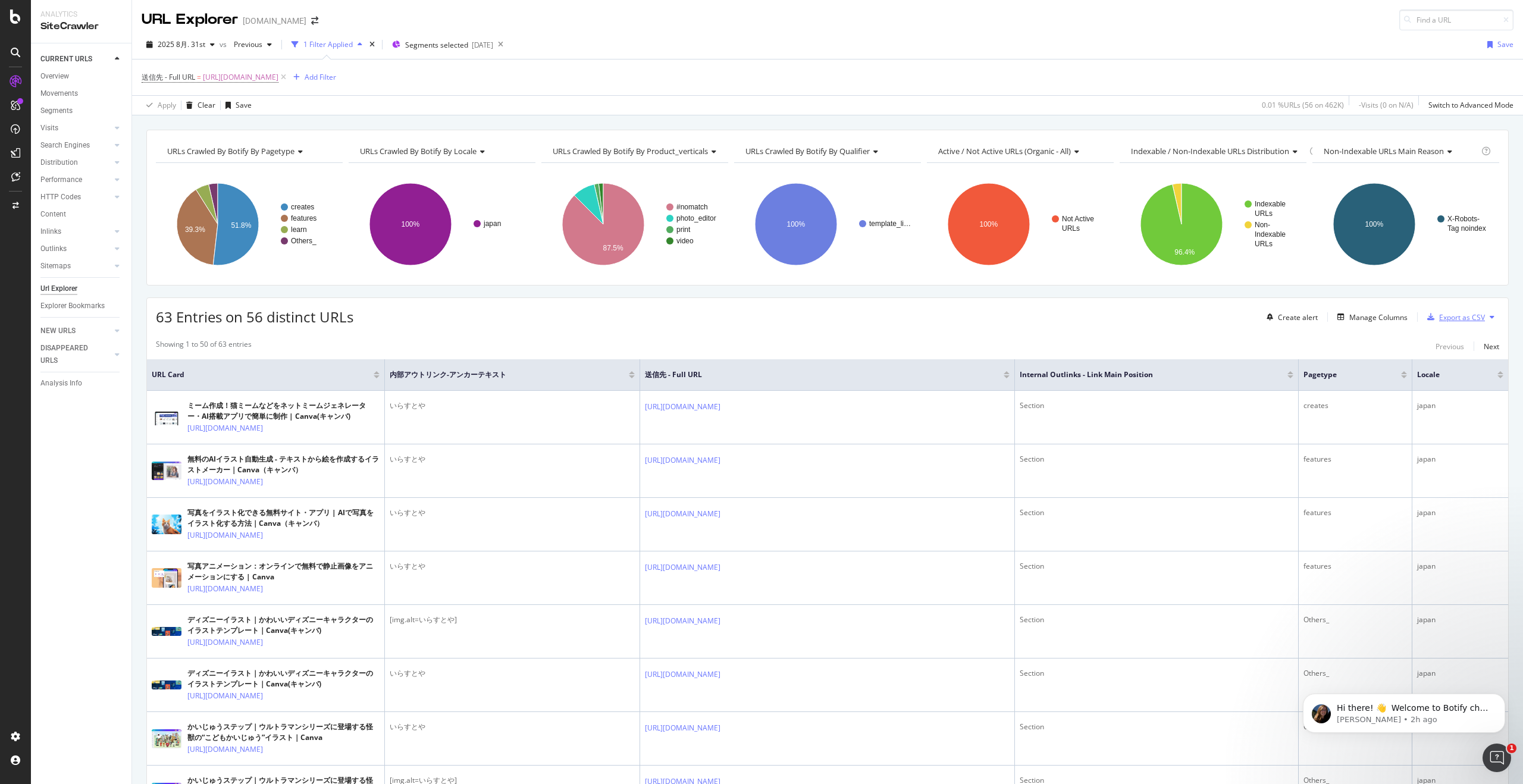
click at [1451, 320] on div "Export as CSV" at bounding box center [1461, 317] width 46 height 10
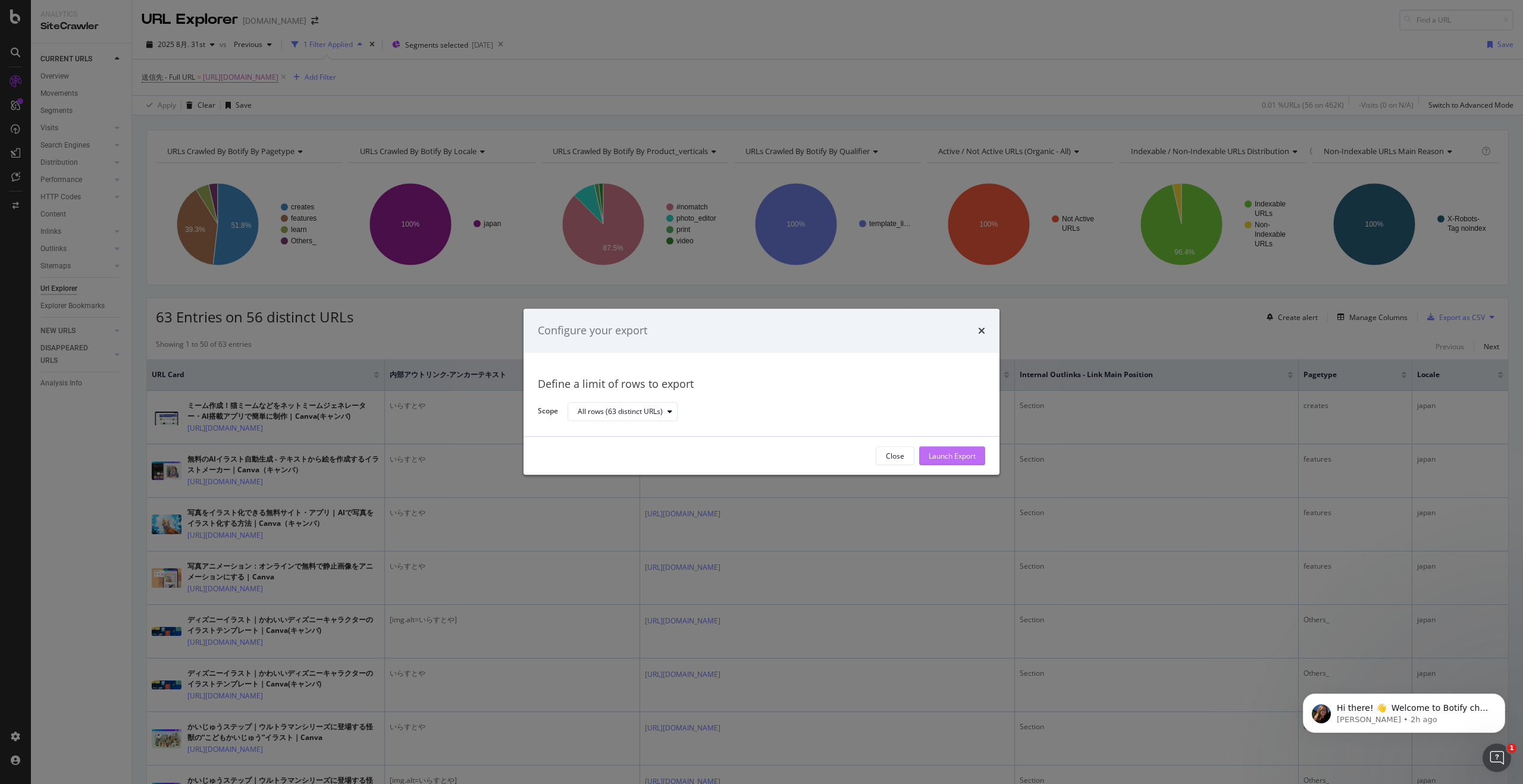
click at [942, 456] on div "Launch Export" at bounding box center [952, 456] width 47 height 10
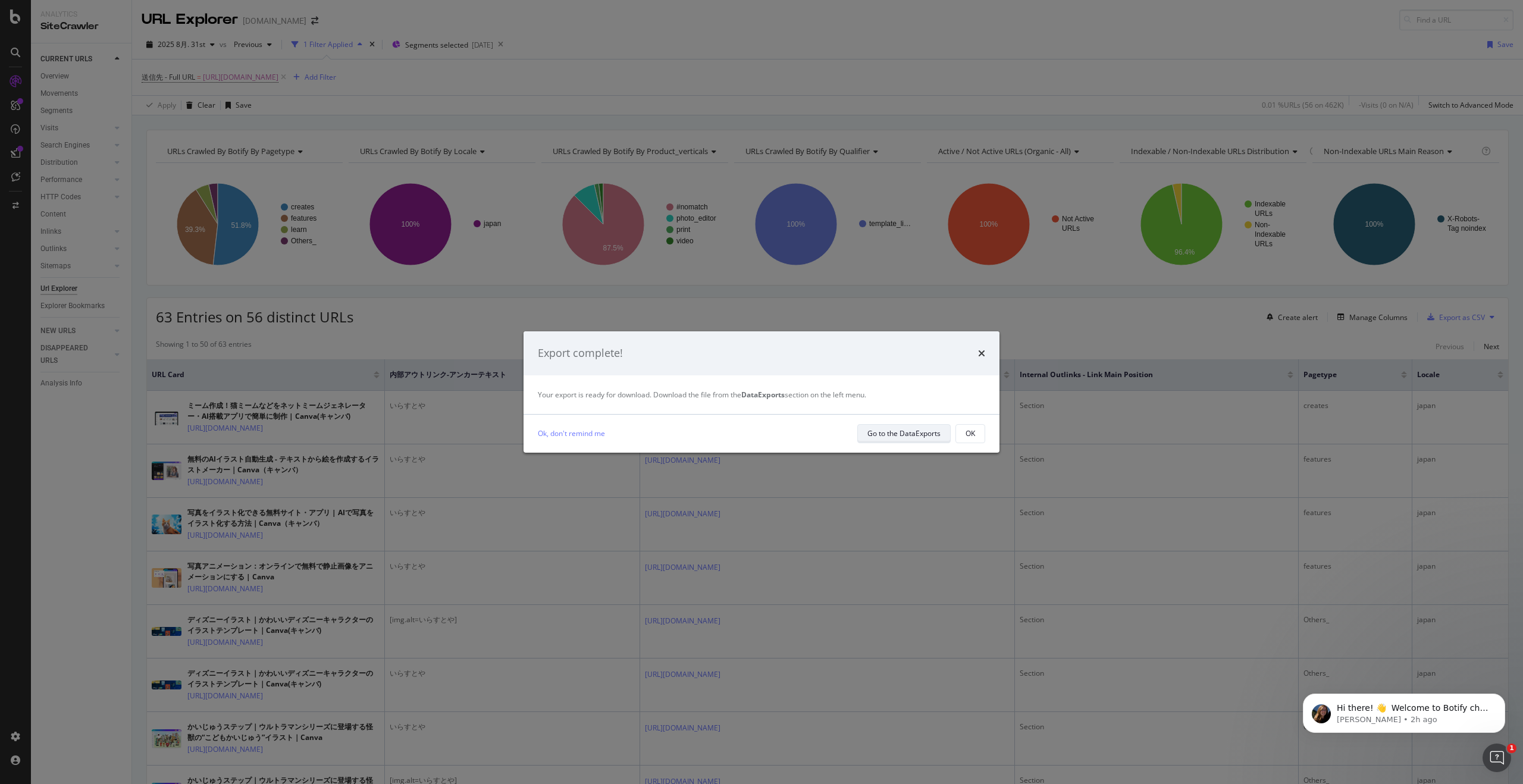
click at [905, 432] on div "Go to the DataExports" at bounding box center [904, 433] width 73 height 10
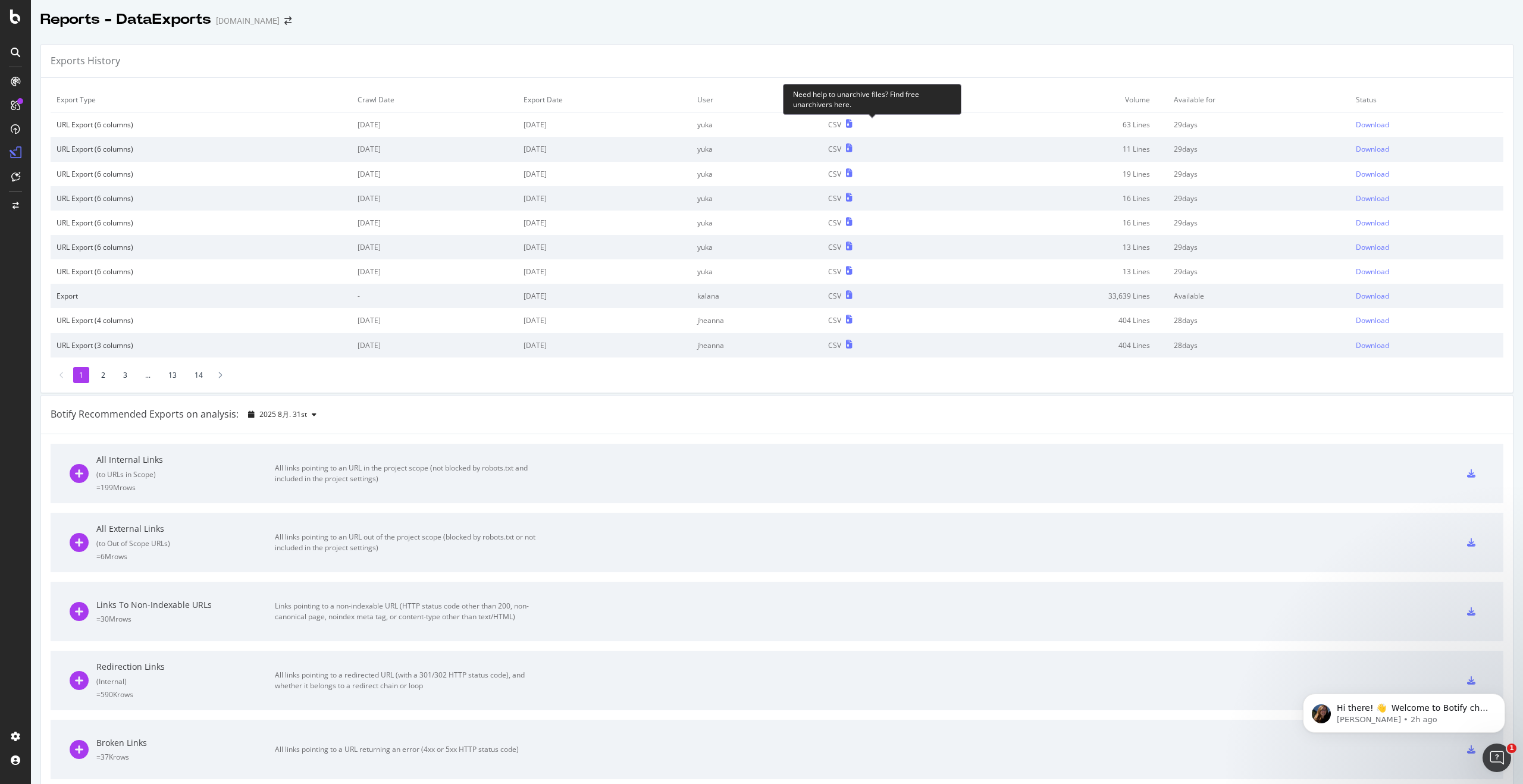
click at [852, 124] on icon at bounding box center [849, 123] width 7 height 9
click at [1388, 128] on div "Download" at bounding box center [1372, 124] width 34 height 10
click at [1373, 126] on div "Download" at bounding box center [1372, 124] width 34 height 10
